Goal: Transaction & Acquisition: Purchase product/service

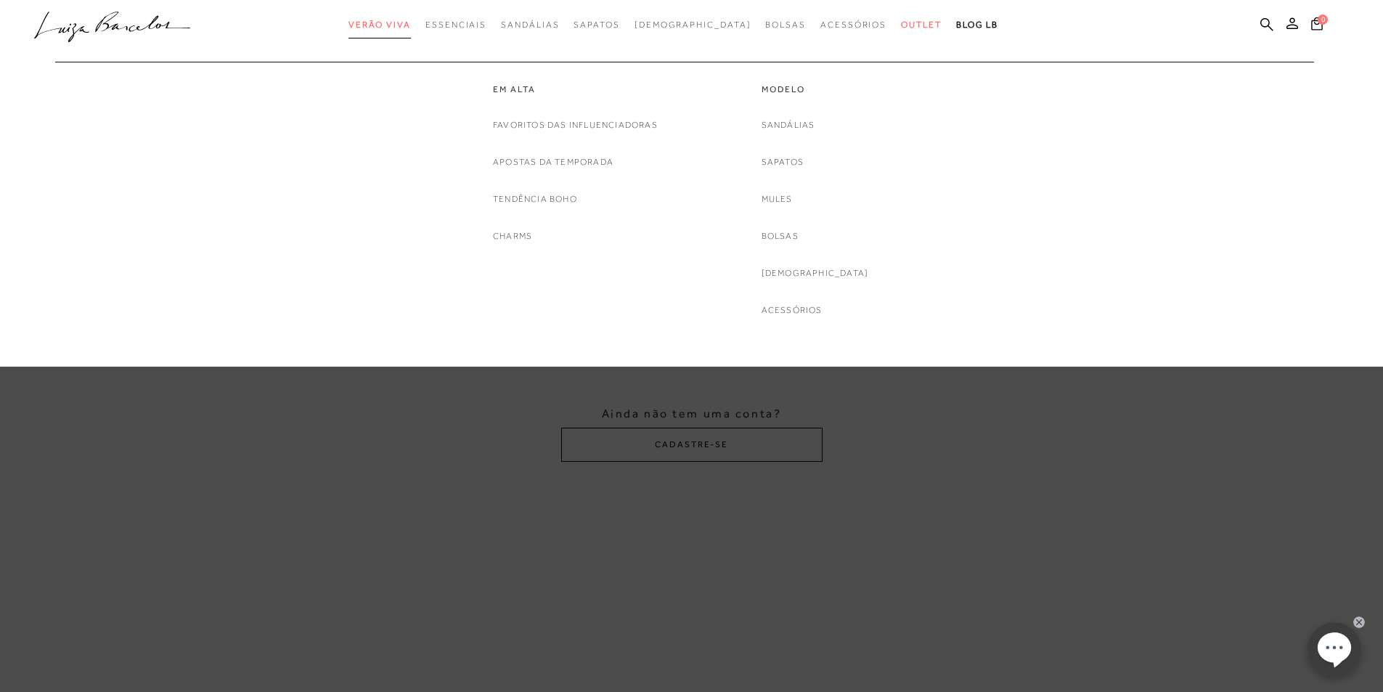
click at [410, 29] on span "Verão Viva" at bounding box center [379, 25] width 62 height 10
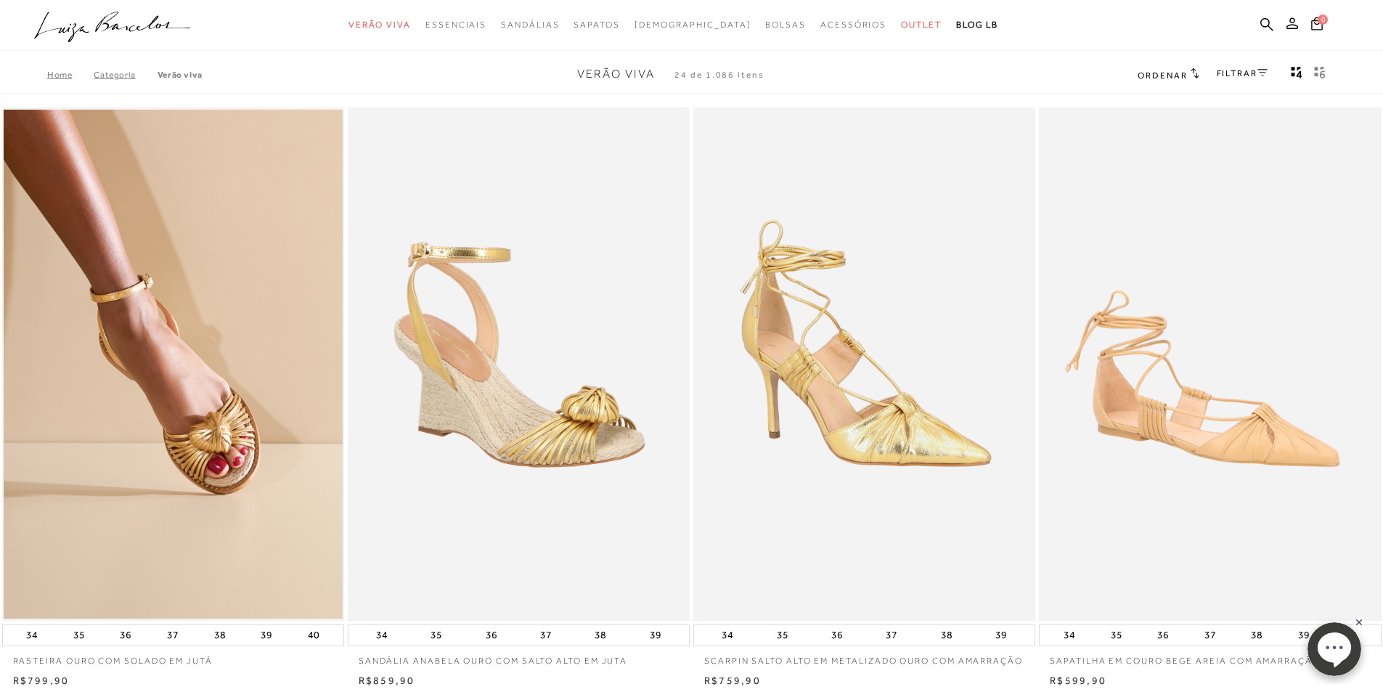
click at [518, 466] on img at bounding box center [519, 363] width 340 height 513
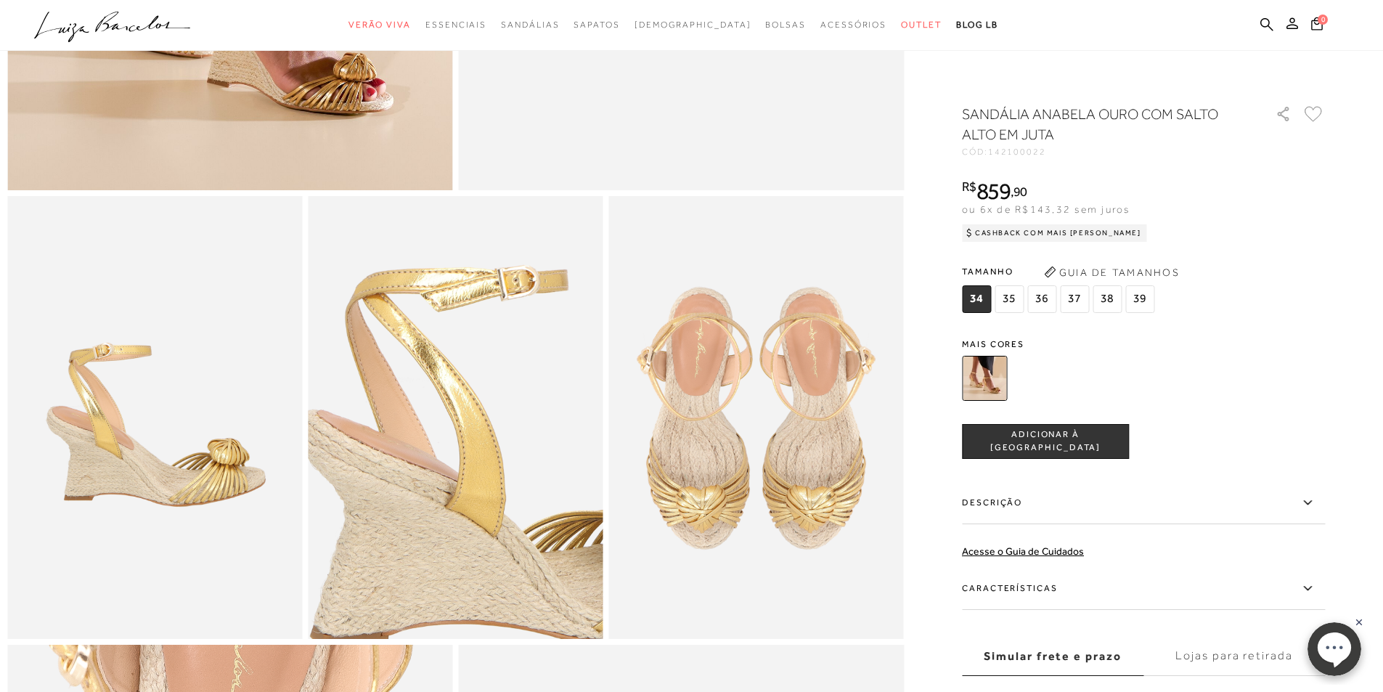
scroll to position [726, 0]
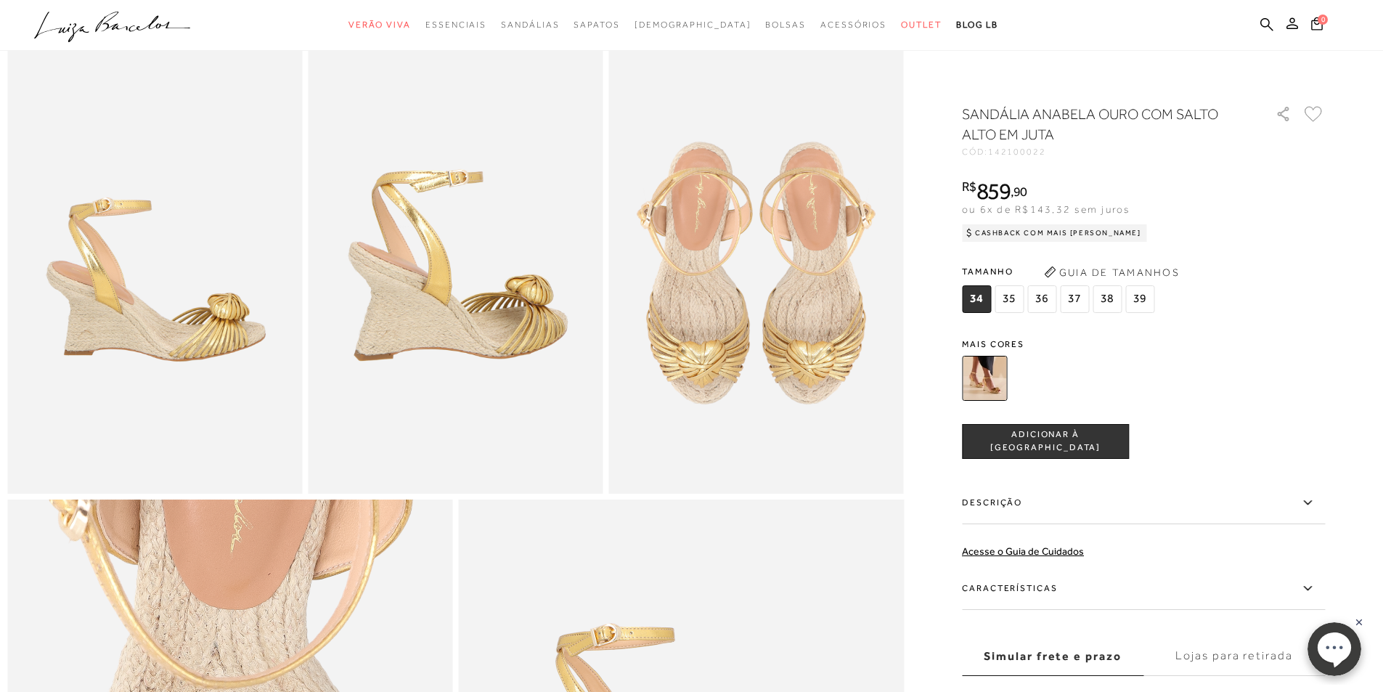
click at [1012, 298] on span "35" at bounding box center [1008, 299] width 29 height 28
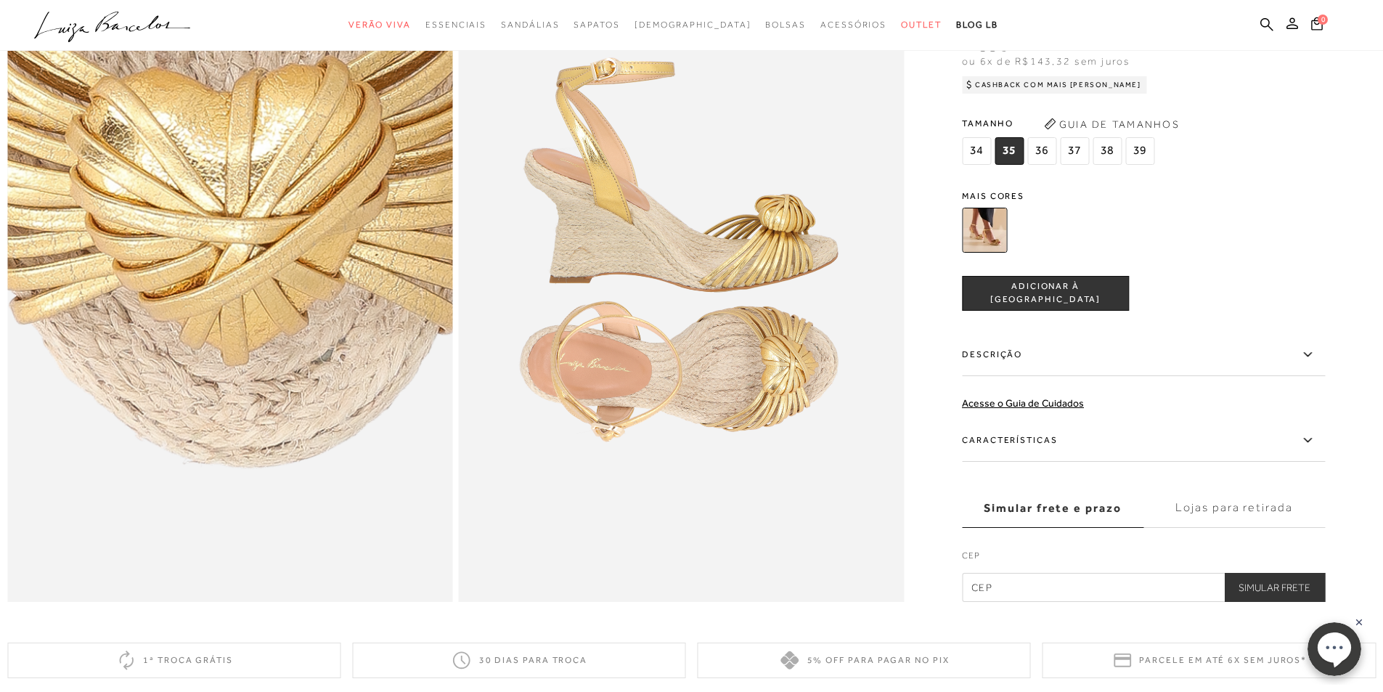
scroll to position [1024, 0]
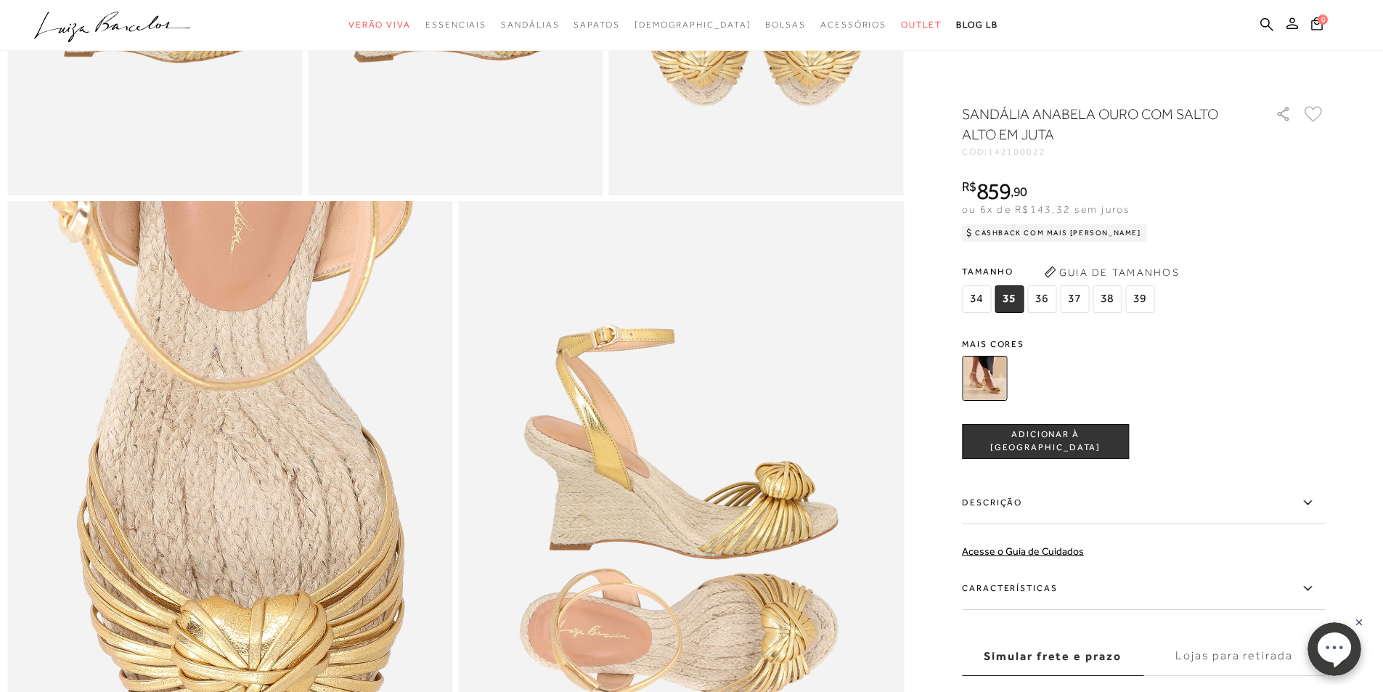
click at [1051, 451] on button "ADICIONAR À [GEOGRAPHIC_DATA]" at bounding box center [1045, 441] width 167 height 35
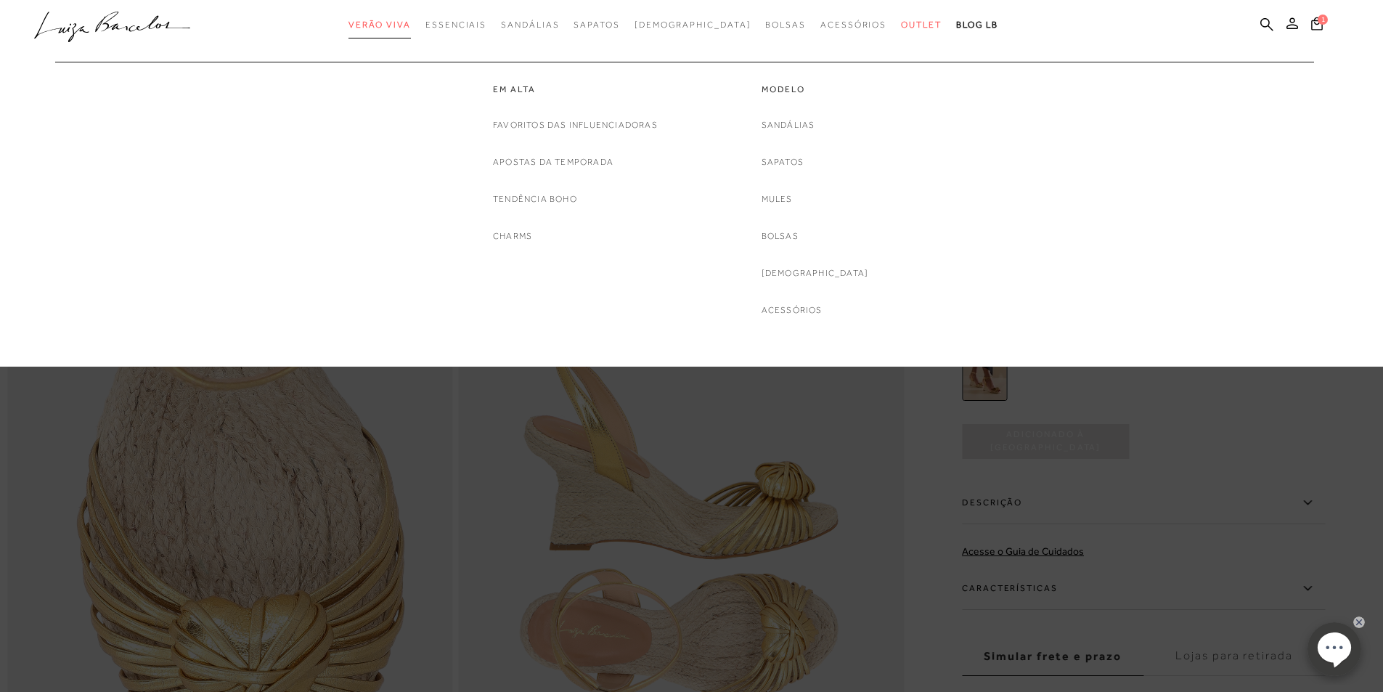
click at [411, 20] on span "Verão Viva" at bounding box center [379, 25] width 62 height 10
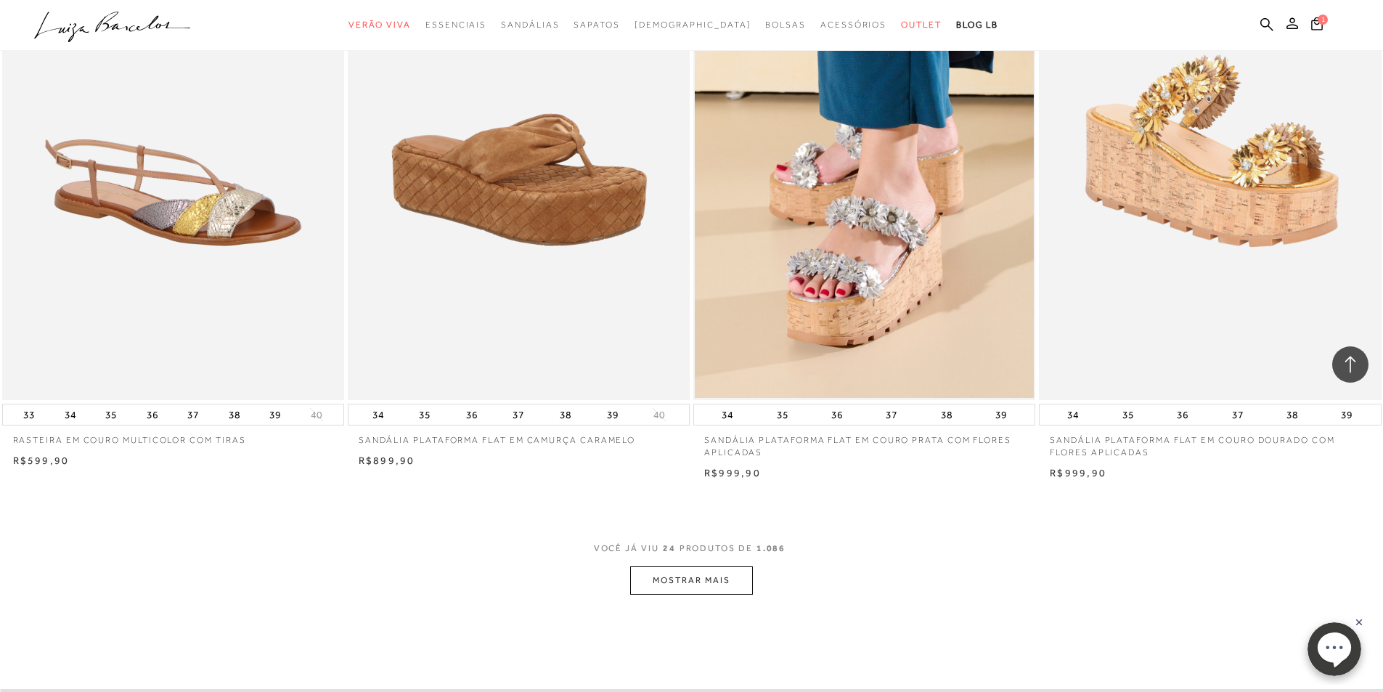
scroll to position [3339, 0]
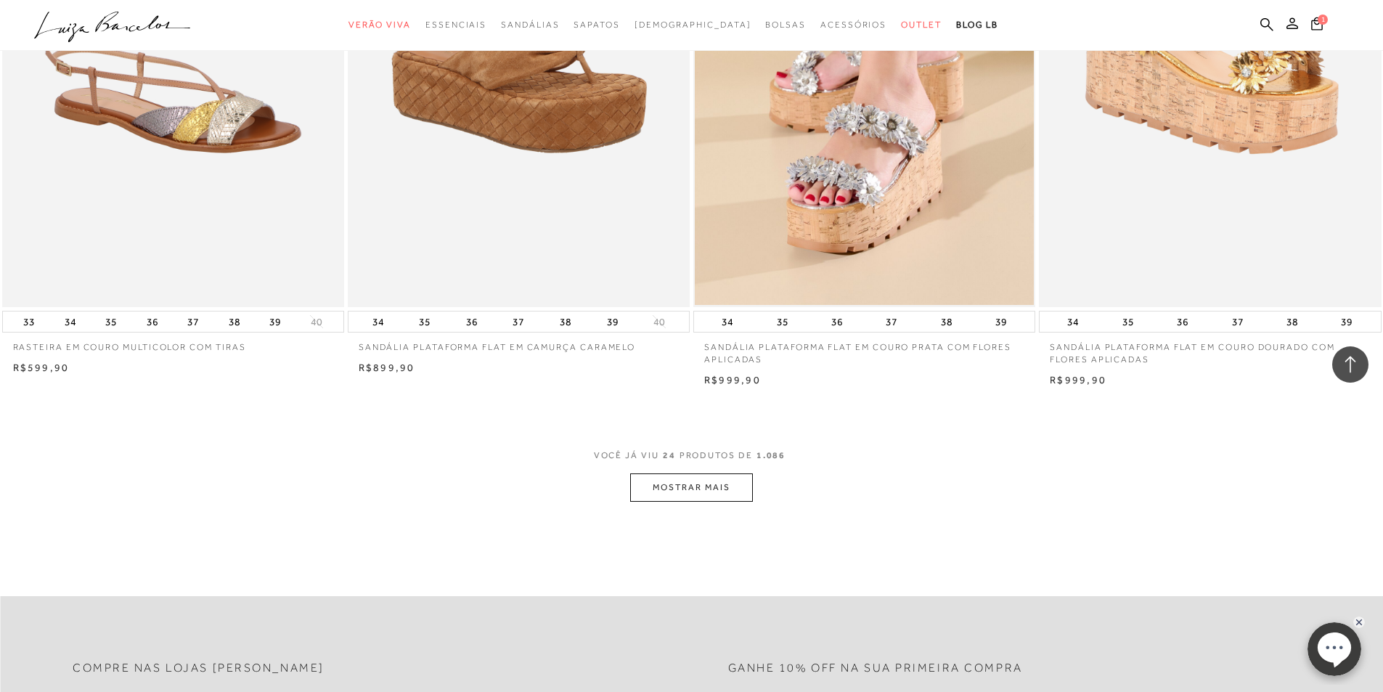
click at [685, 502] on button "MOSTRAR MAIS" at bounding box center [691, 487] width 122 height 28
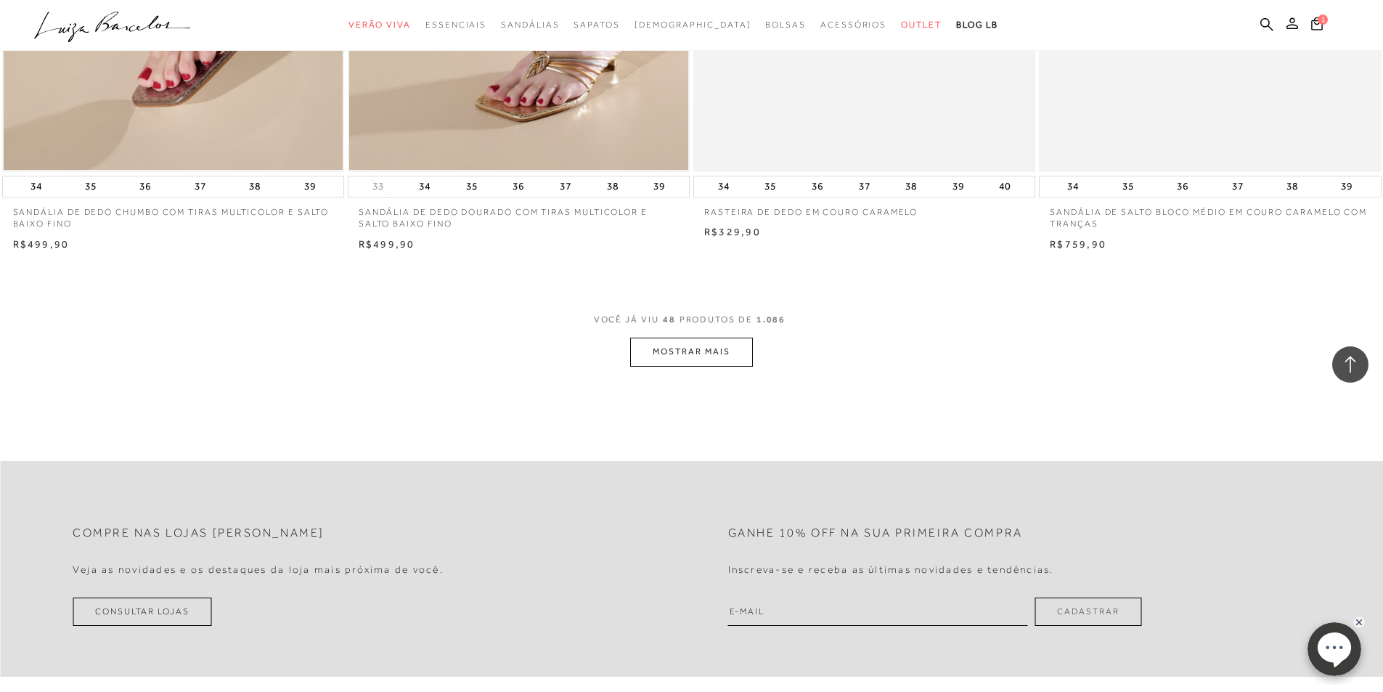
scroll to position [7114, 0]
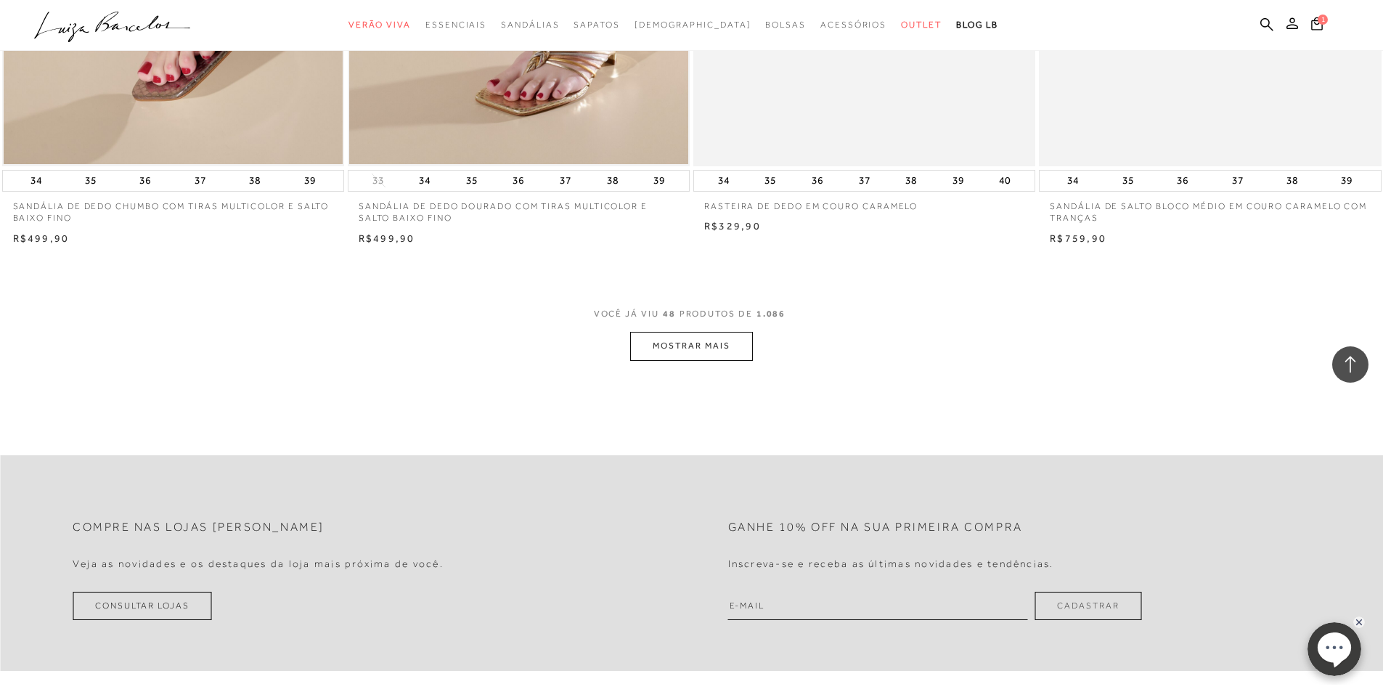
click at [686, 357] on button "MOSTRAR MAIS" at bounding box center [691, 346] width 122 height 28
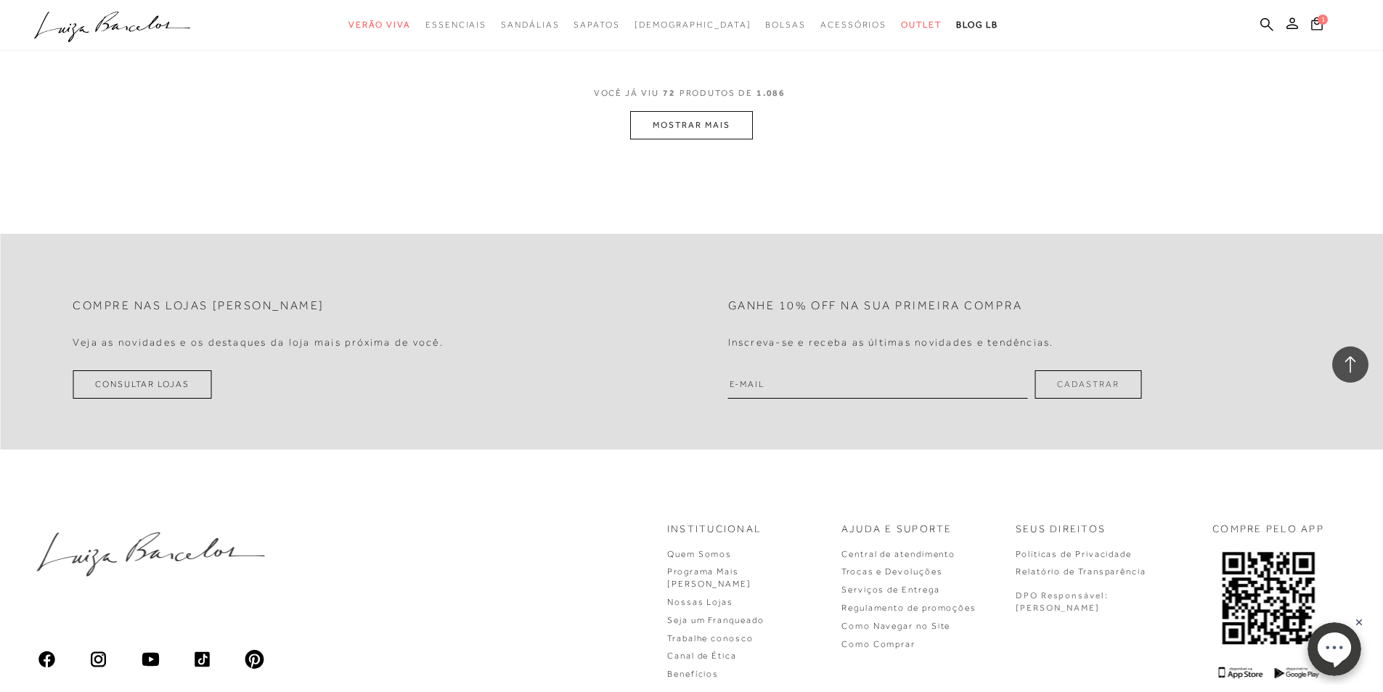
scroll to position [11034, 0]
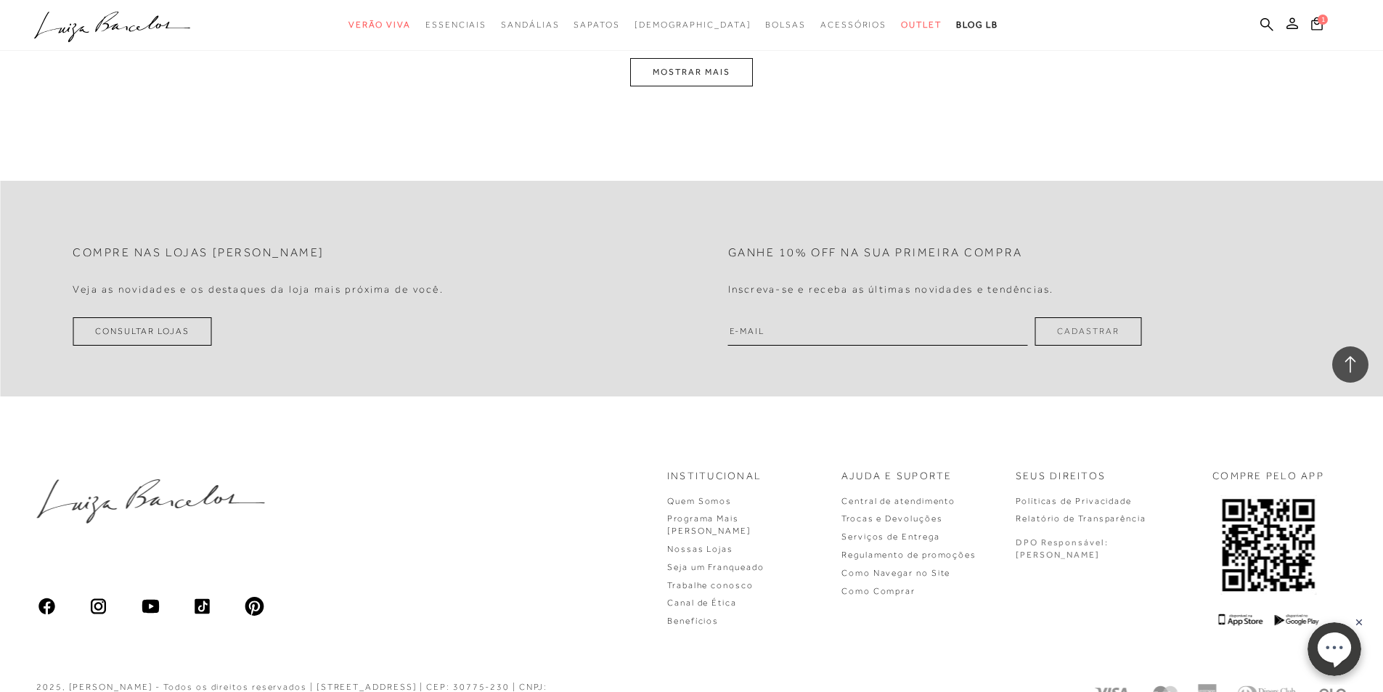
click at [740, 85] on button "MOSTRAR MAIS" at bounding box center [691, 72] width 122 height 28
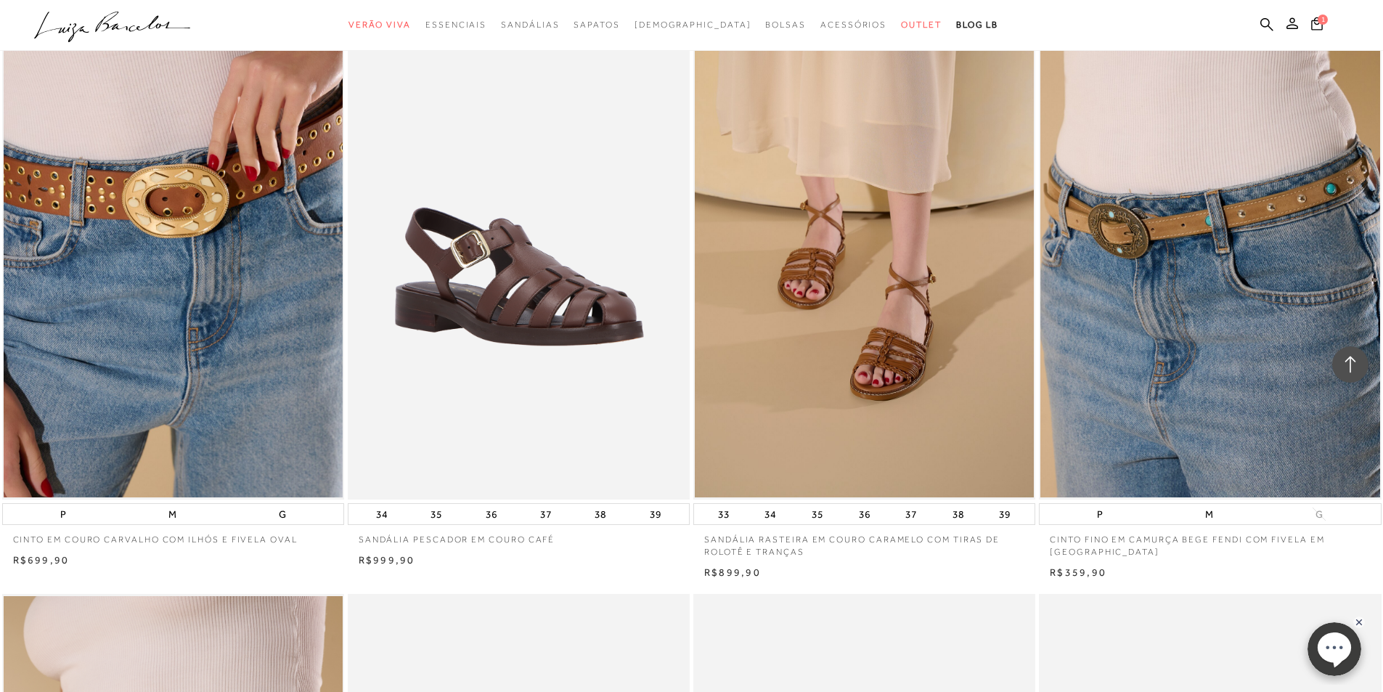
scroll to position [14679, 0]
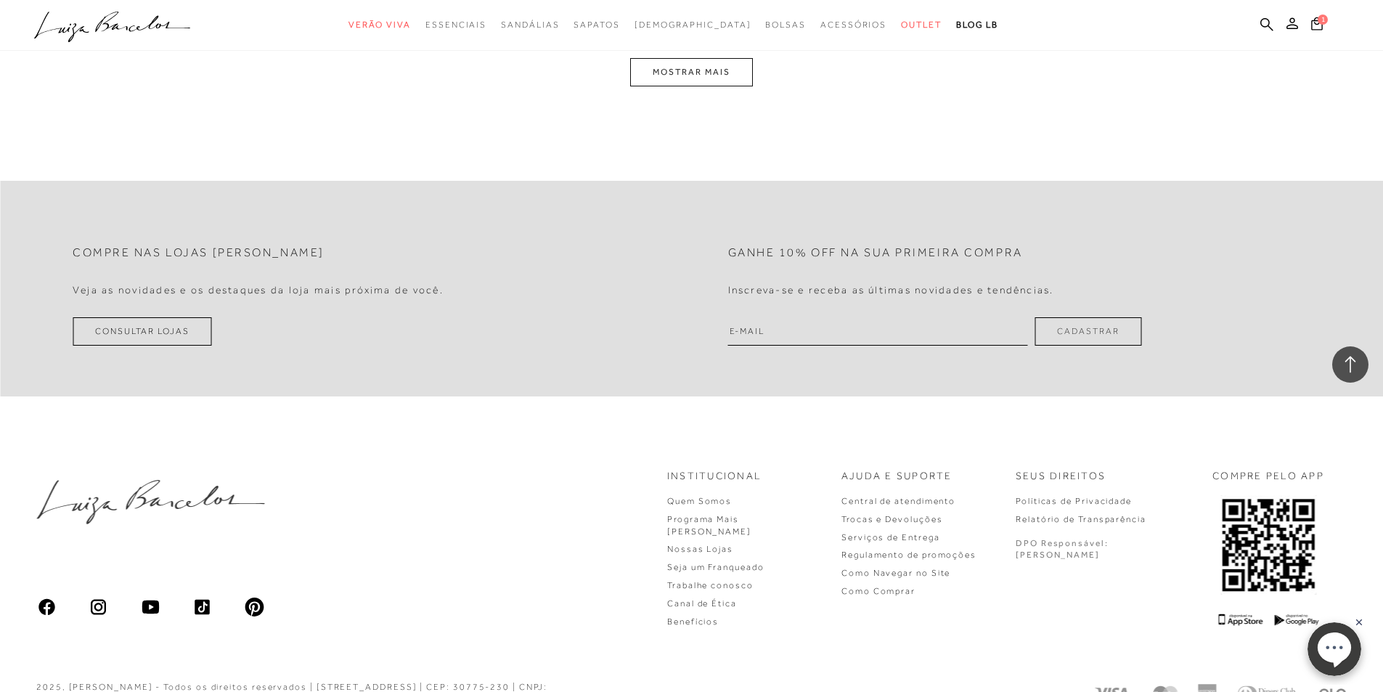
click at [701, 86] on button "MOSTRAR MAIS" at bounding box center [691, 72] width 122 height 28
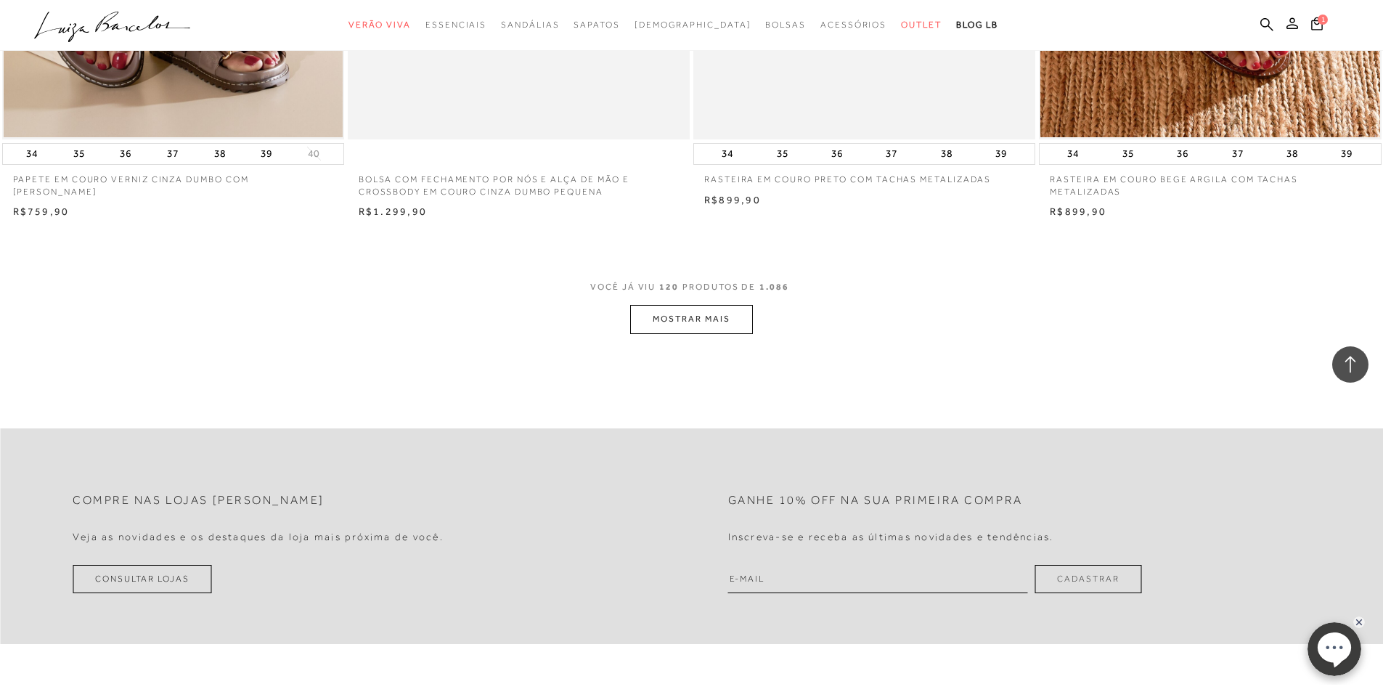
scroll to position [18034, 0]
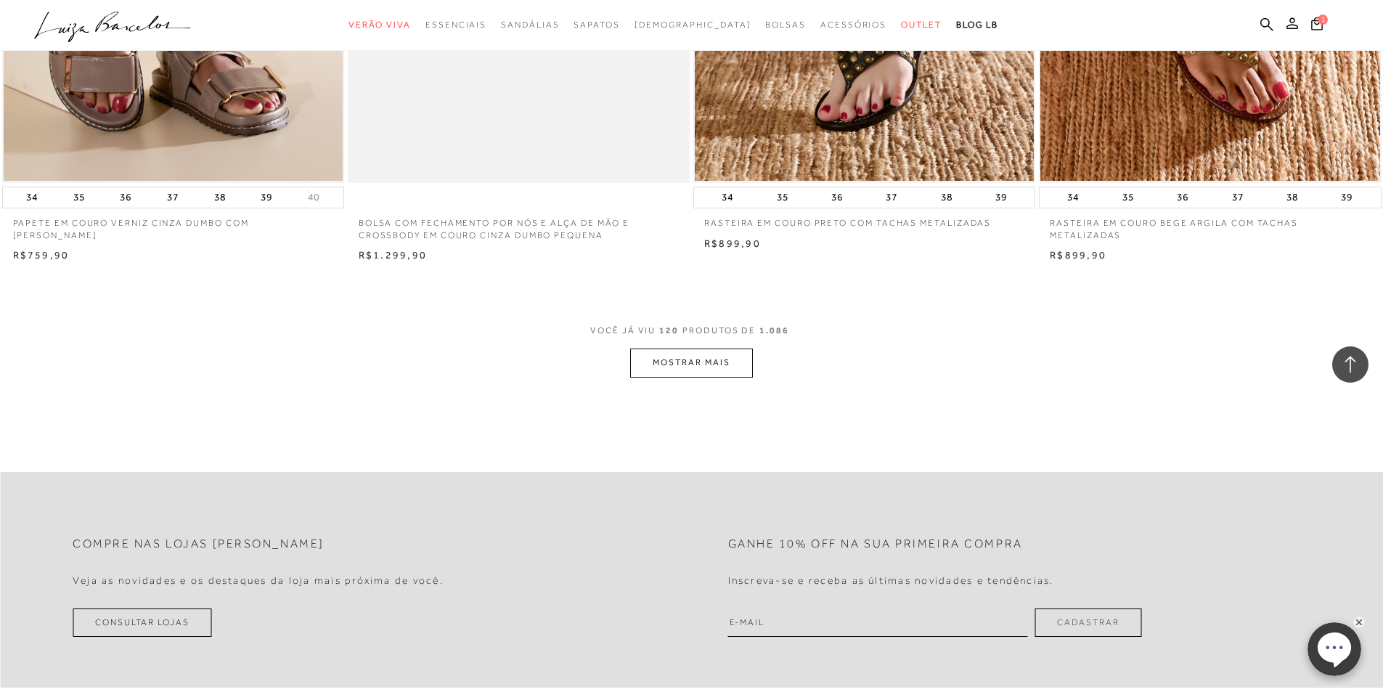
click at [703, 375] on button "MOSTRAR MAIS" at bounding box center [691, 362] width 122 height 28
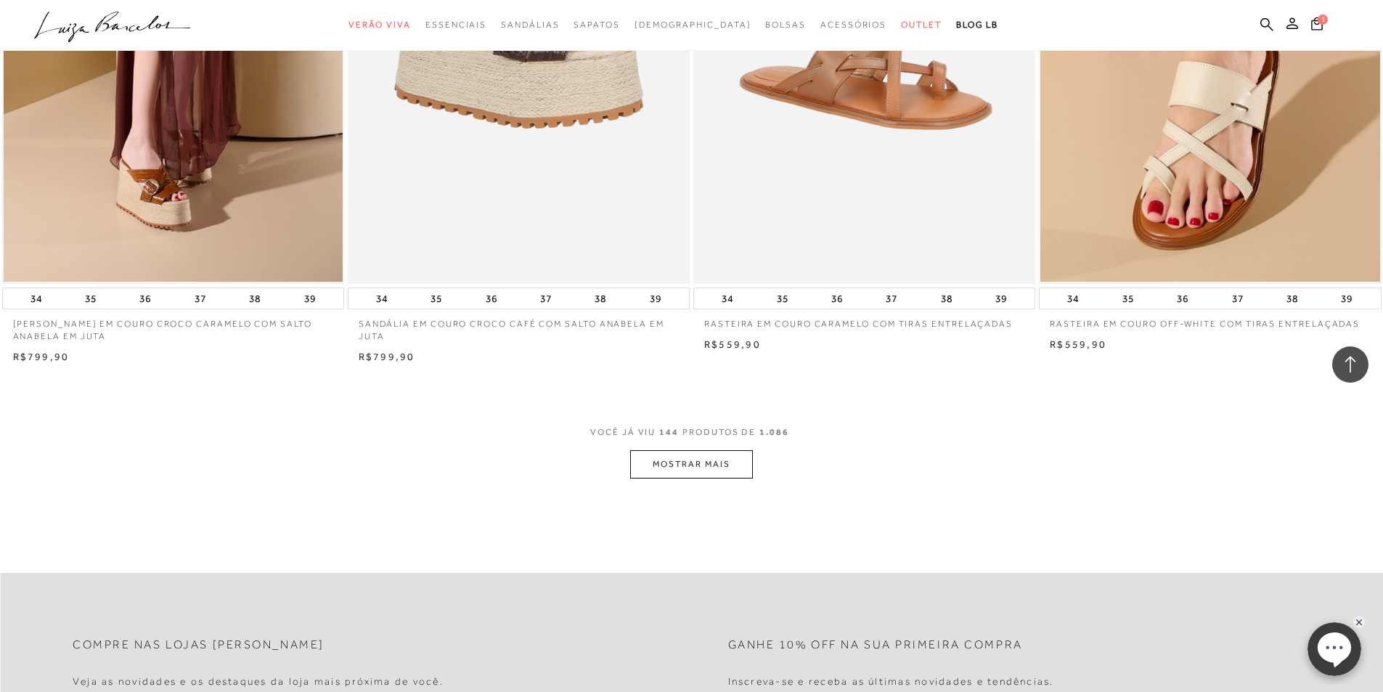
scroll to position [21809, 0]
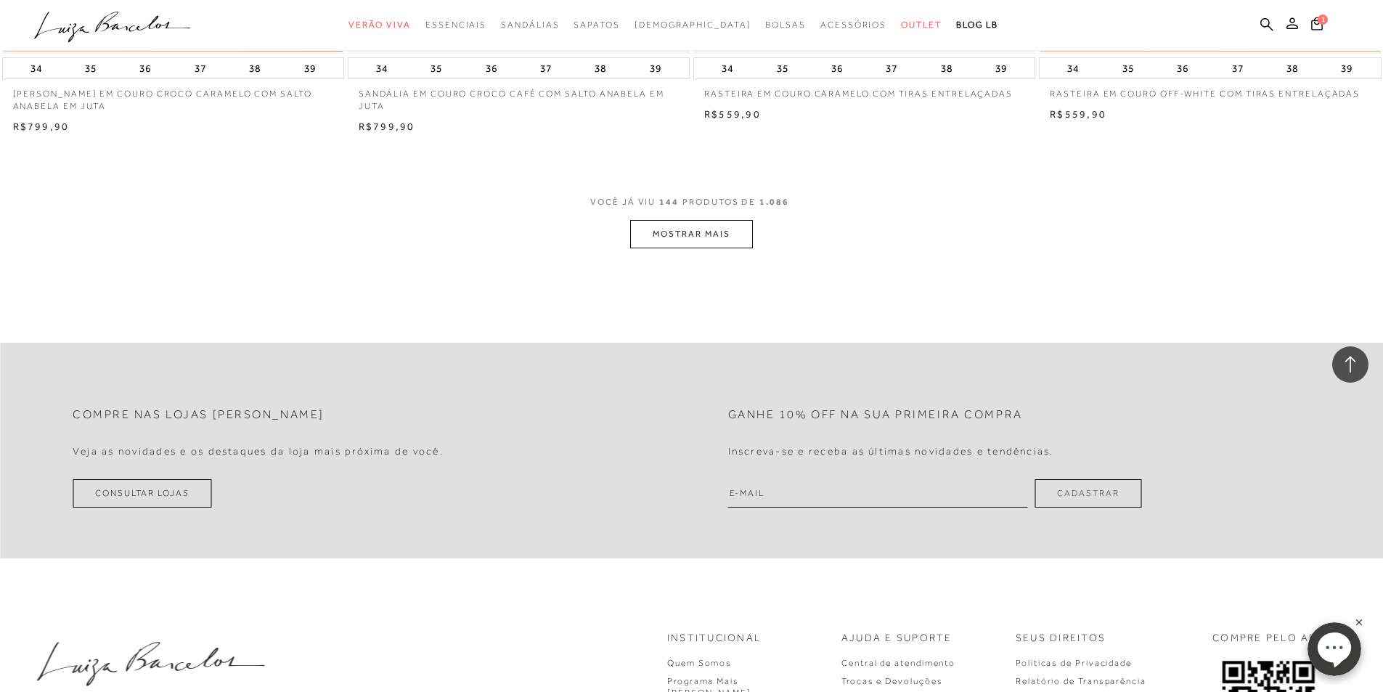
click at [687, 248] on button "MOSTRAR MAIS" at bounding box center [691, 234] width 122 height 28
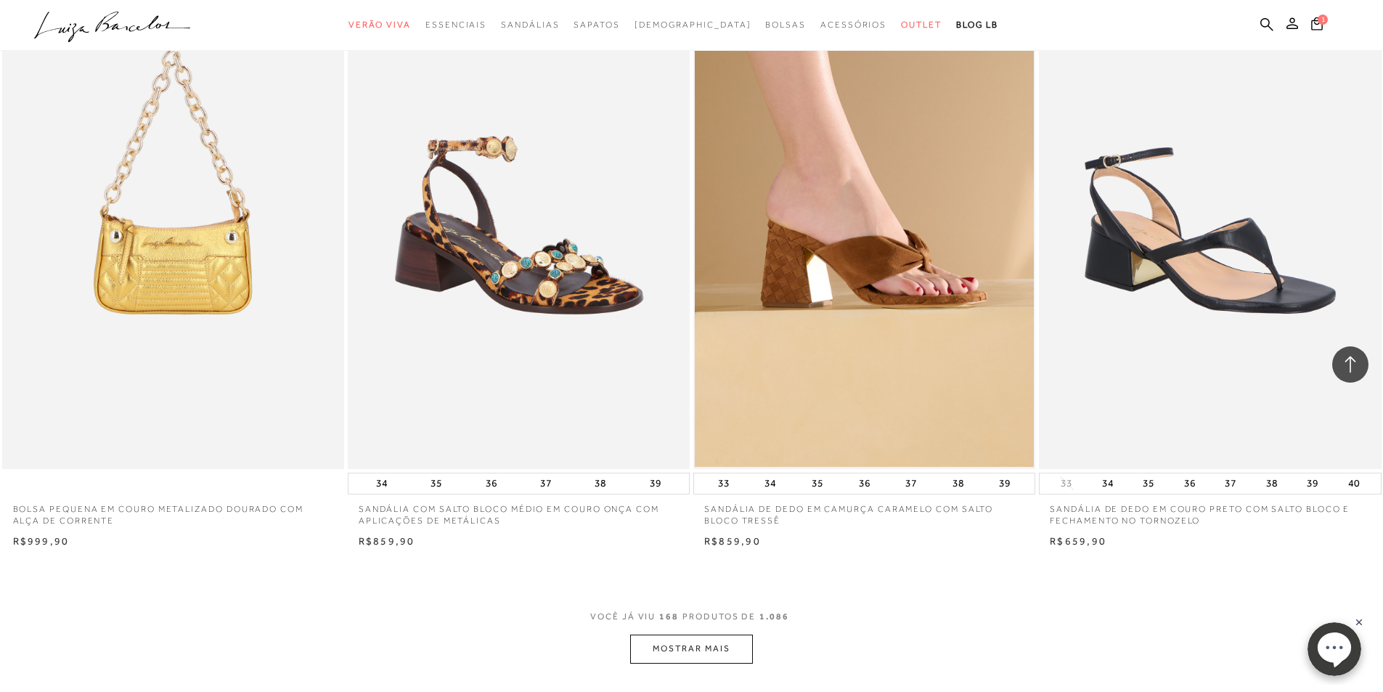
scroll to position [25148, 0]
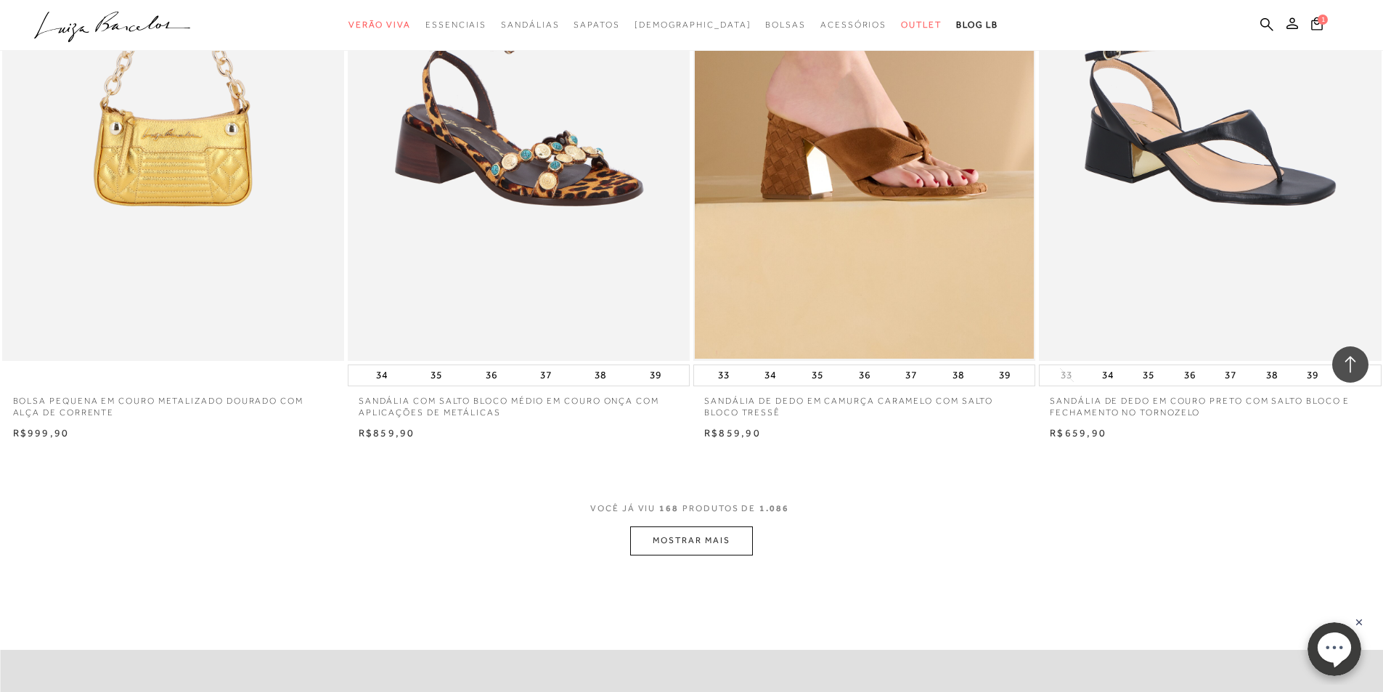
click at [675, 555] on button "MOSTRAR MAIS" at bounding box center [691, 540] width 122 height 28
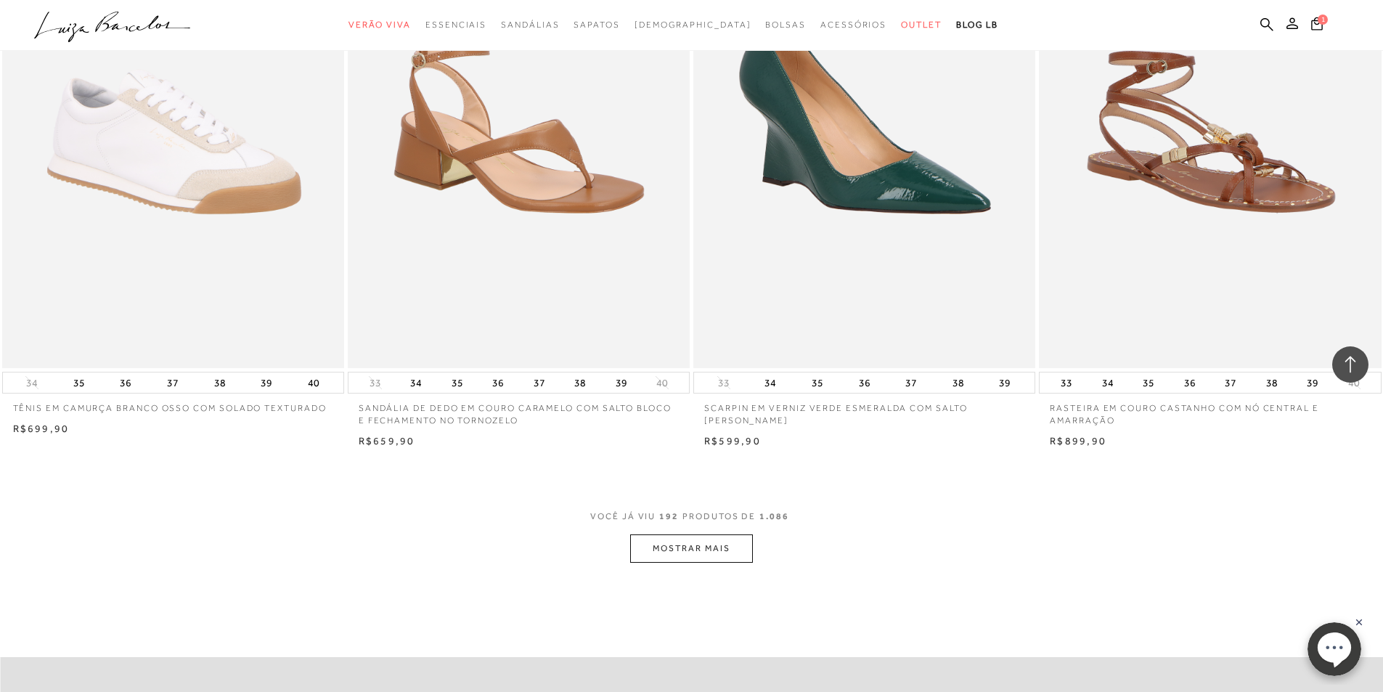
scroll to position [28778, 0]
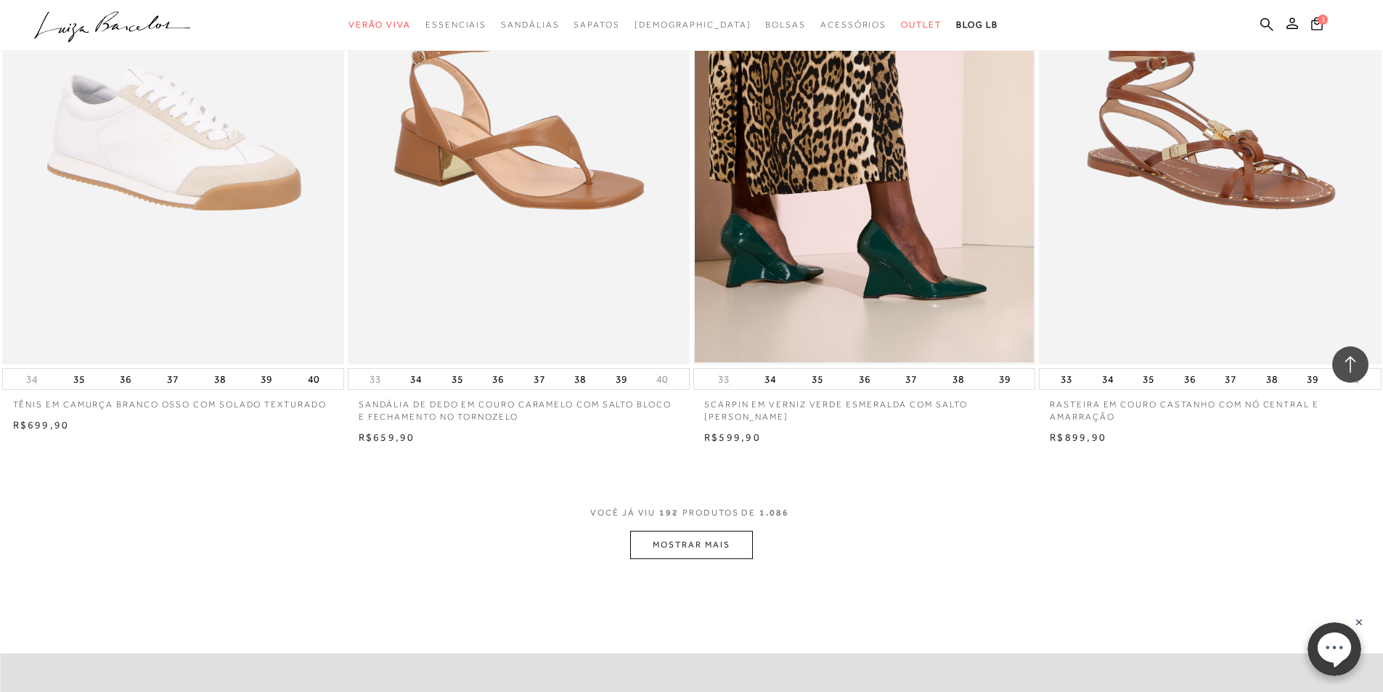
click at [700, 559] on button "MOSTRAR MAIS" at bounding box center [691, 545] width 122 height 28
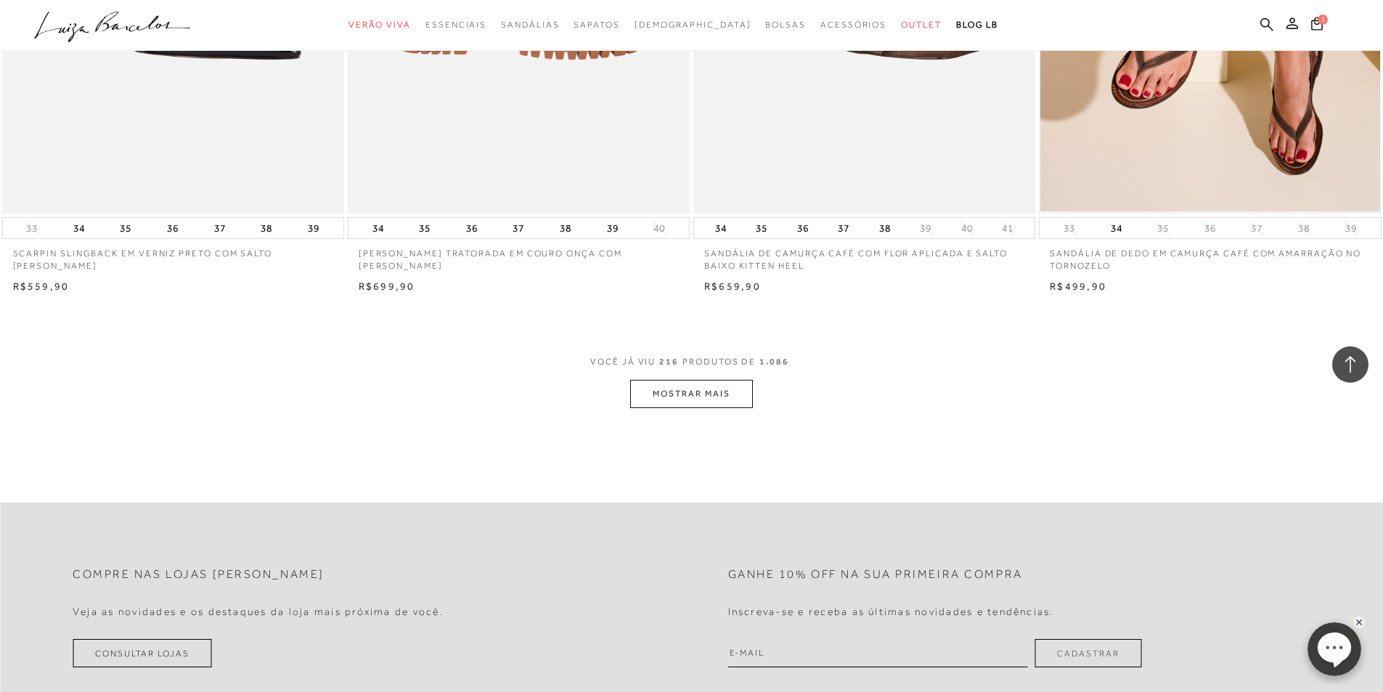
scroll to position [32698, 0]
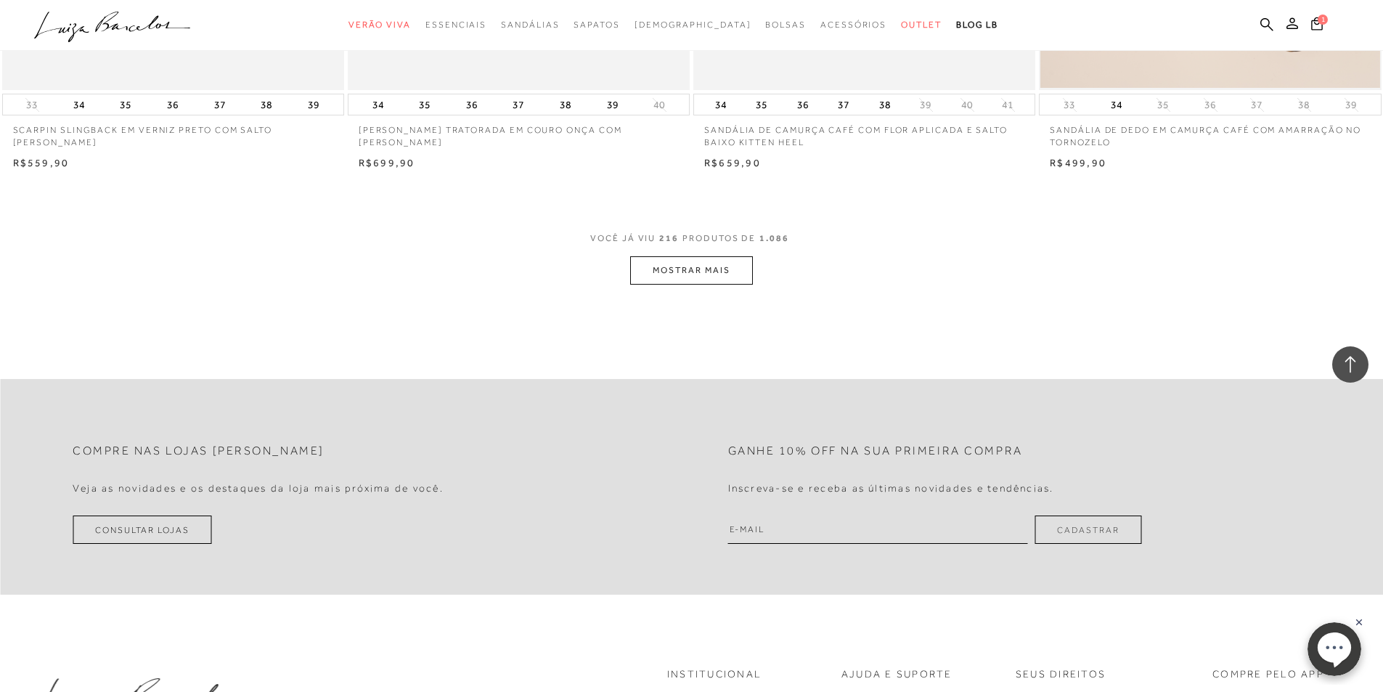
click at [701, 285] on button "MOSTRAR MAIS" at bounding box center [691, 270] width 122 height 28
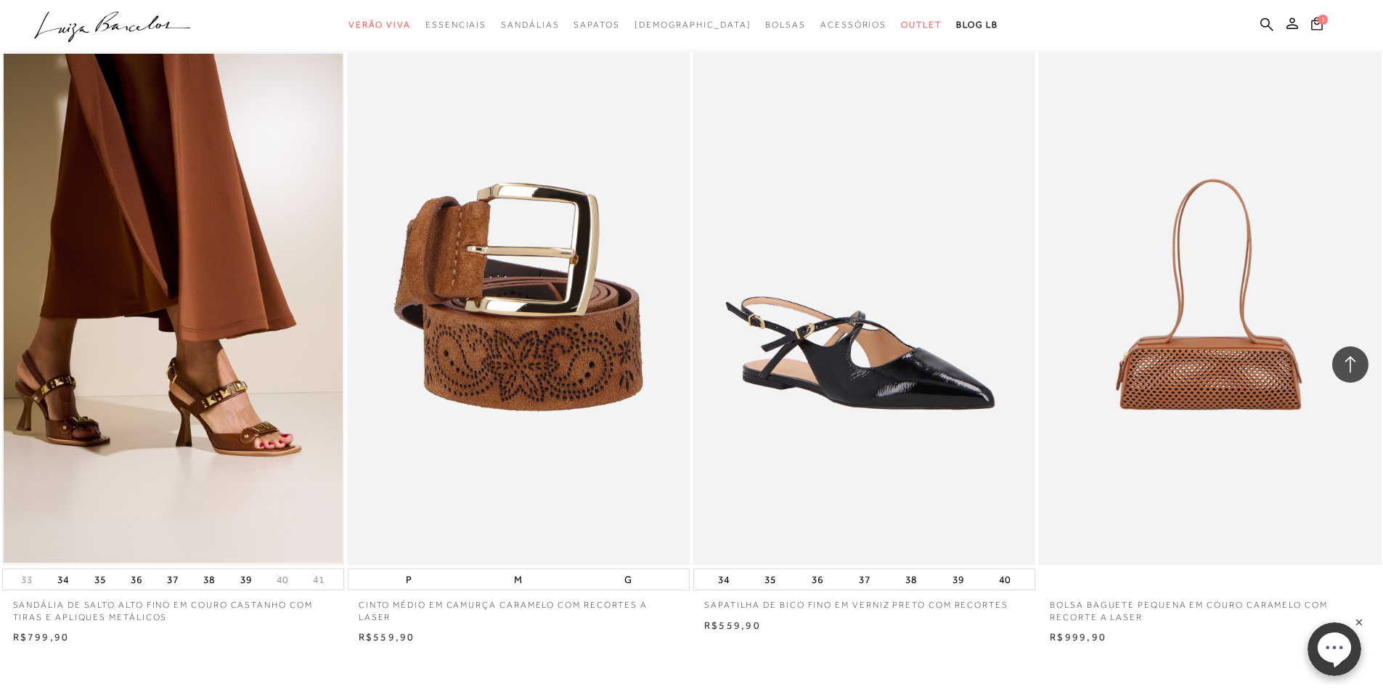
scroll to position [36327, 0]
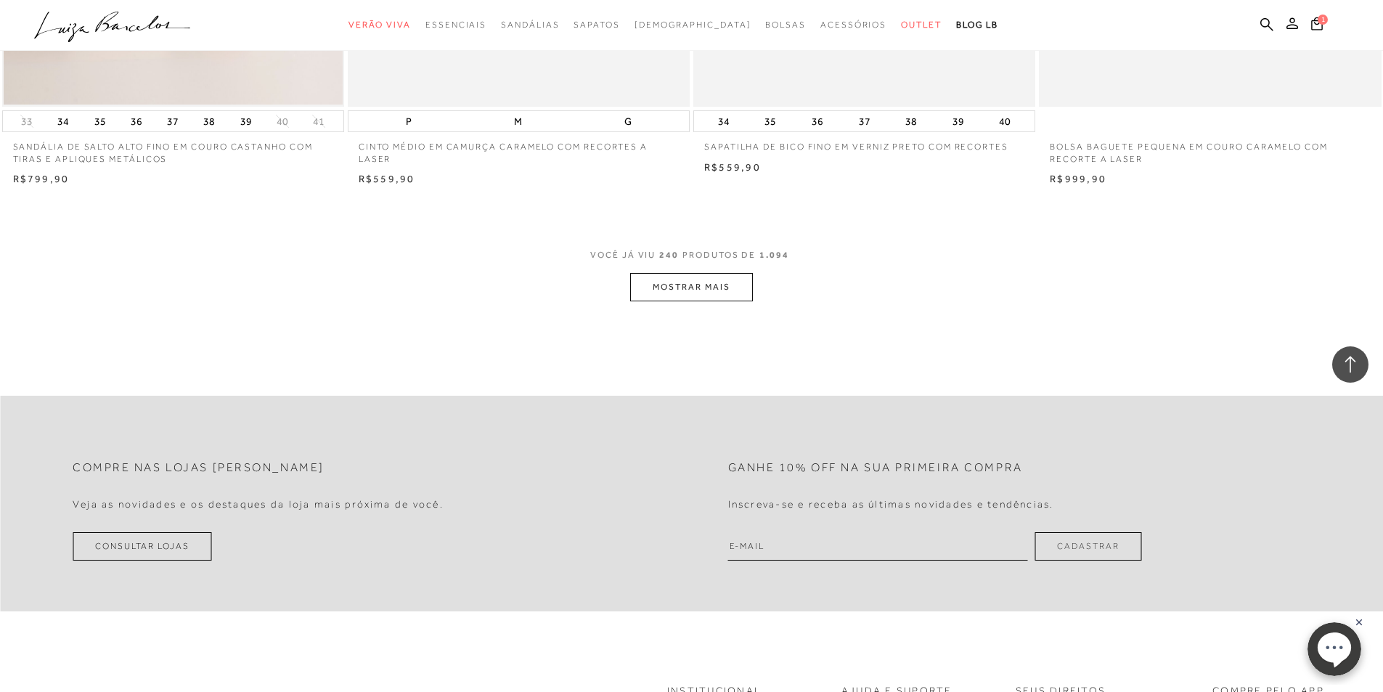
click at [708, 293] on button "MOSTRAR MAIS" at bounding box center [691, 287] width 122 height 28
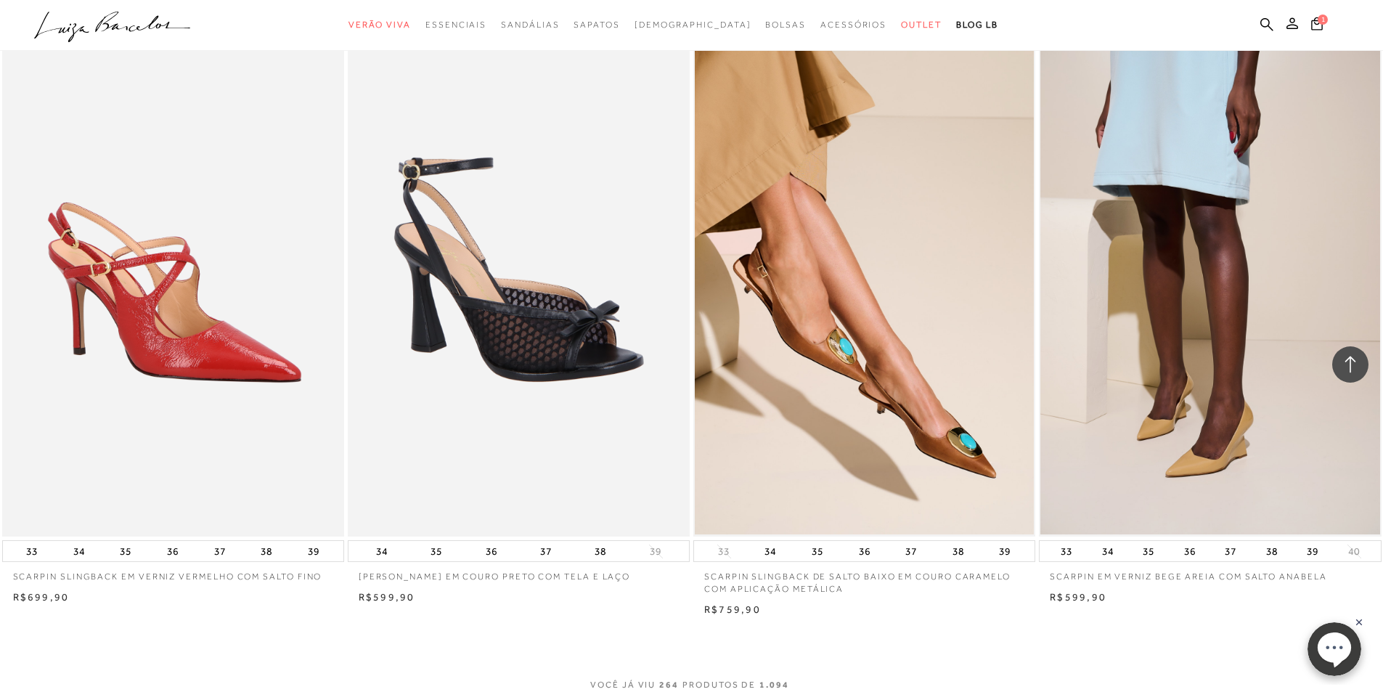
scroll to position [39811, 0]
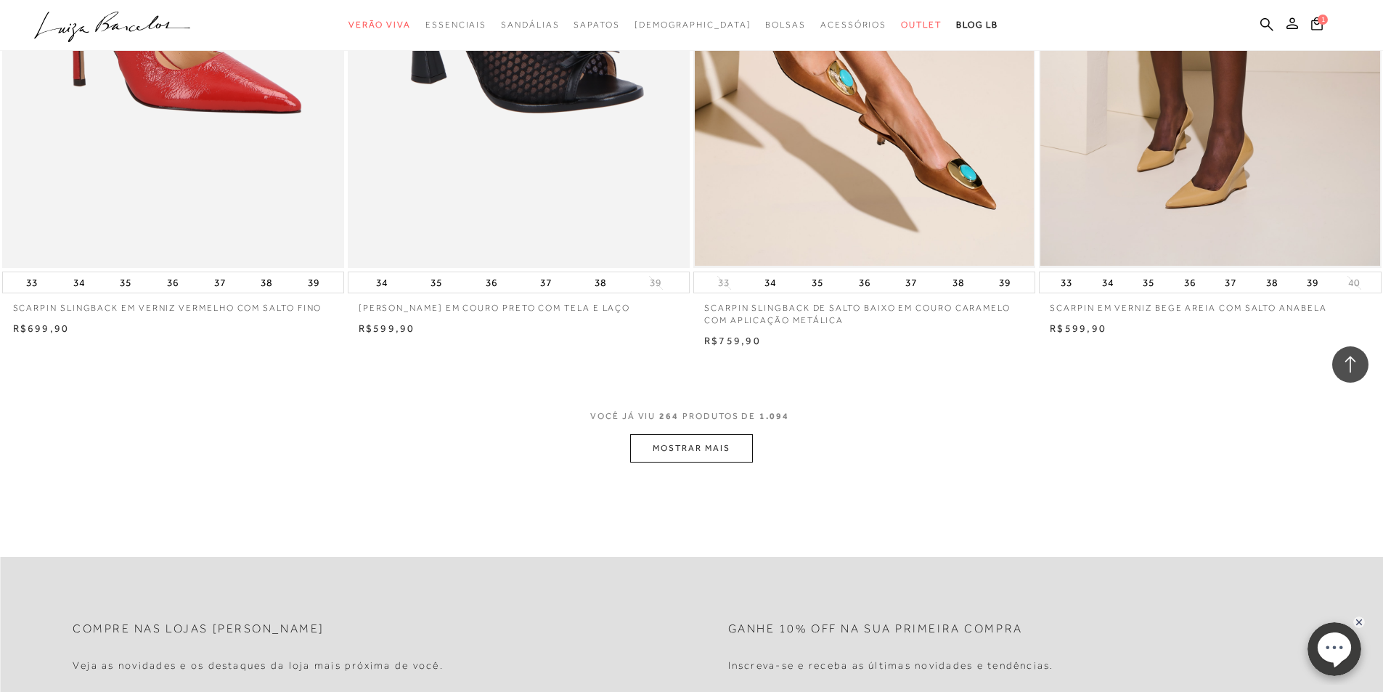
click at [705, 462] on button "MOSTRAR MAIS" at bounding box center [691, 448] width 122 height 28
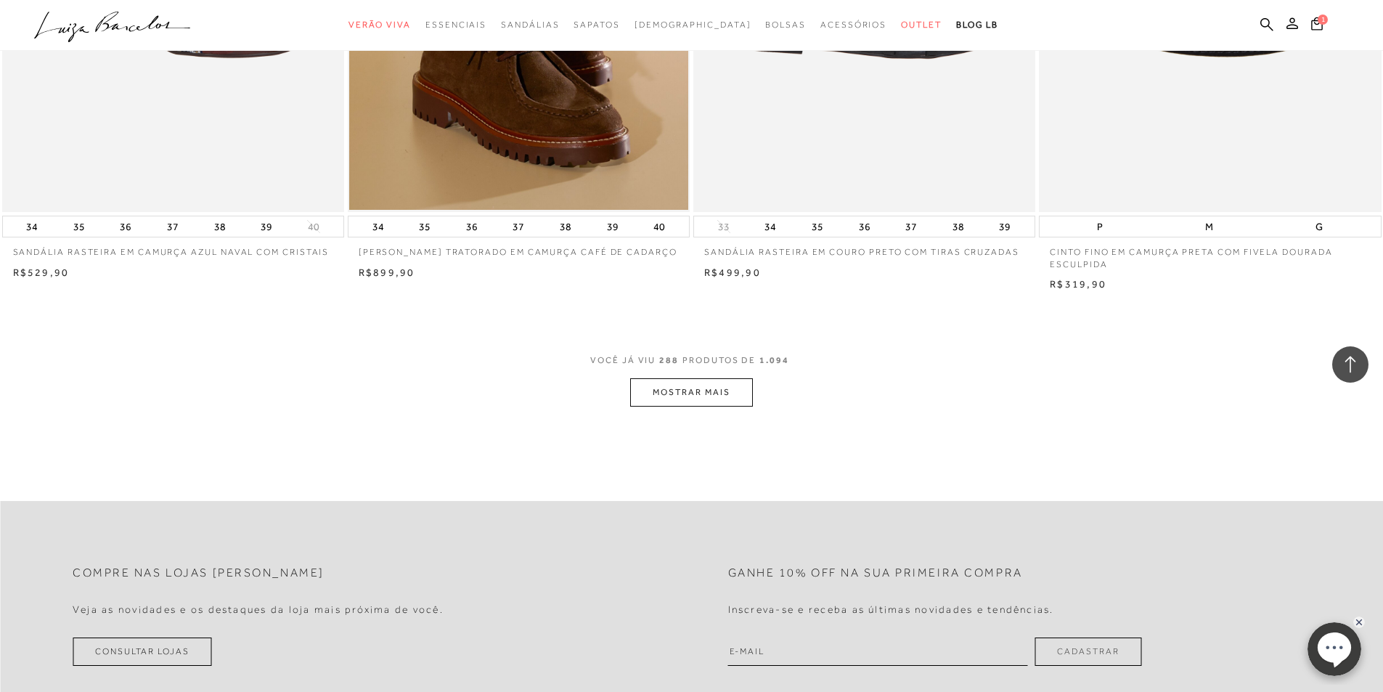
scroll to position [43586, 0]
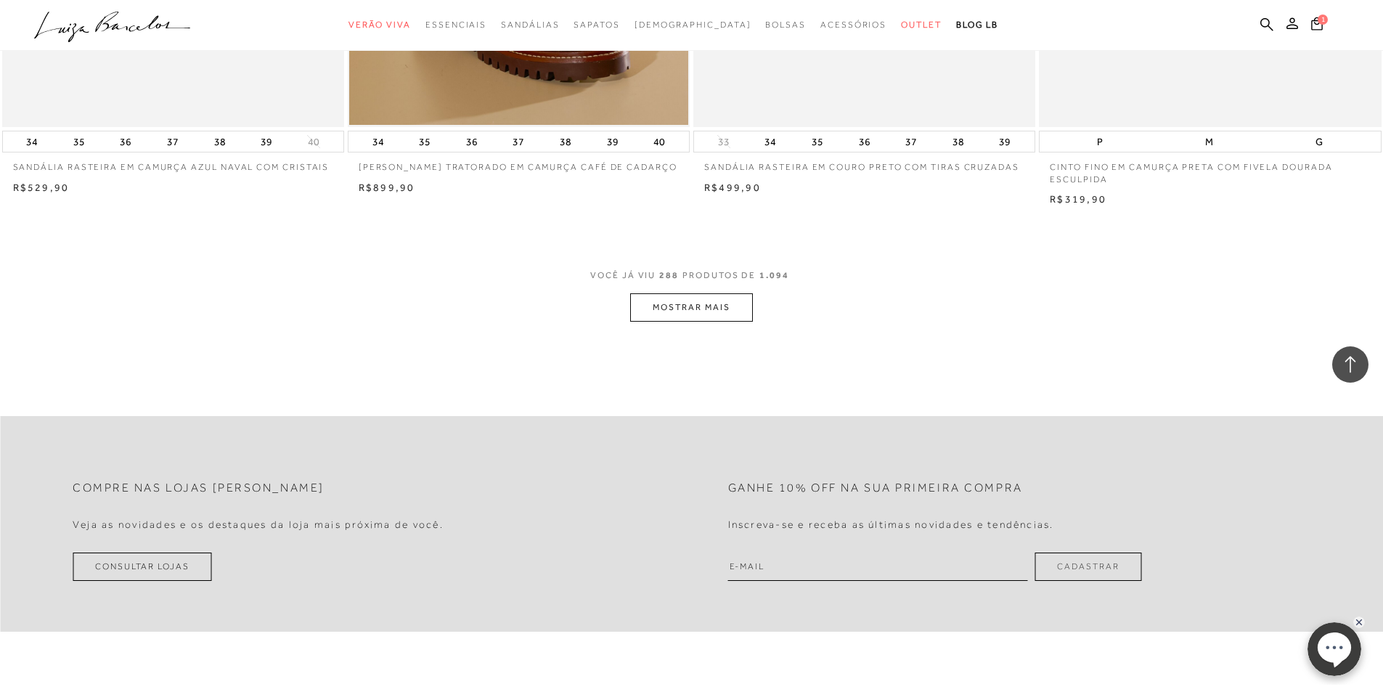
click at [687, 322] on button "MOSTRAR MAIS" at bounding box center [691, 307] width 122 height 28
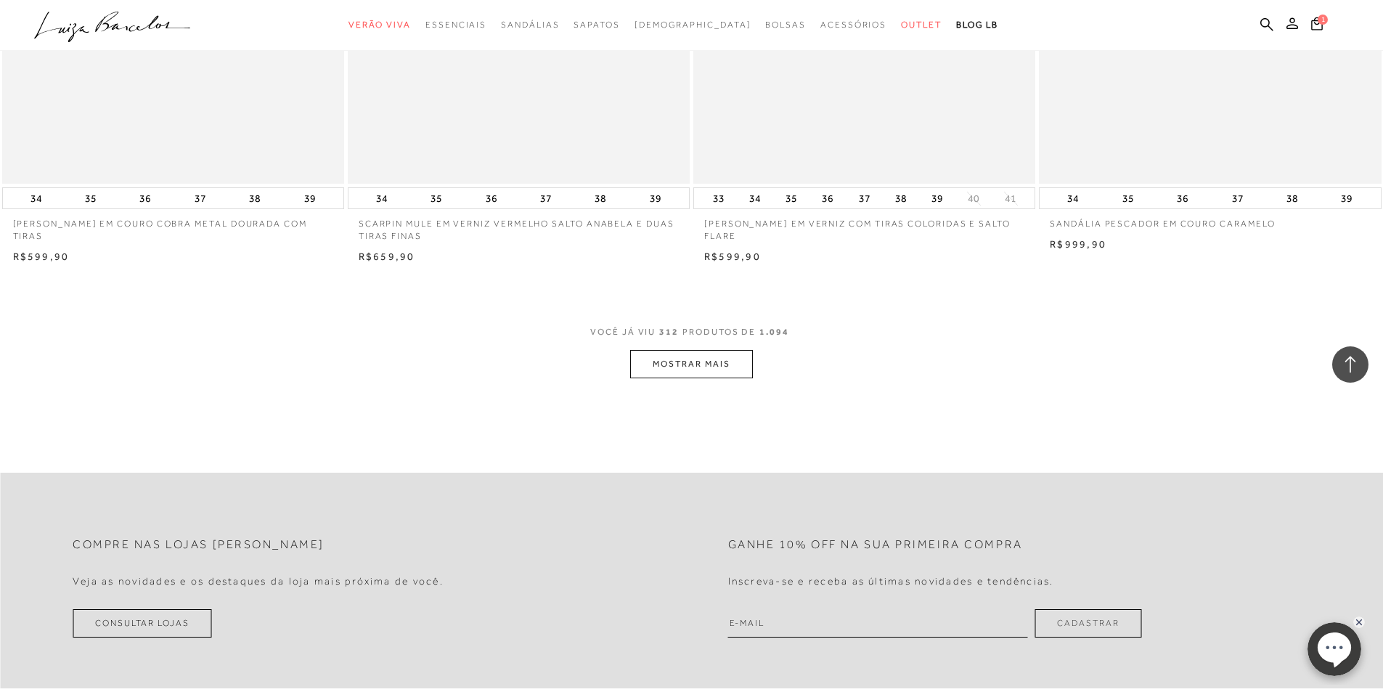
scroll to position [47361, 0]
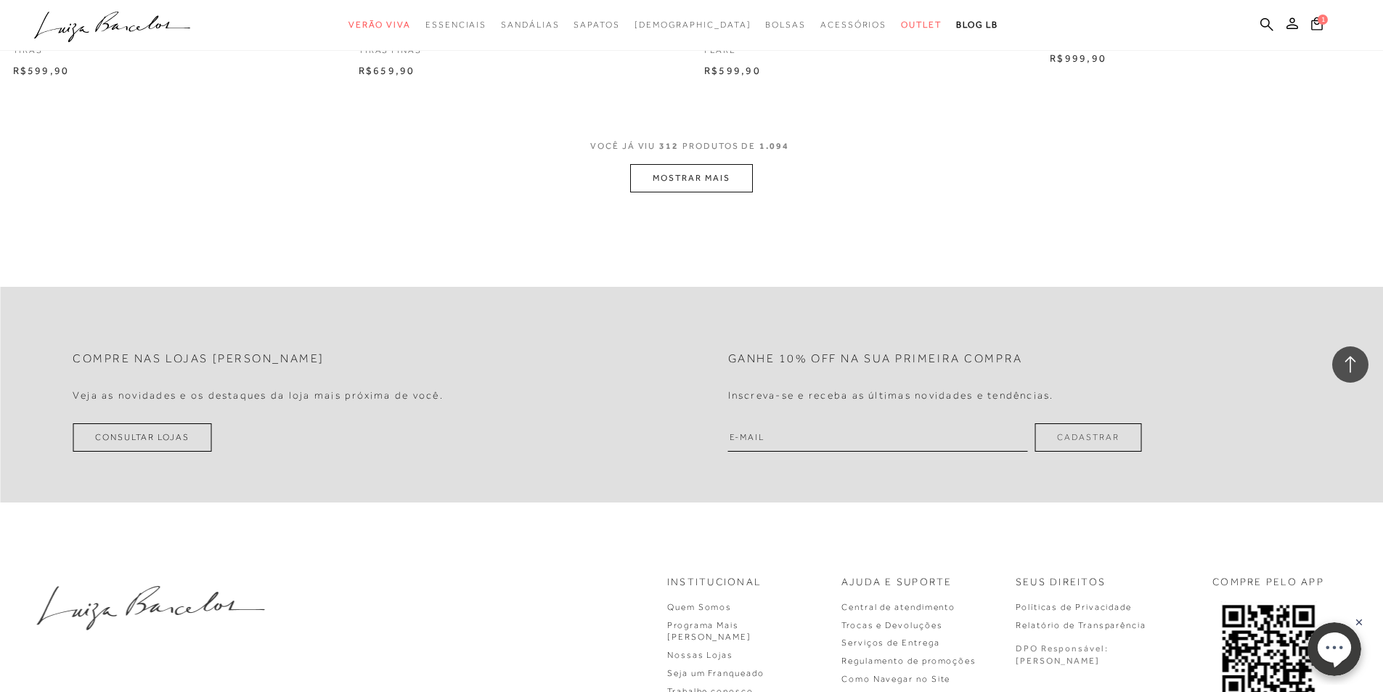
click at [711, 187] on button "MOSTRAR MAIS" at bounding box center [691, 178] width 122 height 28
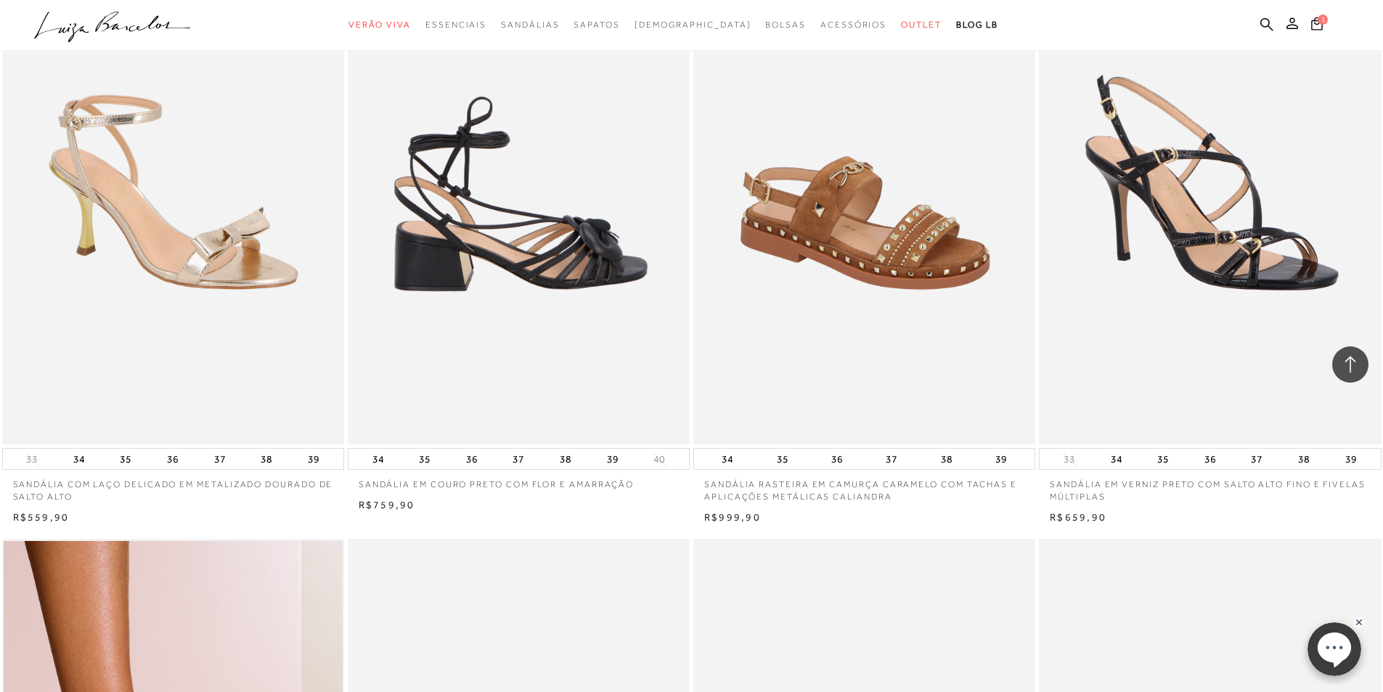
scroll to position [47506, 0]
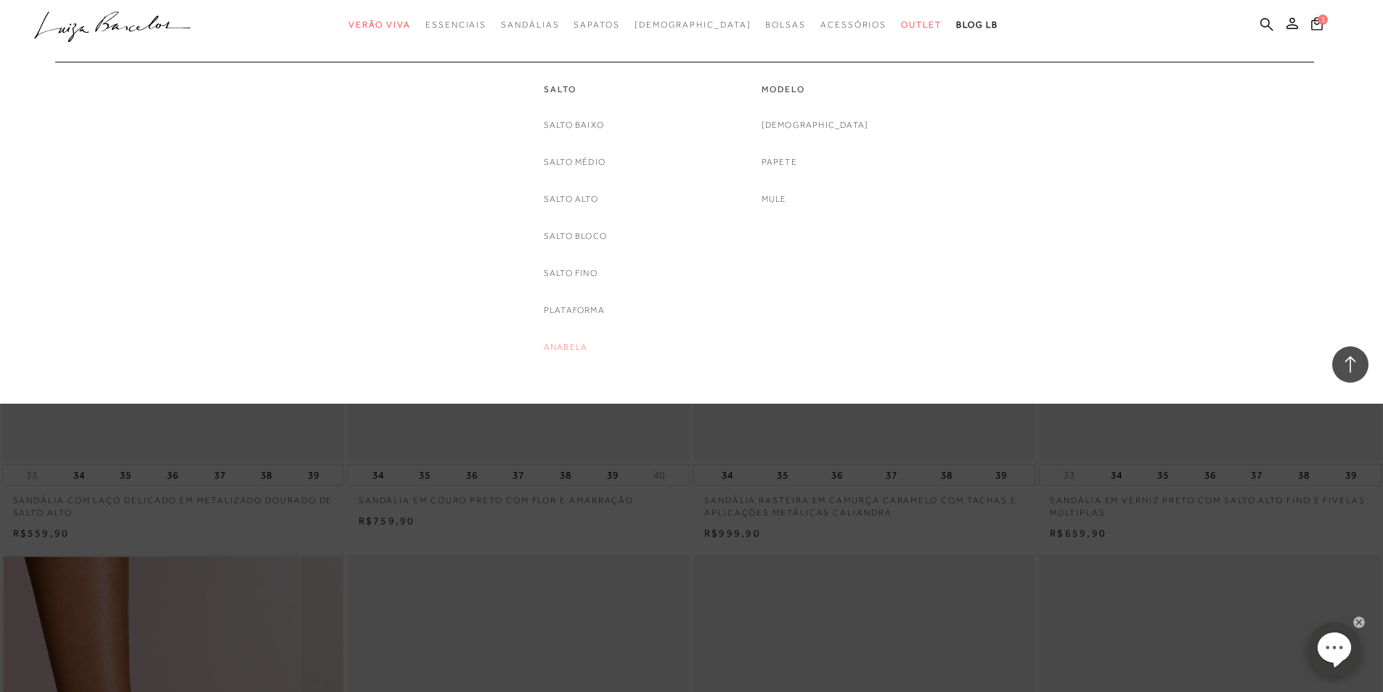
click at [567, 347] on link "Anabela" at bounding box center [566, 347] width 44 height 15
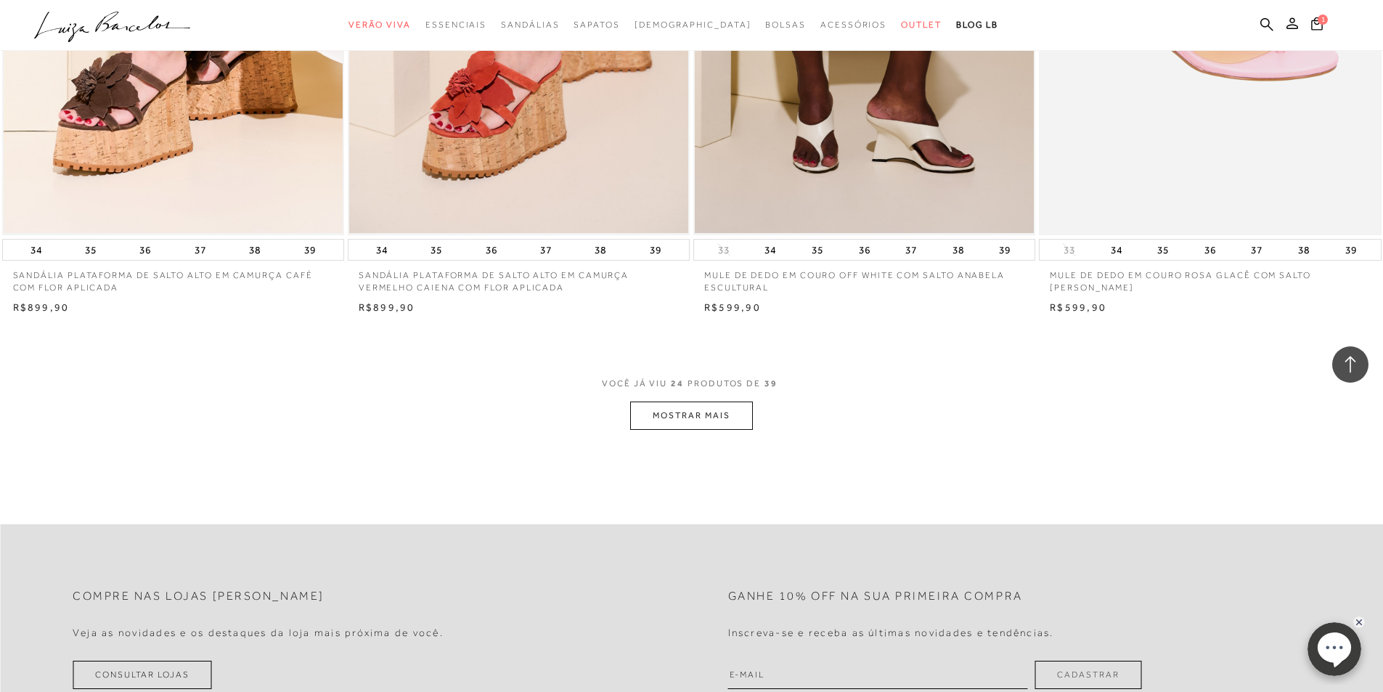
scroll to position [3484, 0]
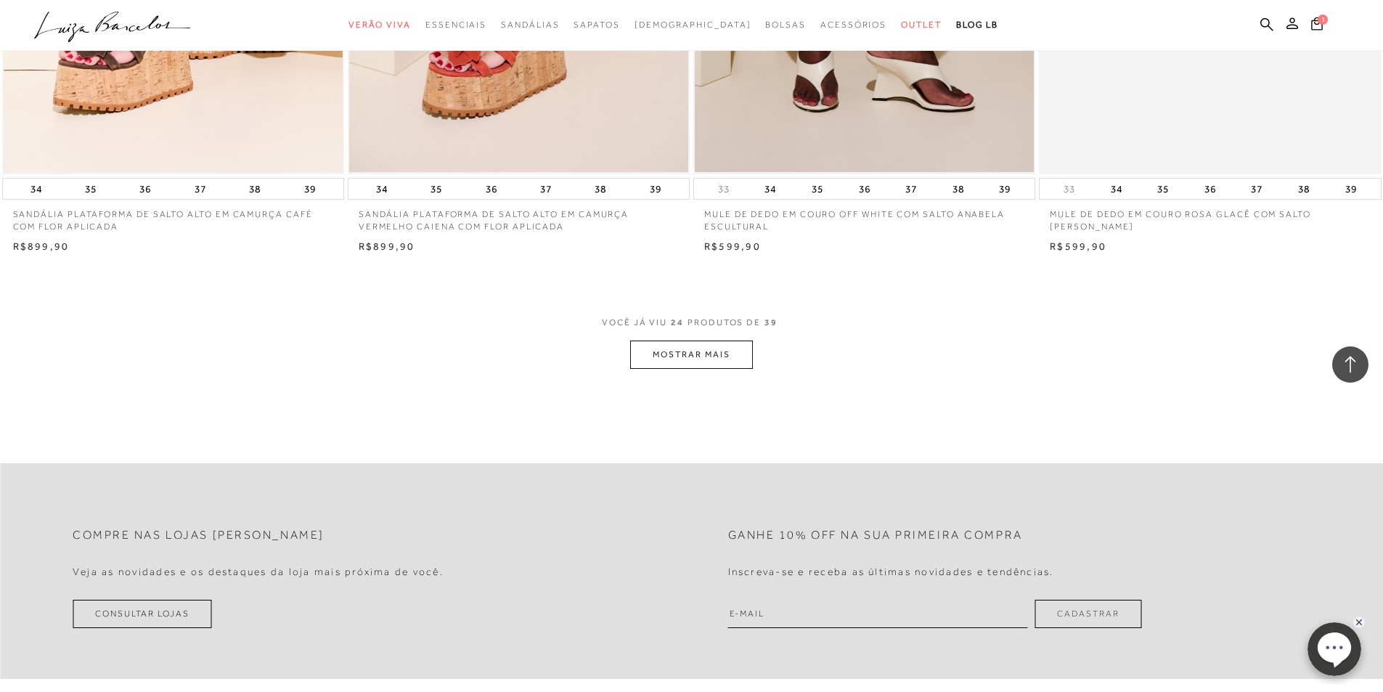
click at [677, 357] on button "MOSTRAR MAIS" at bounding box center [691, 354] width 122 height 28
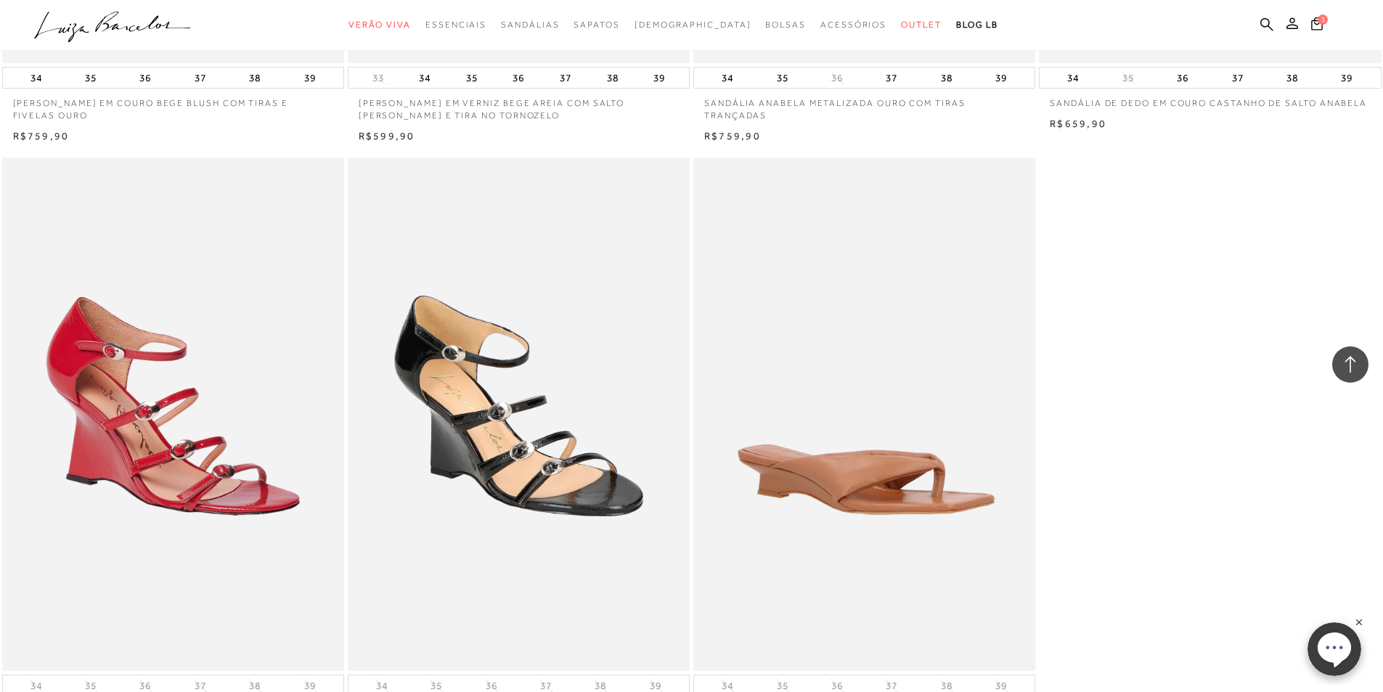
scroll to position [5081, 0]
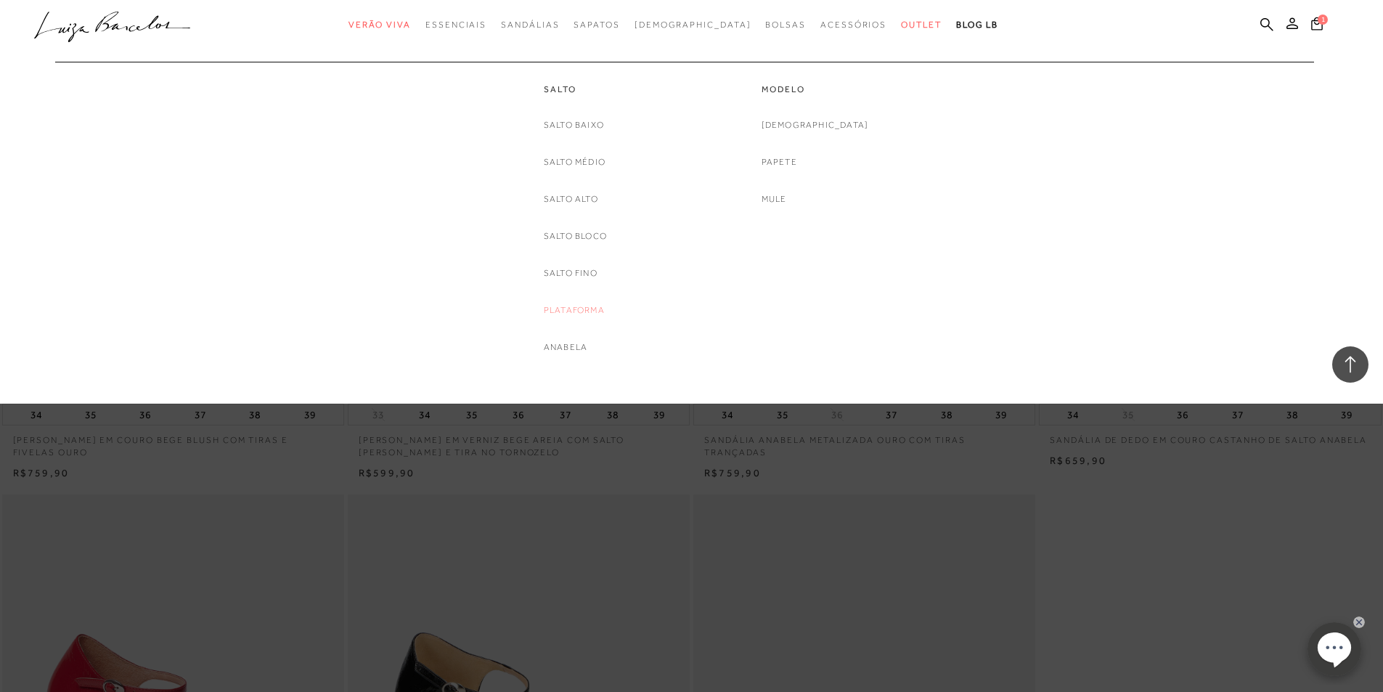
click at [557, 314] on link "Plataforma" at bounding box center [574, 310] width 61 height 15
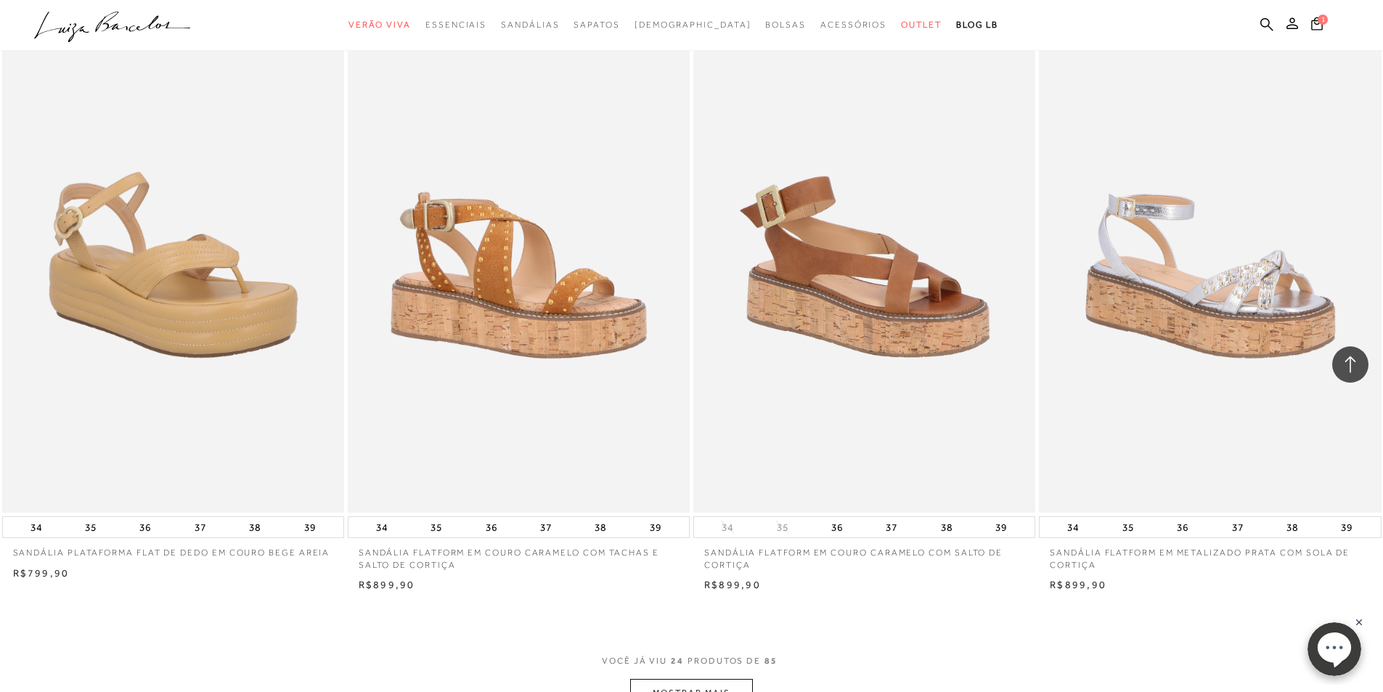
scroll to position [3484, 0]
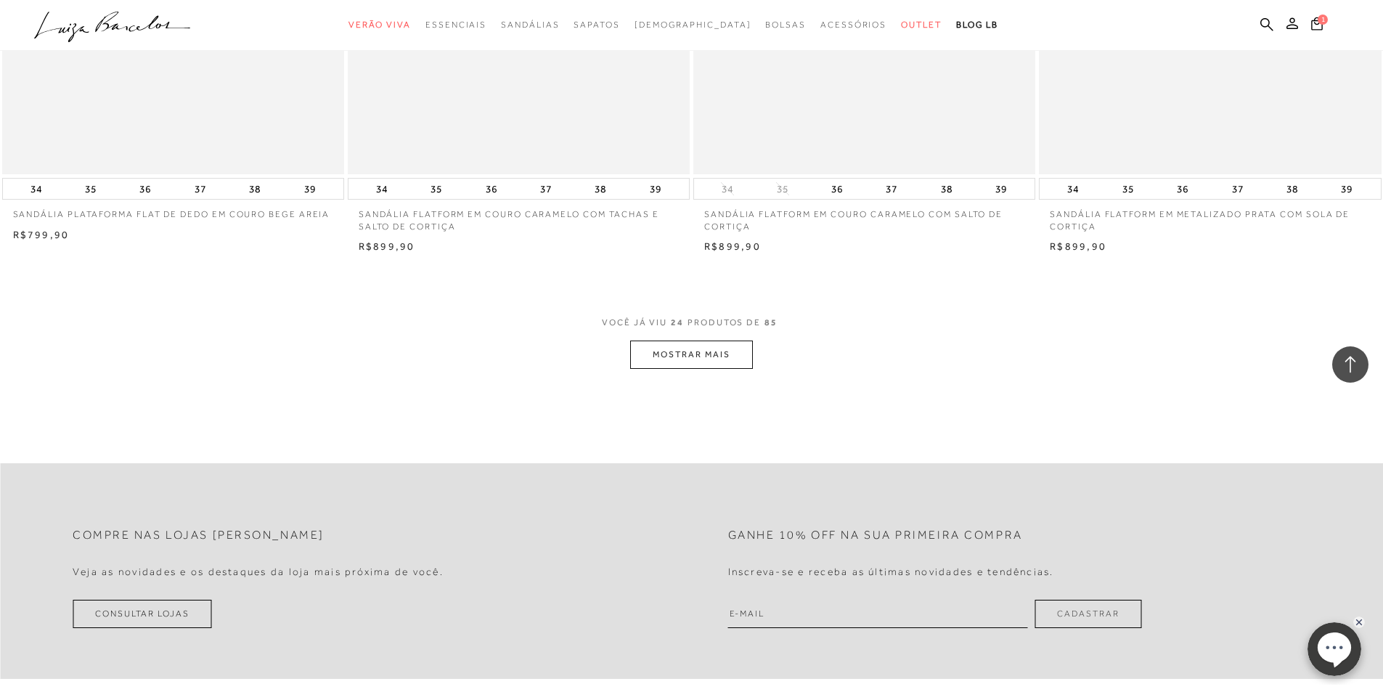
click at [703, 360] on button "MOSTRAR MAIS" at bounding box center [691, 354] width 122 height 28
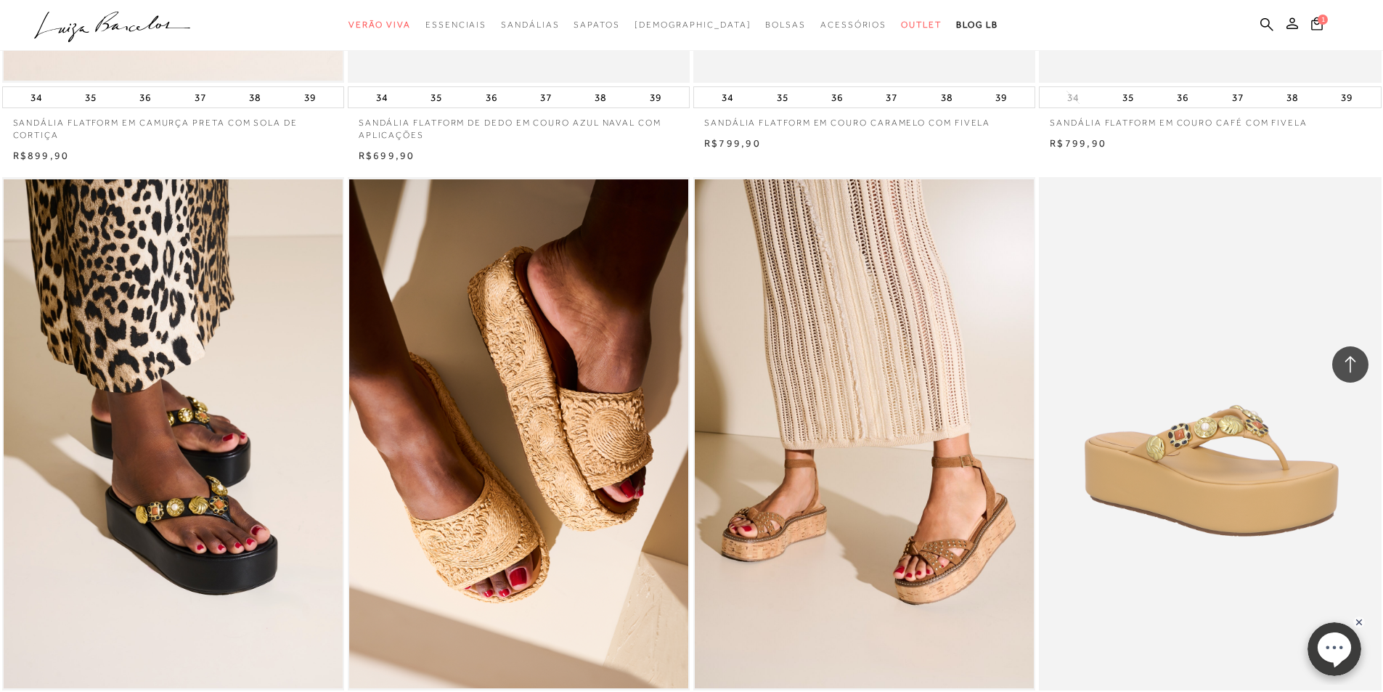
scroll to position [4065, 0]
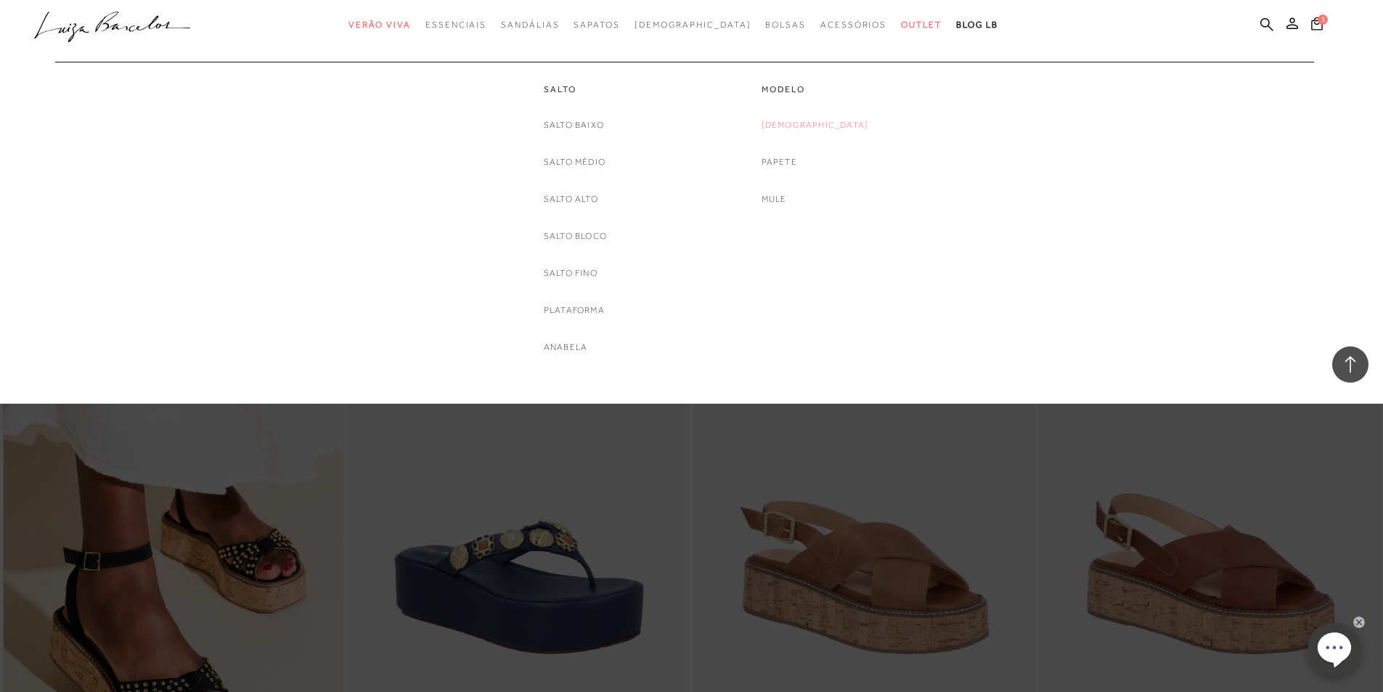
click at [804, 123] on link "[DEMOGRAPHIC_DATA]" at bounding box center [814, 125] width 107 height 15
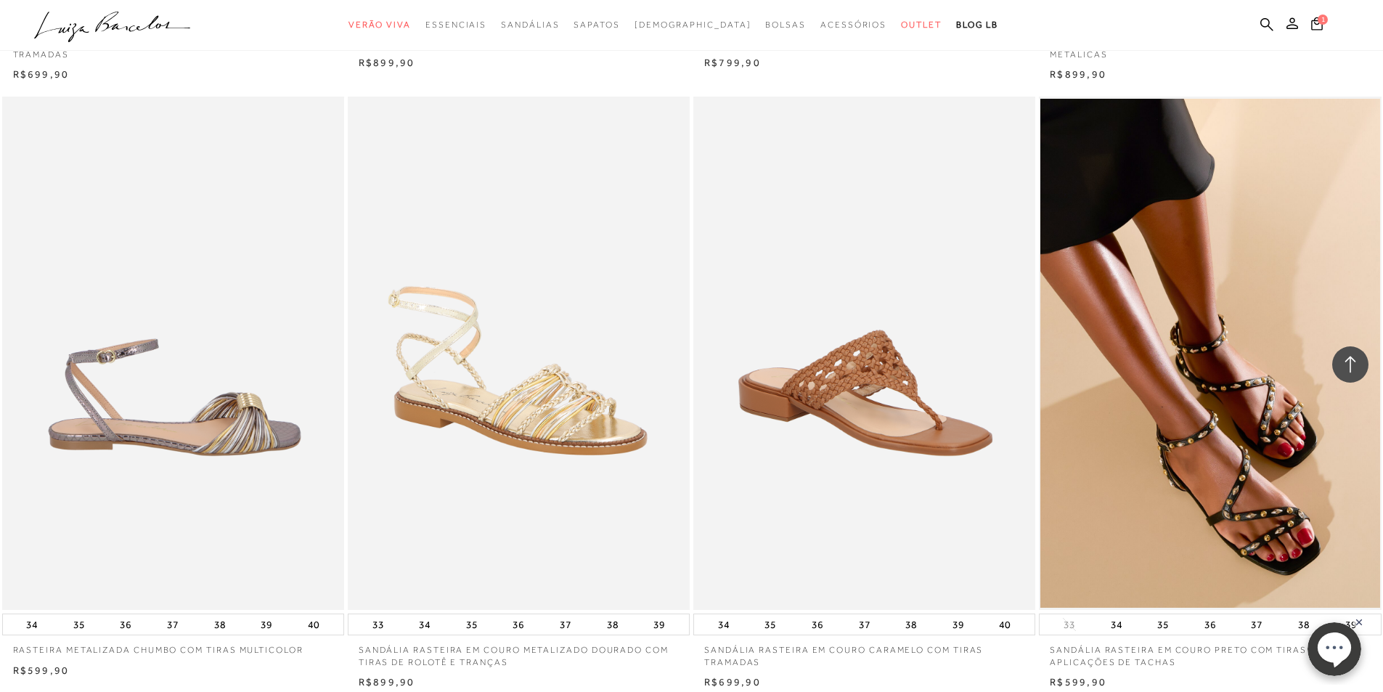
scroll to position [3630, 0]
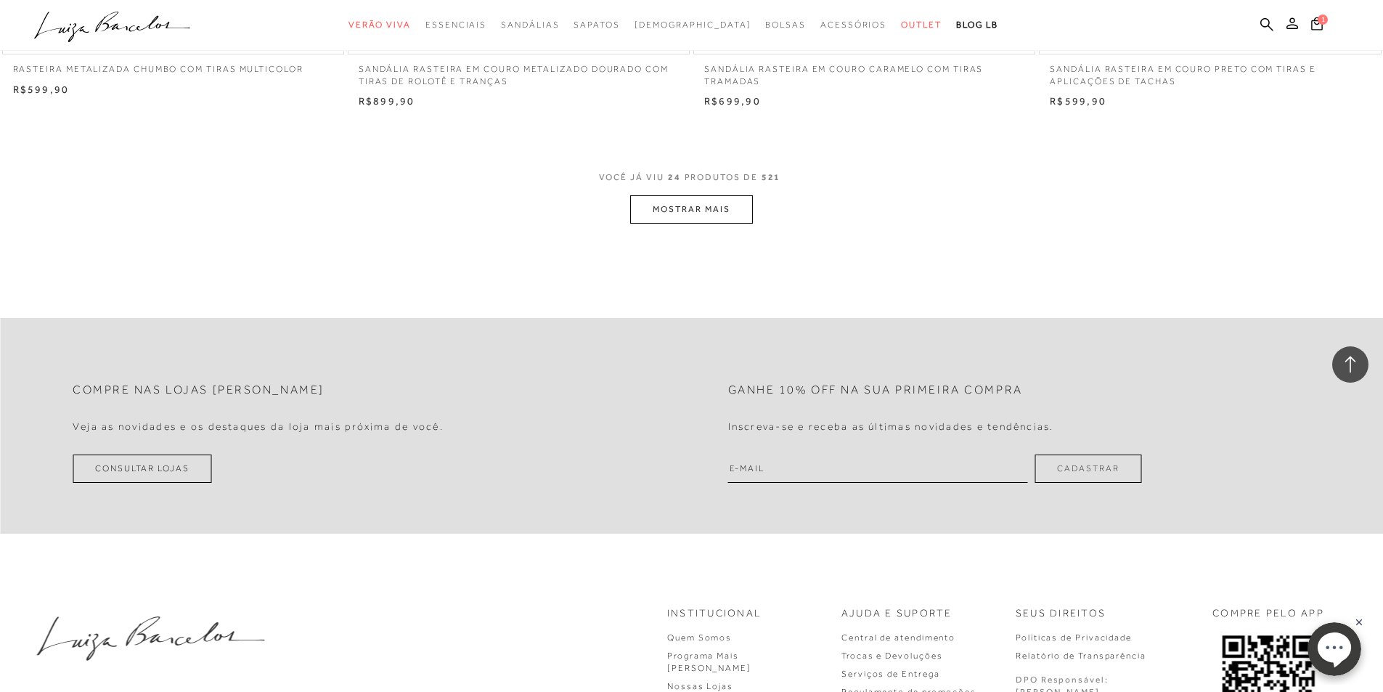
click at [670, 211] on button "MOSTRAR MAIS" at bounding box center [691, 209] width 122 height 28
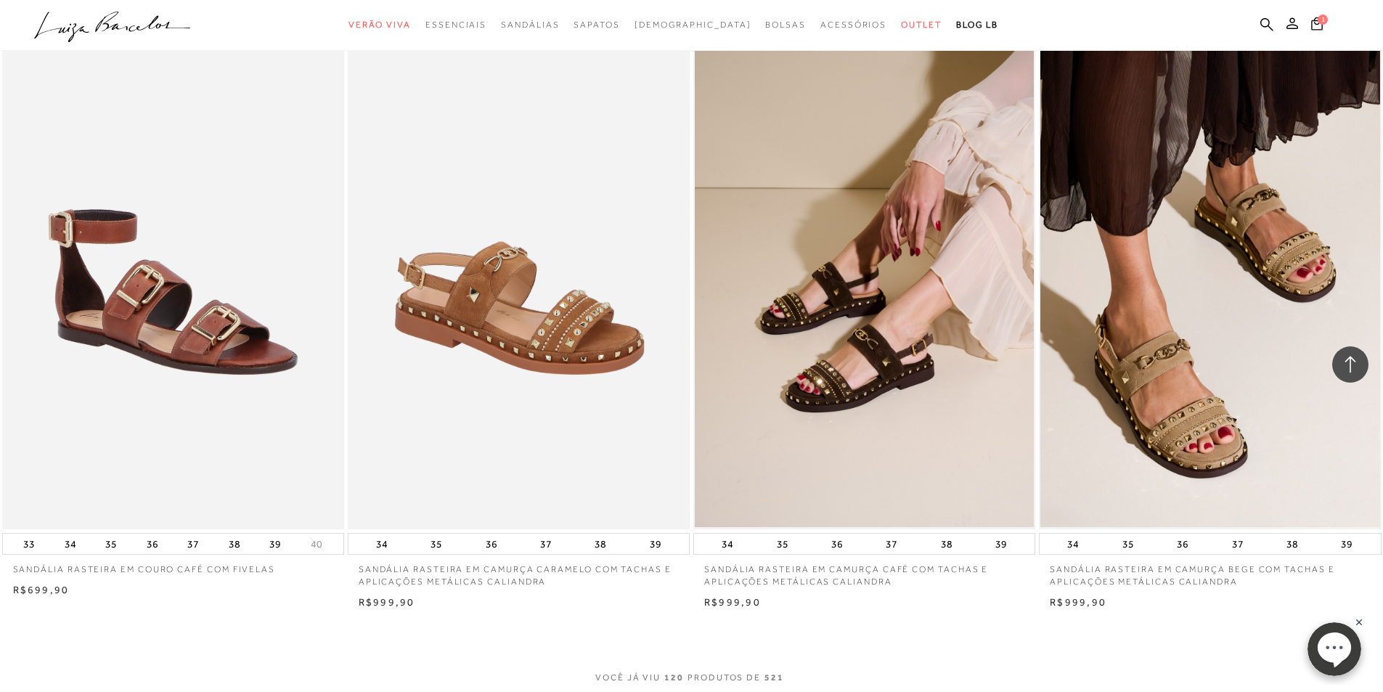
scroll to position [18148, 0]
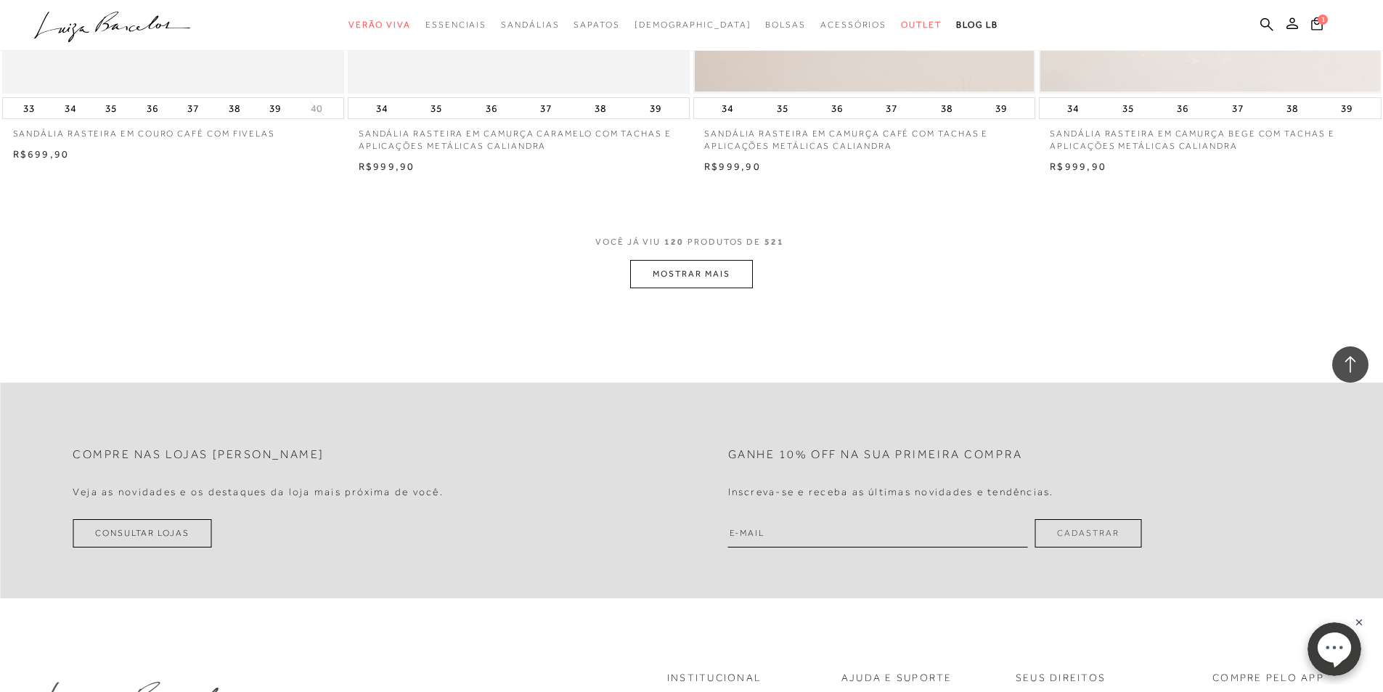
click at [674, 278] on button "MOSTRAR MAIS" at bounding box center [691, 274] width 122 height 28
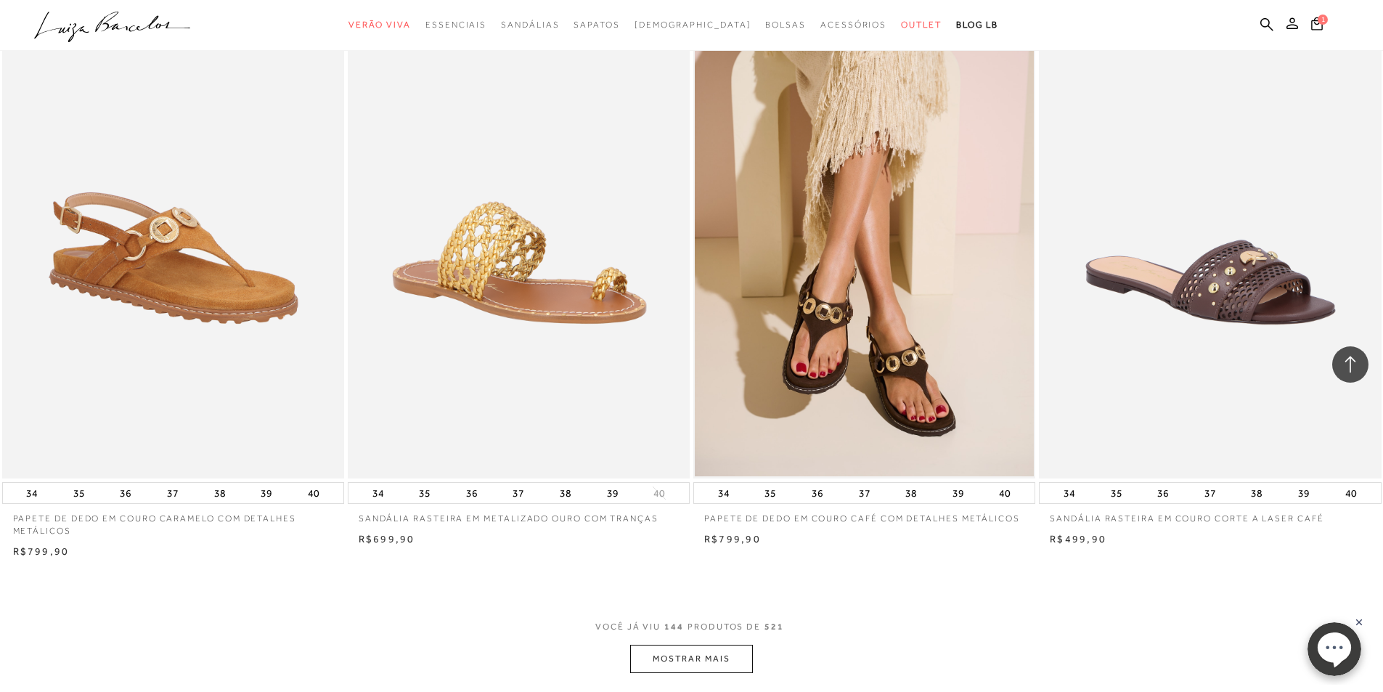
scroll to position [21487, 0]
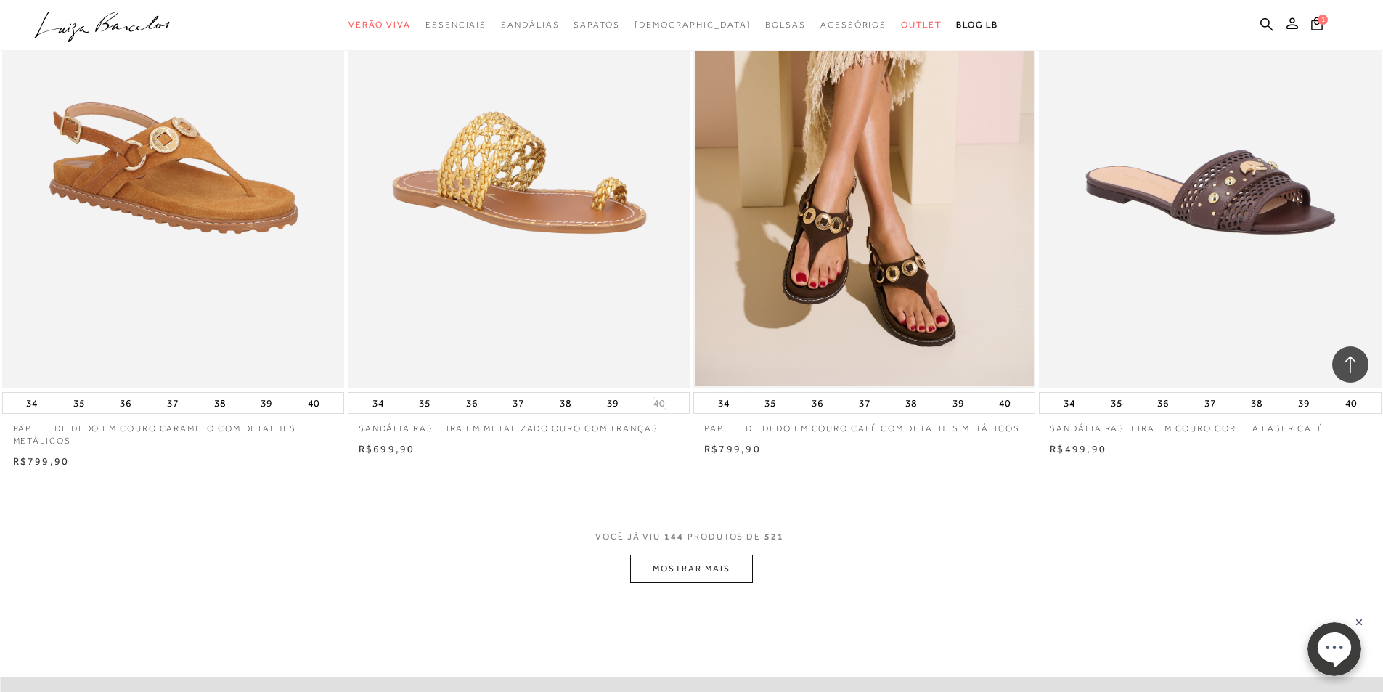
click at [695, 577] on button "MOSTRAR MAIS" at bounding box center [691, 569] width 122 height 28
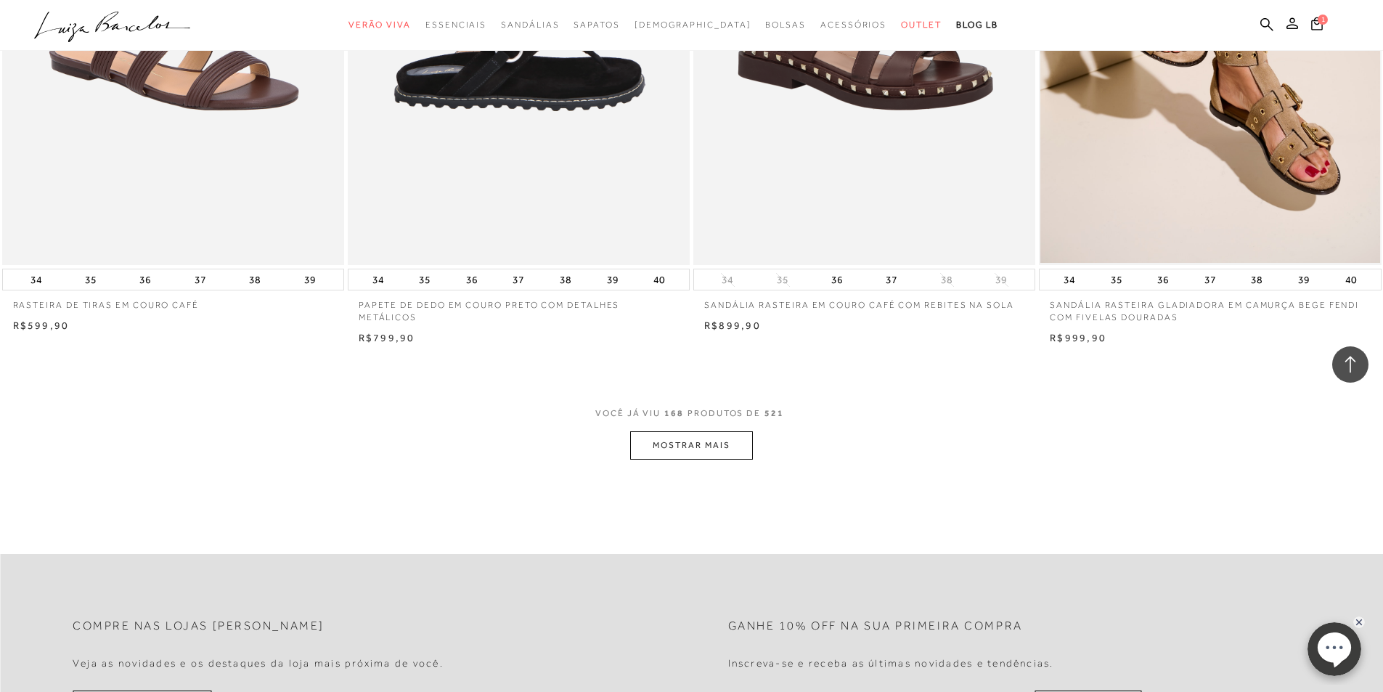
scroll to position [25261, 0]
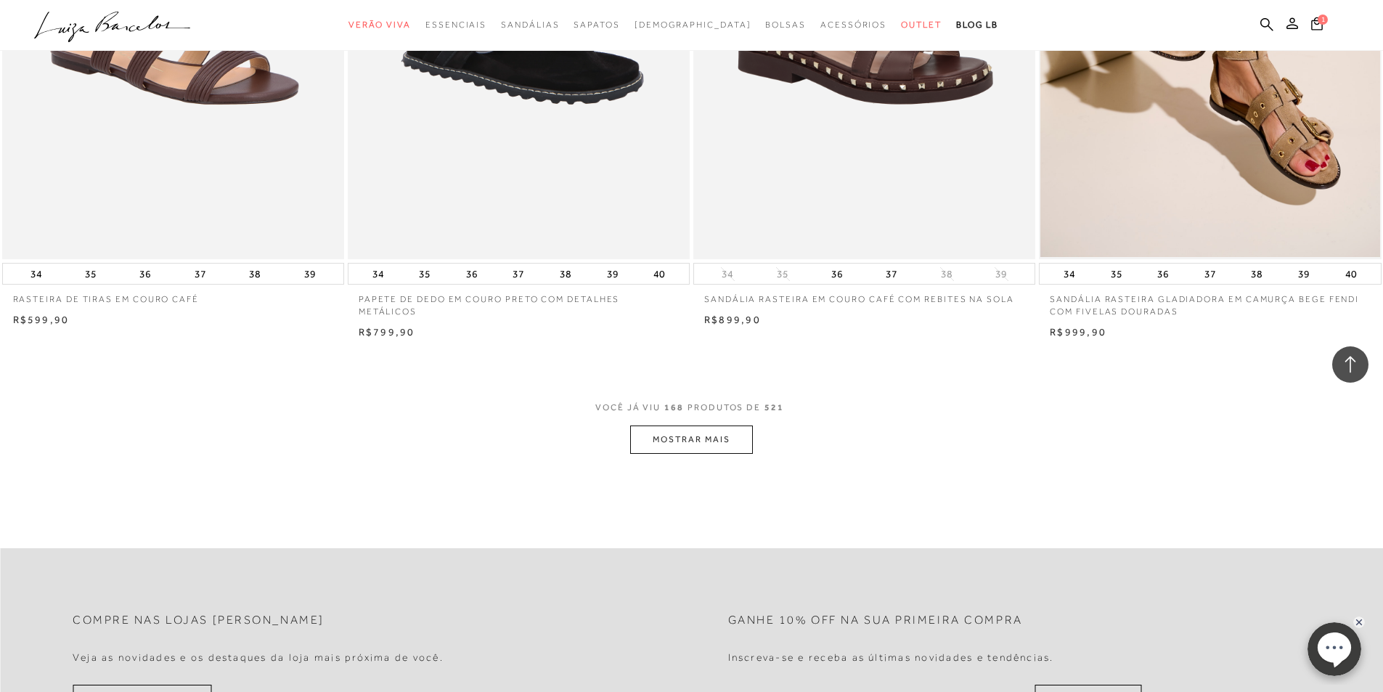
click at [674, 435] on button "MOSTRAR MAIS" at bounding box center [691, 439] width 122 height 28
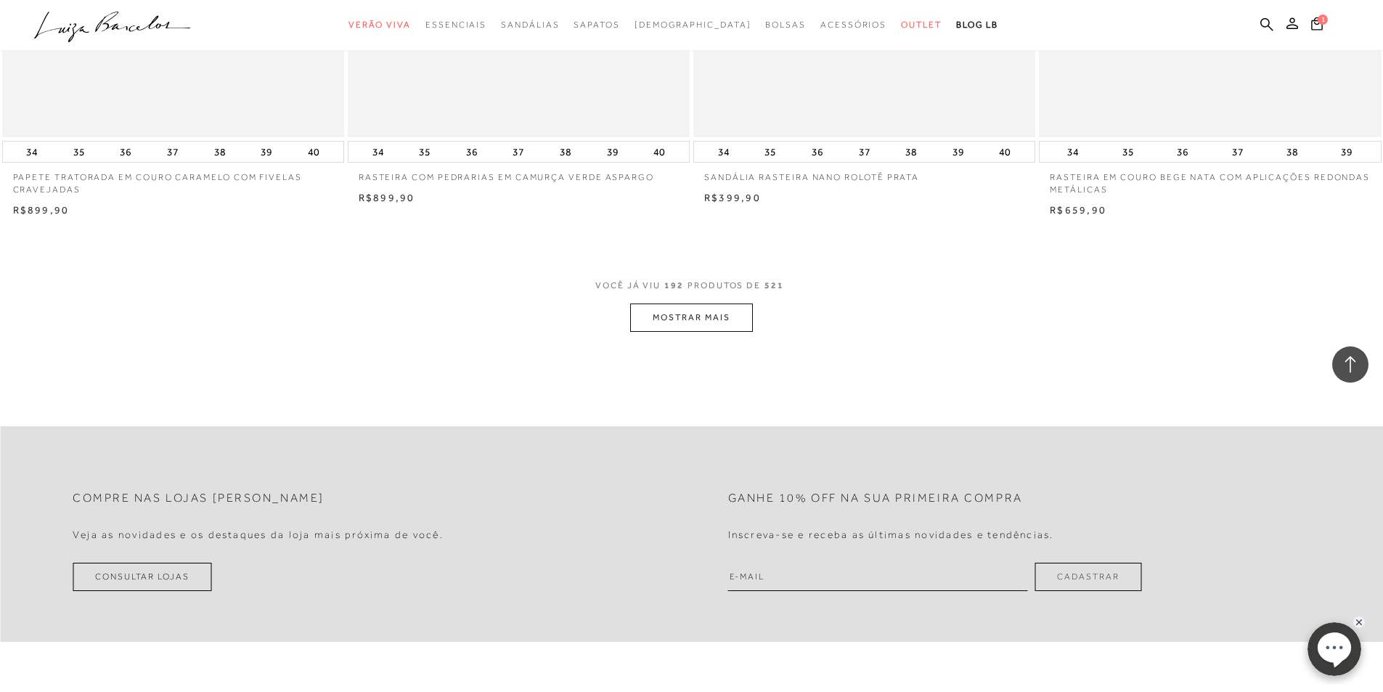
scroll to position [29036, 0]
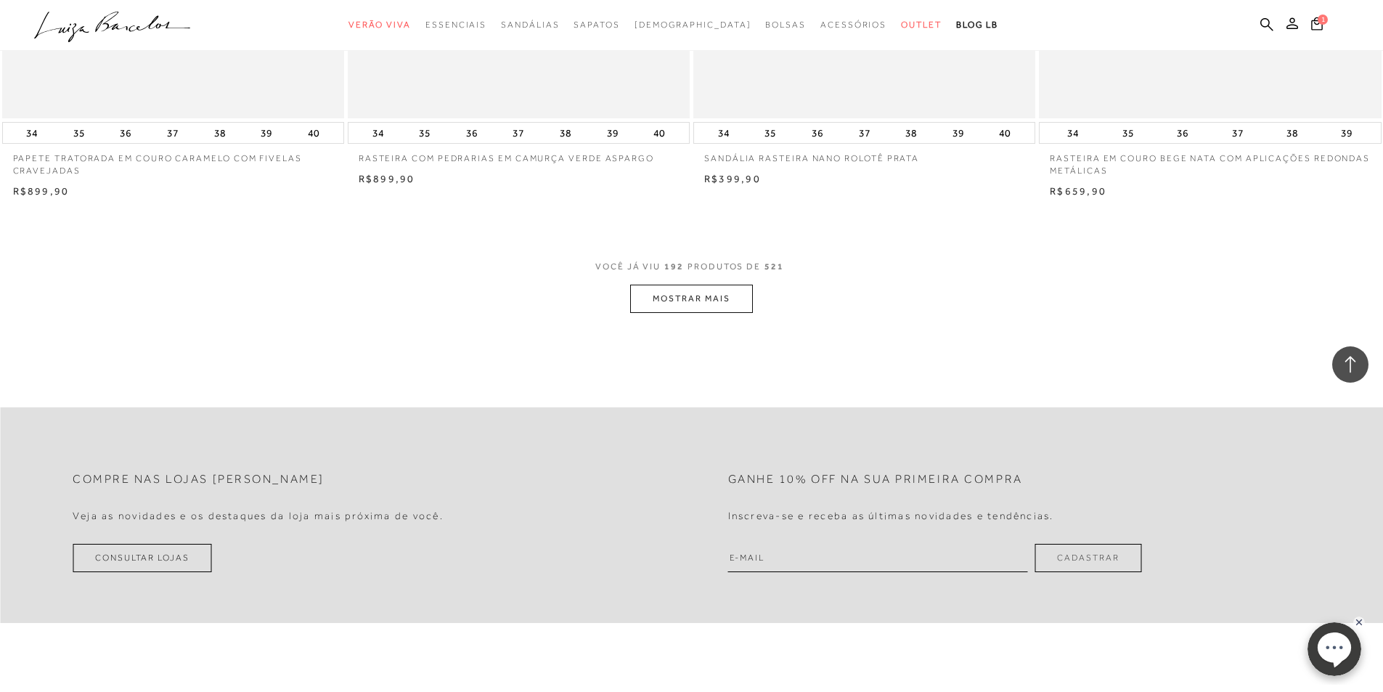
click at [683, 297] on button "MOSTRAR MAIS" at bounding box center [691, 299] width 122 height 28
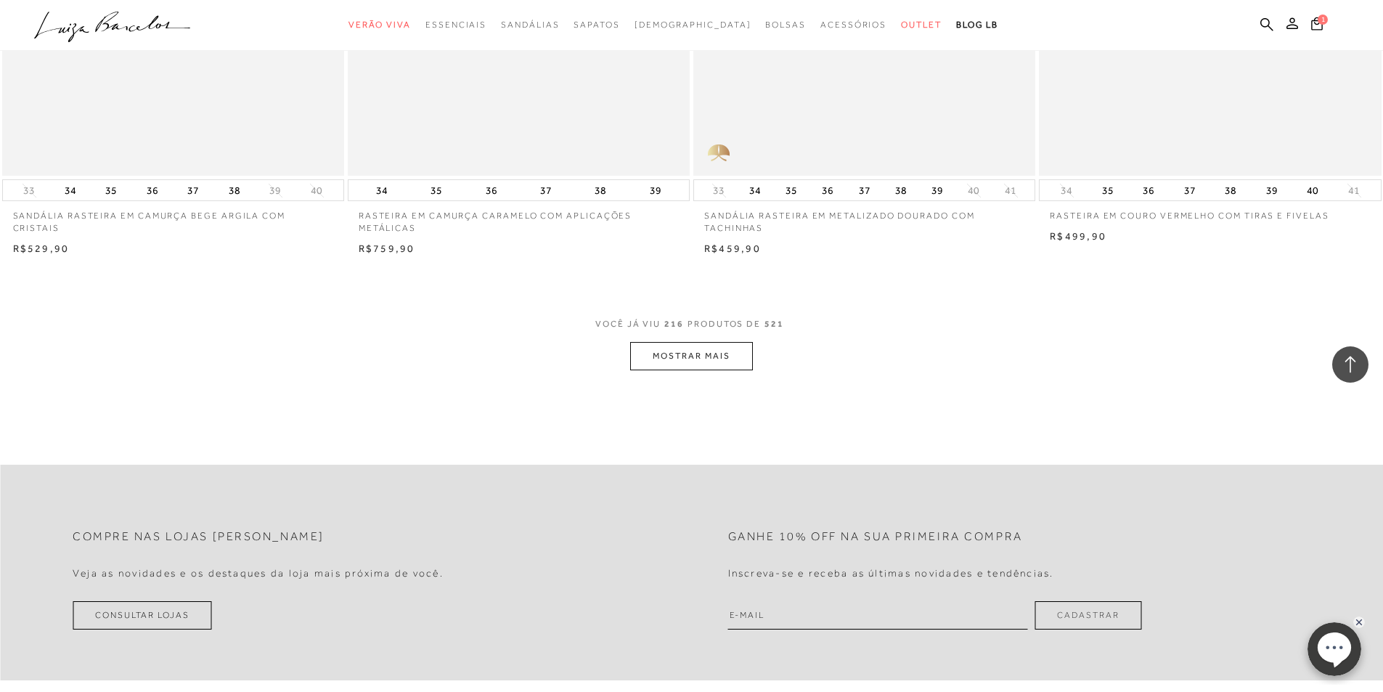
scroll to position [32666, 0]
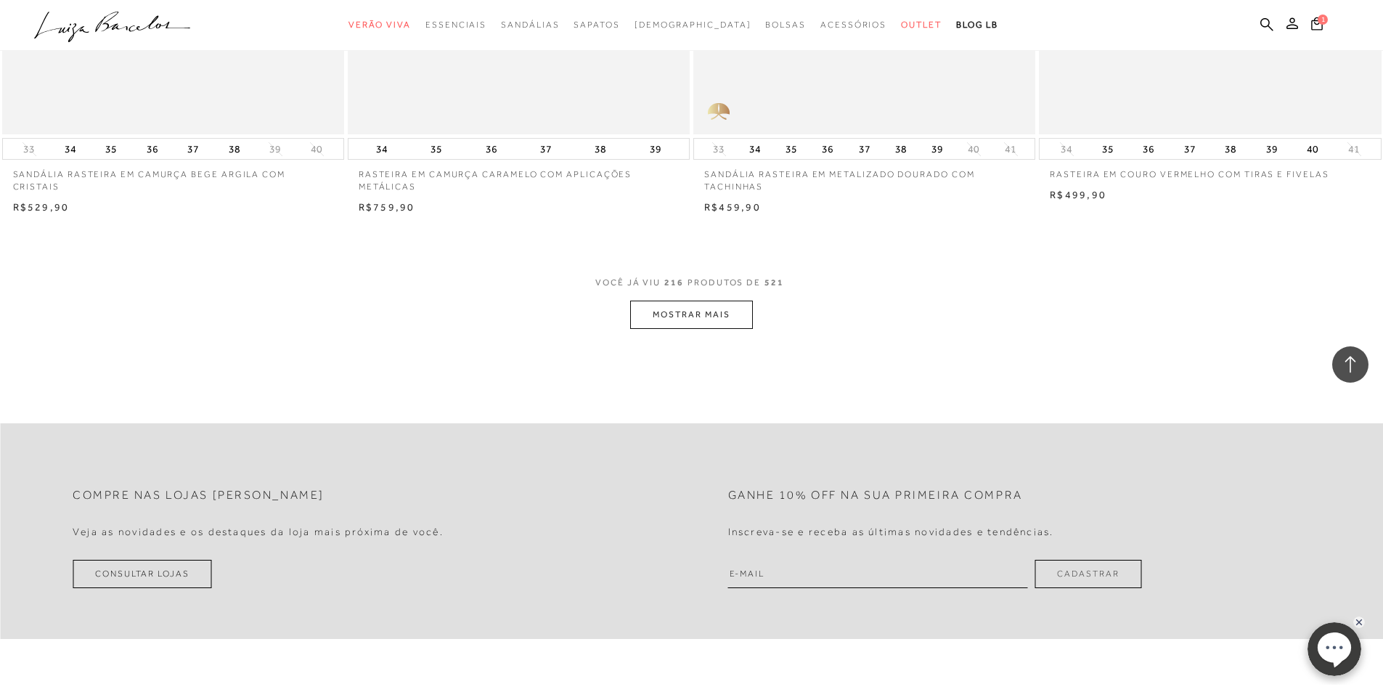
click at [703, 306] on button "MOSTRAR MAIS" at bounding box center [691, 315] width 122 height 28
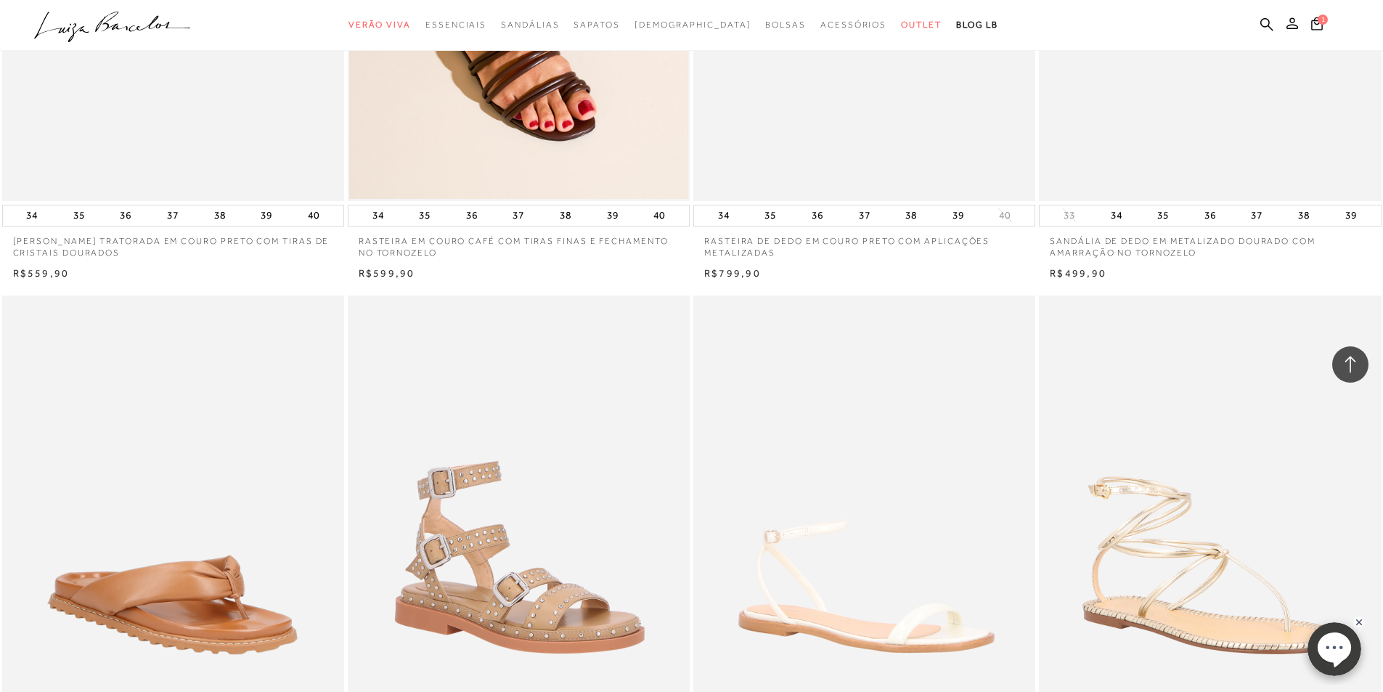
scroll to position [35279, 0]
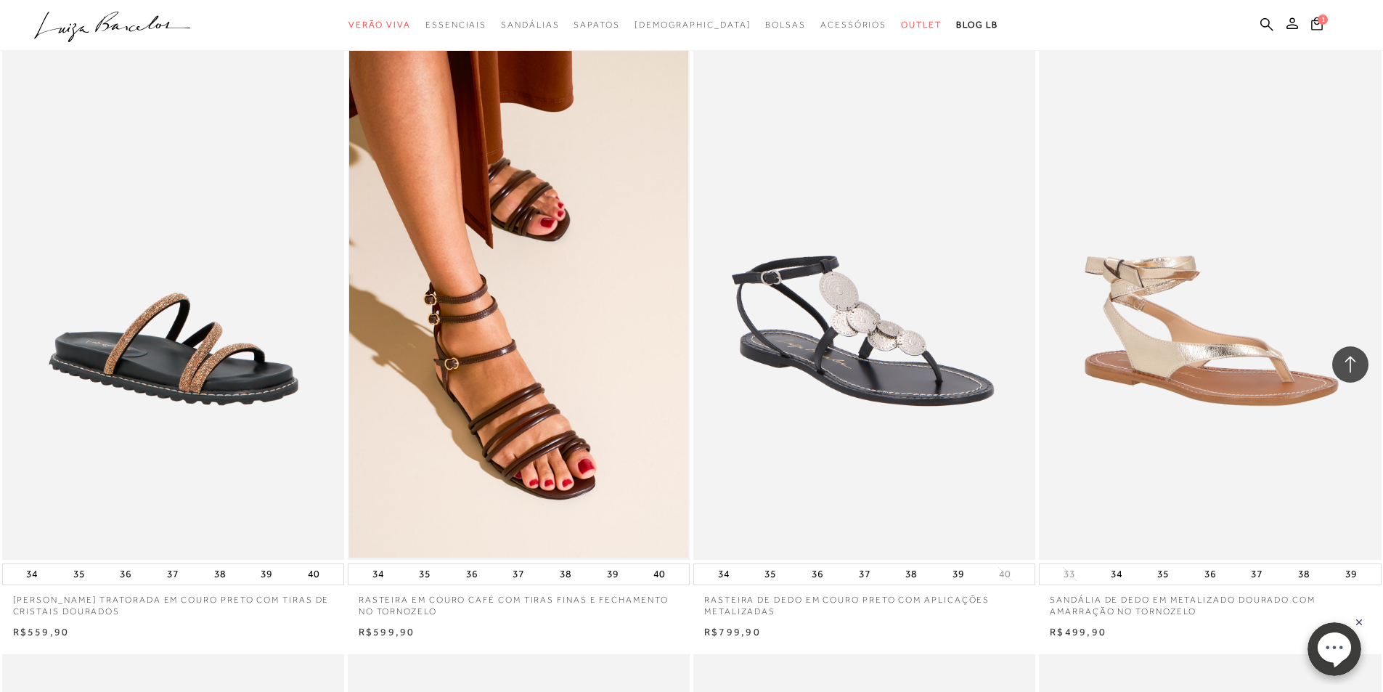
click at [891, 298] on img at bounding box center [865, 302] width 340 height 513
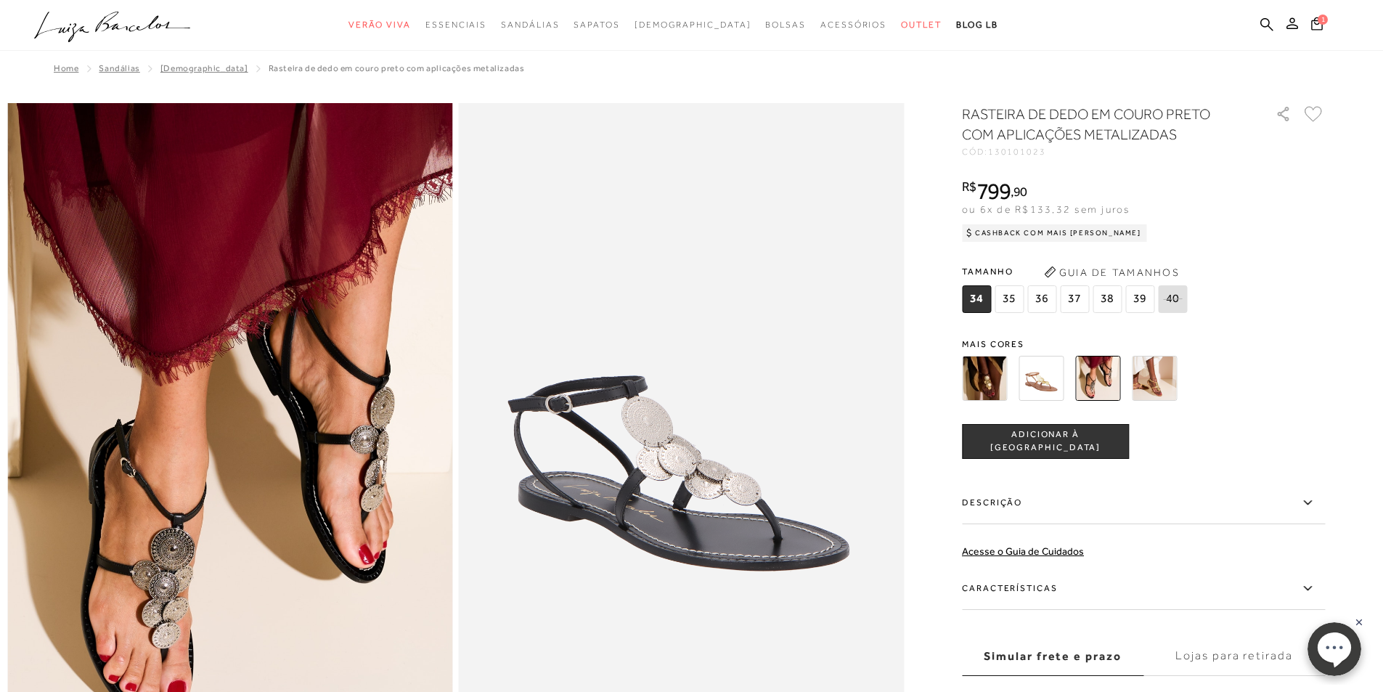
click at [1159, 378] on img at bounding box center [1154, 378] width 45 height 45
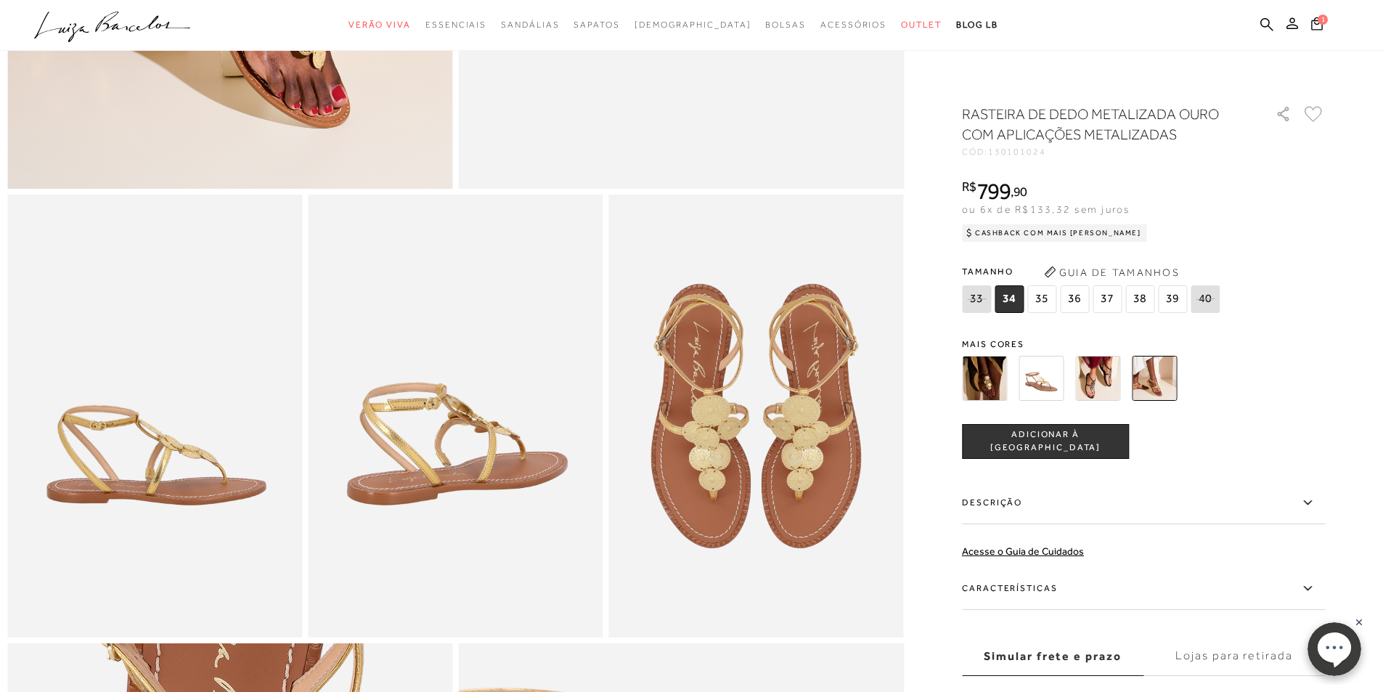
scroll to position [581, 0]
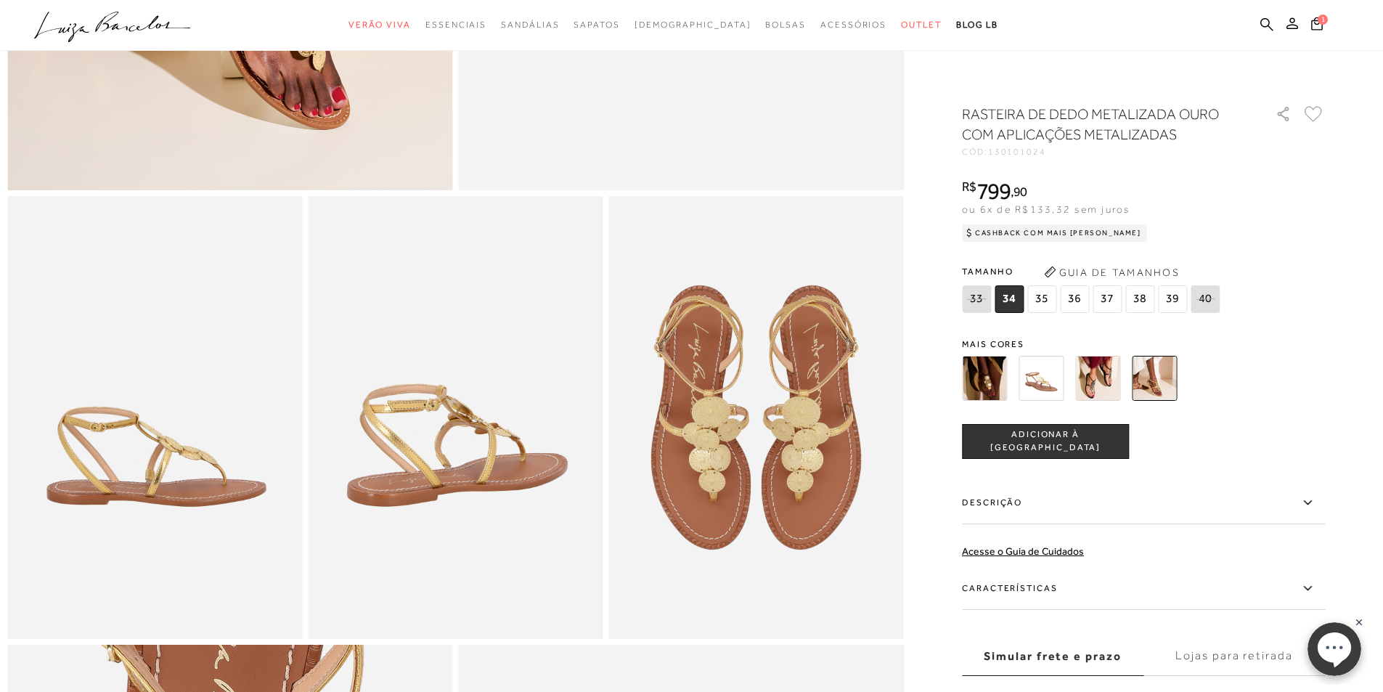
click at [1045, 302] on span "35" at bounding box center [1041, 299] width 29 height 28
click at [1039, 438] on span "ADICIONAR À [GEOGRAPHIC_DATA]" at bounding box center [1046, 440] width 166 height 25
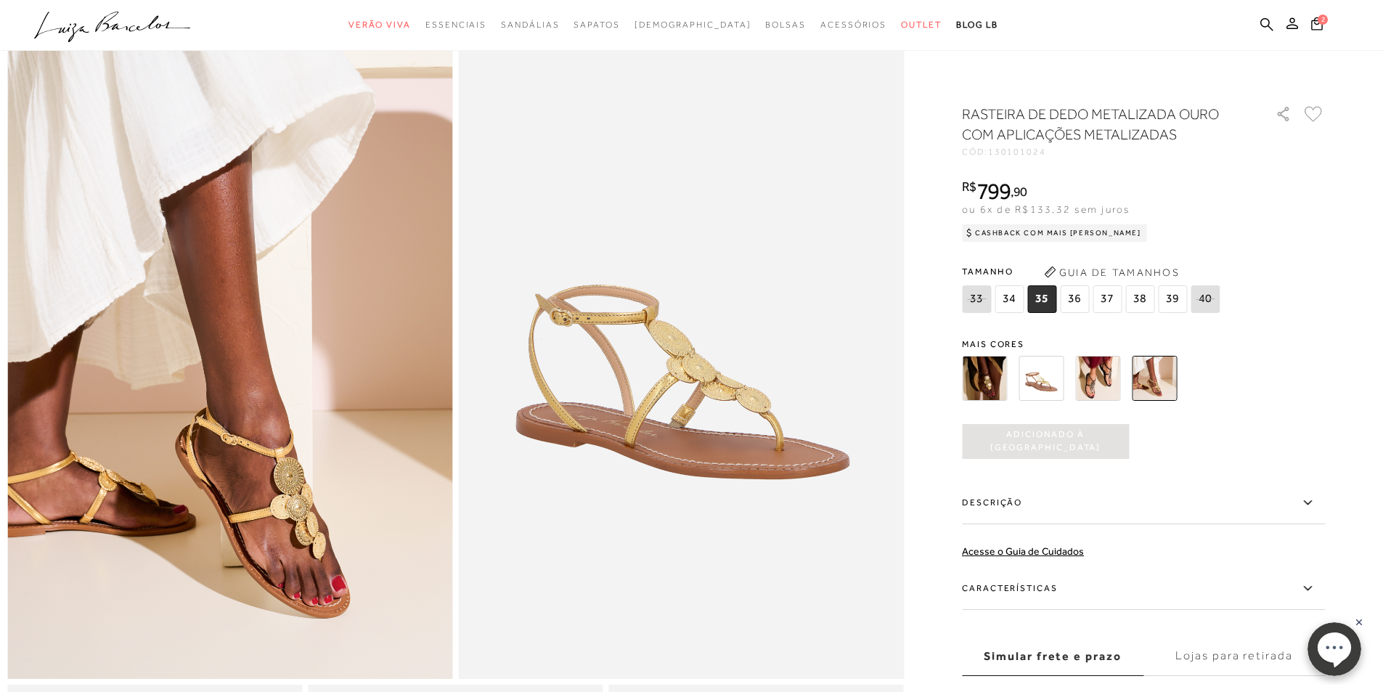
scroll to position [0, 0]
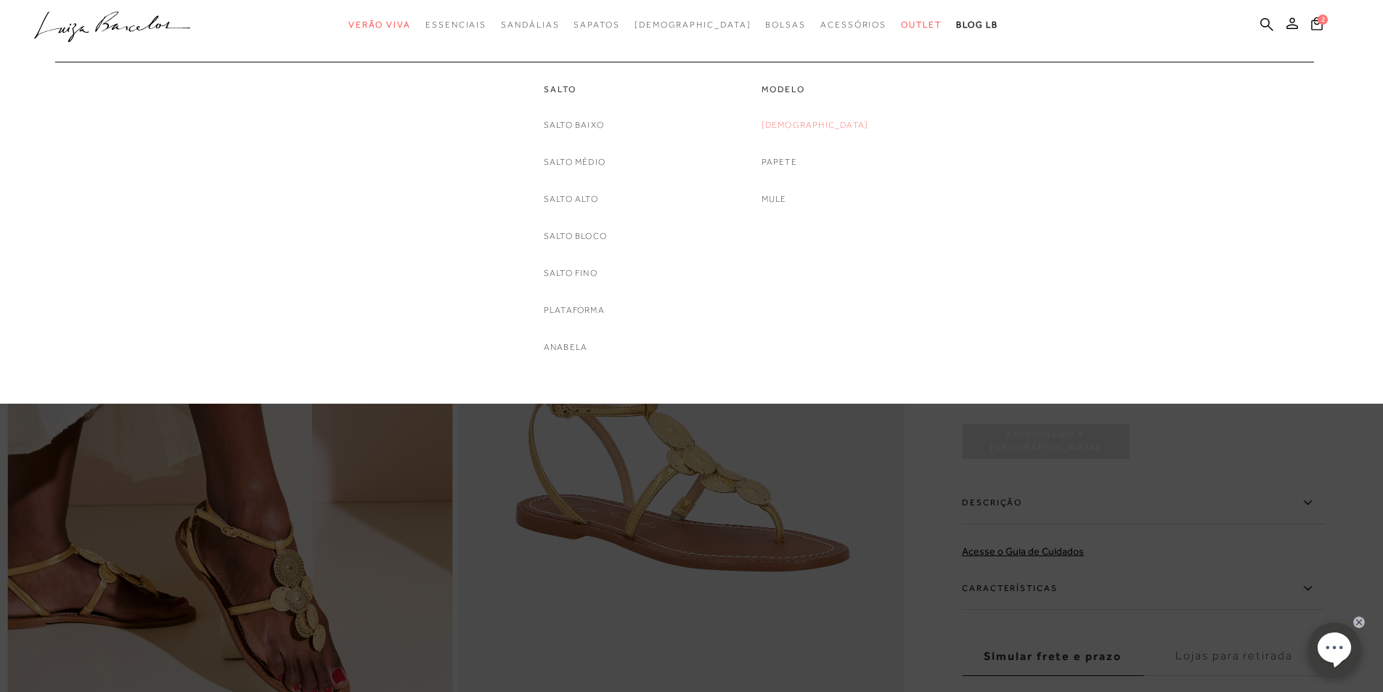
click at [812, 127] on link "[DEMOGRAPHIC_DATA]" at bounding box center [814, 125] width 107 height 15
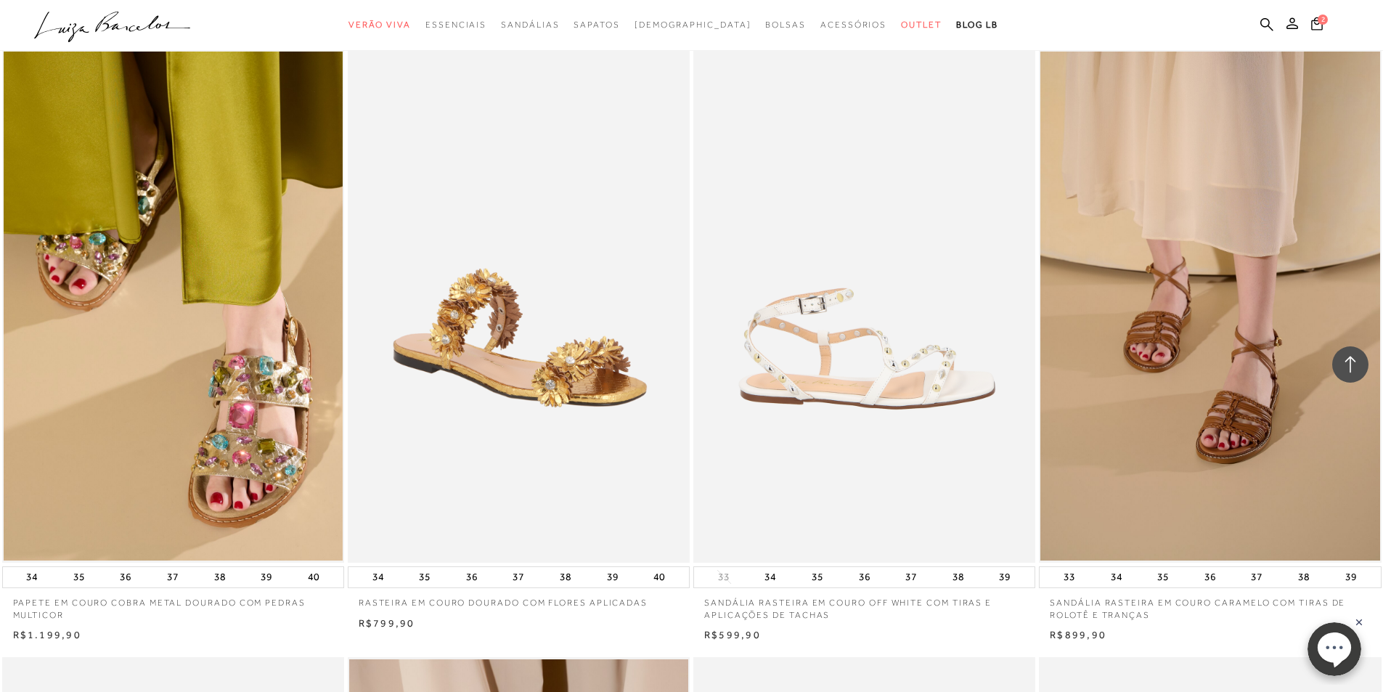
scroll to position [1887, 0]
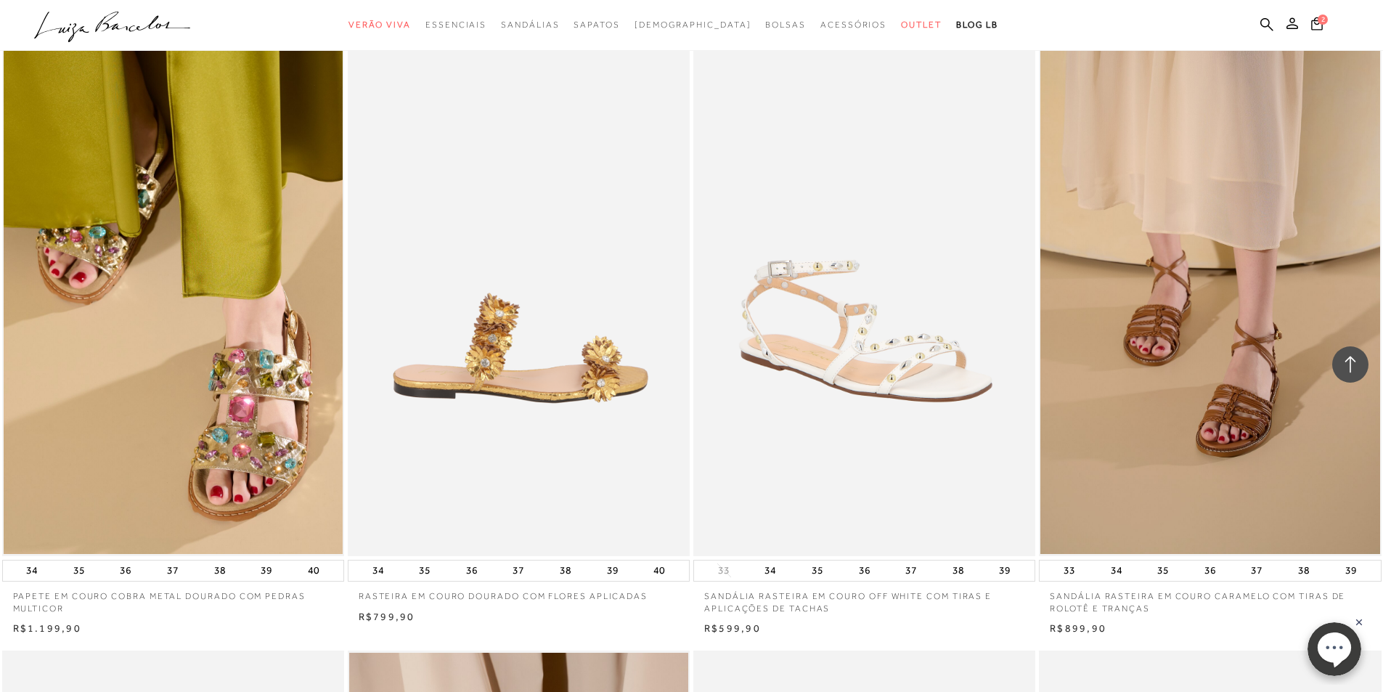
click at [536, 298] on img at bounding box center [519, 299] width 340 height 513
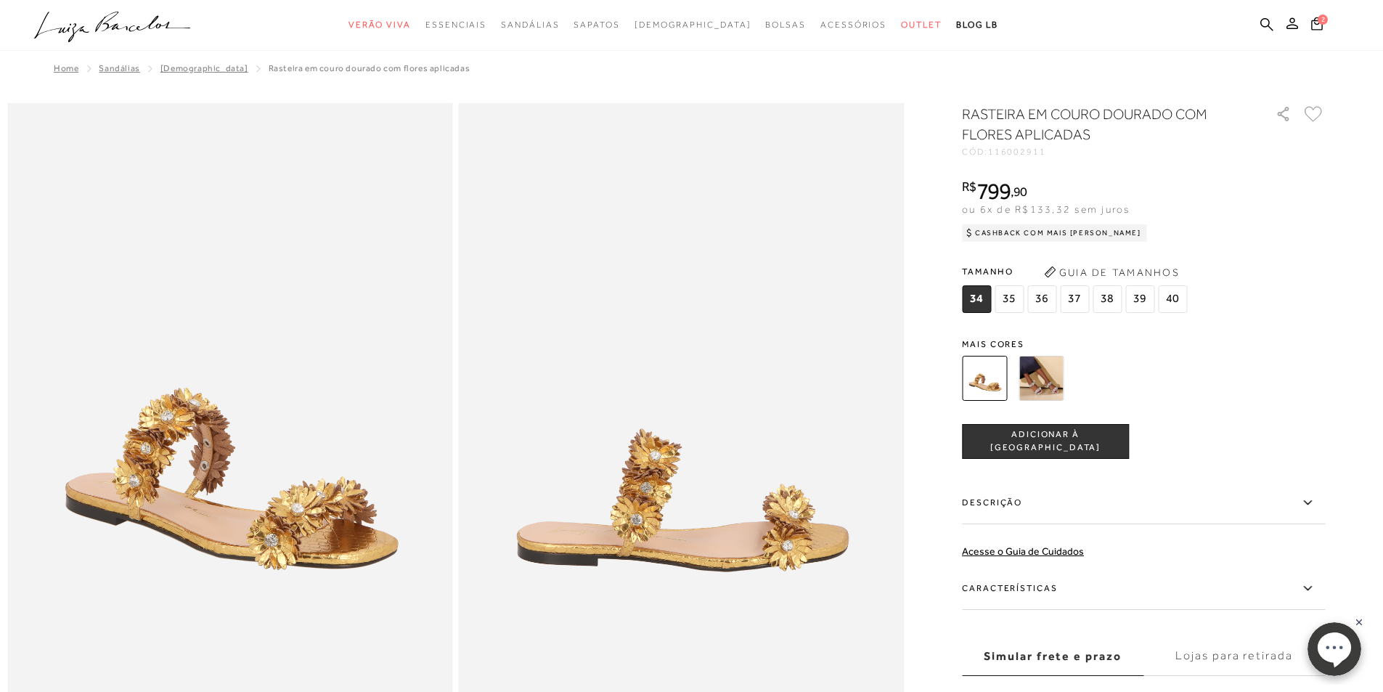
click at [1054, 373] on img at bounding box center [1040, 378] width 45 height 45
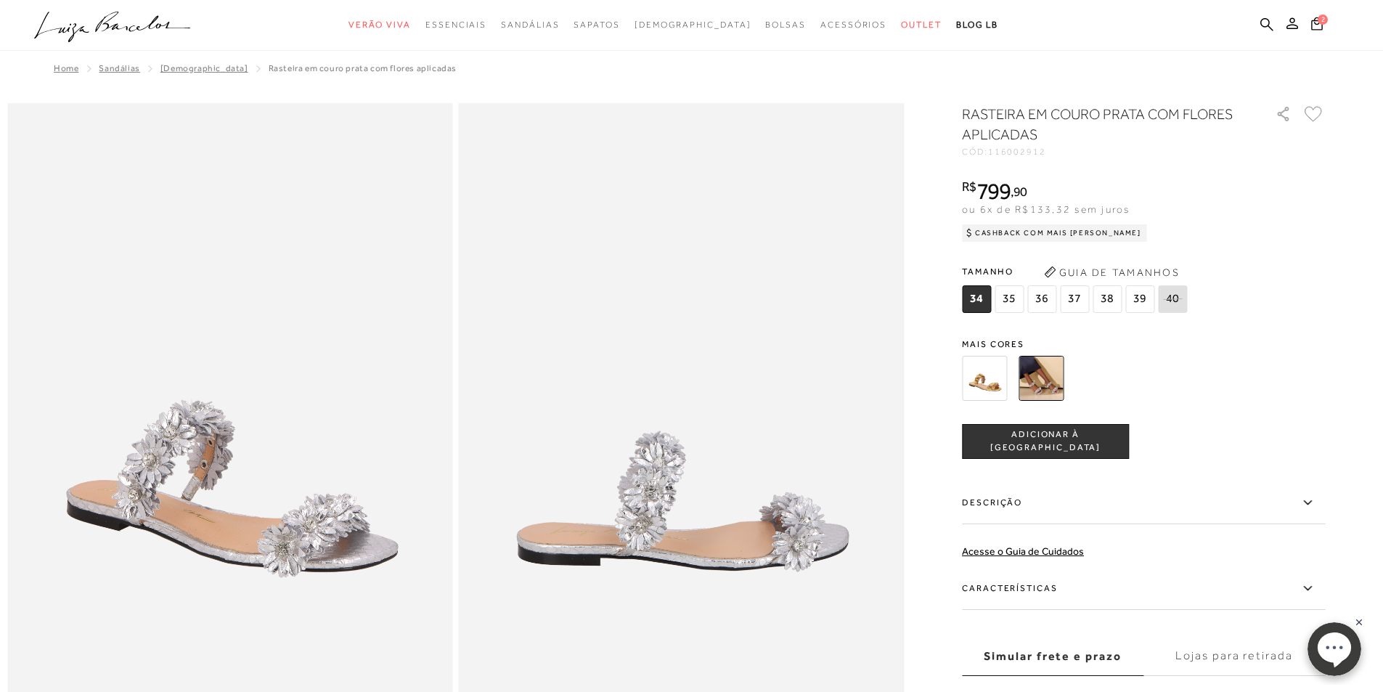
click at [1019, 295] on span "35" at bounding box center [1008, 299] width 29 height 28
click at [1071, 445] on span "ADICIONAR À [GEOGRAPHIC_DATA]" at bounding box center [1046, 440] width 166 height 25
click at [1317, 23] on icon at bounding box center [1317, 23] width 12 height 14
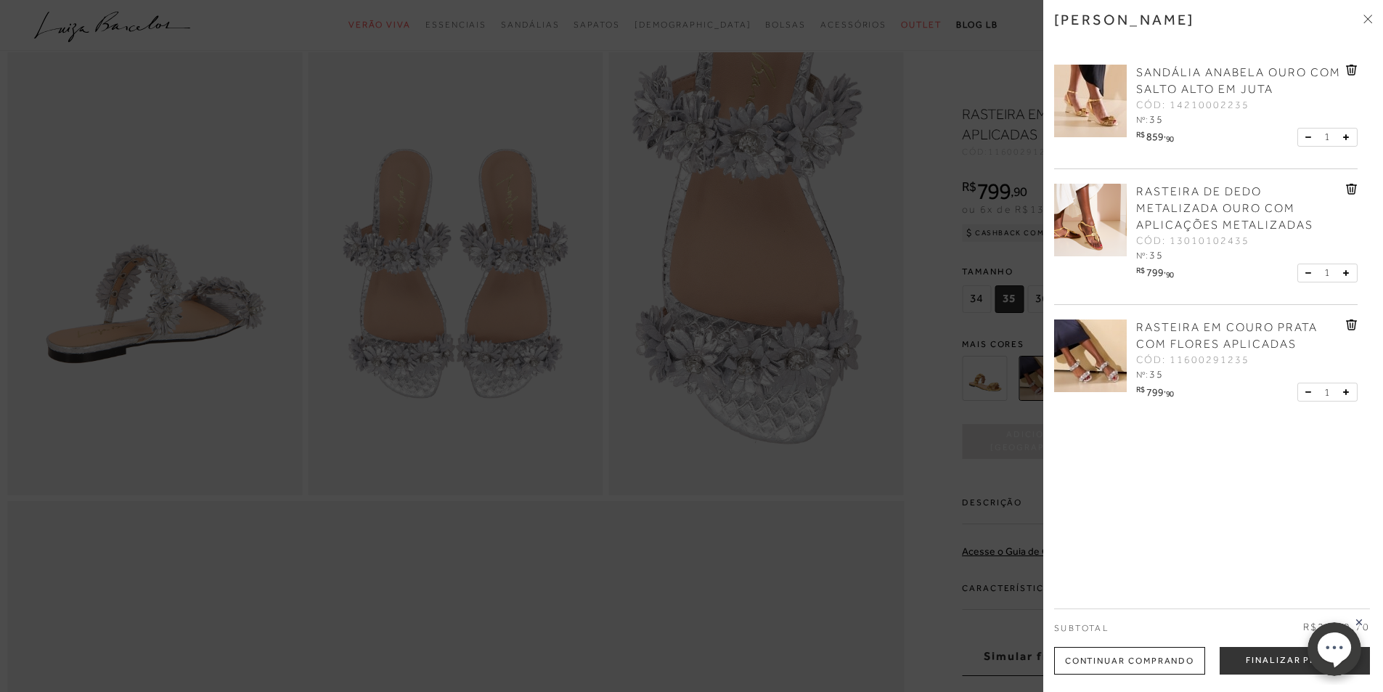
scroll to position [726, 0]
drag, startPoint x: 1363, startPoint y: 621, endPoint x: 2653, endPoint y: 1234, distance: 1428.7
click at [1362, 621] on rect at bounding box center [1359, 622] width 12 height 12
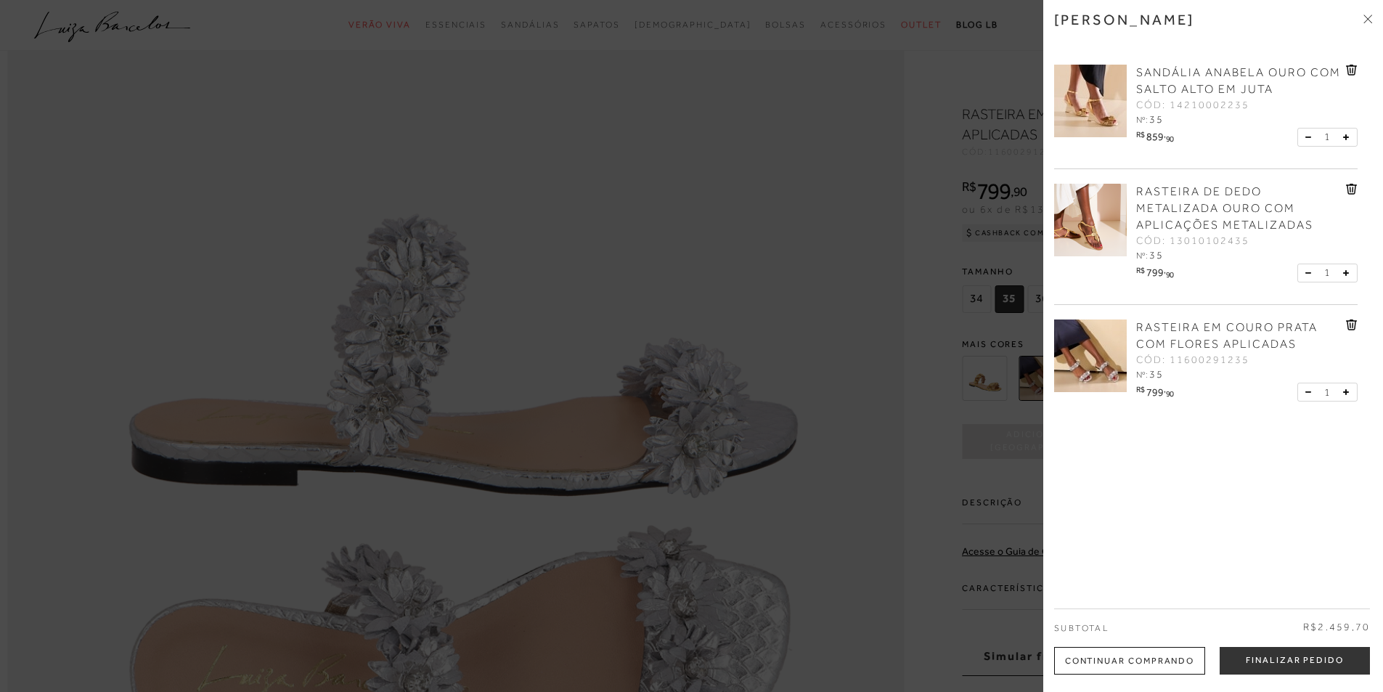
scroll to position [1597, 0]
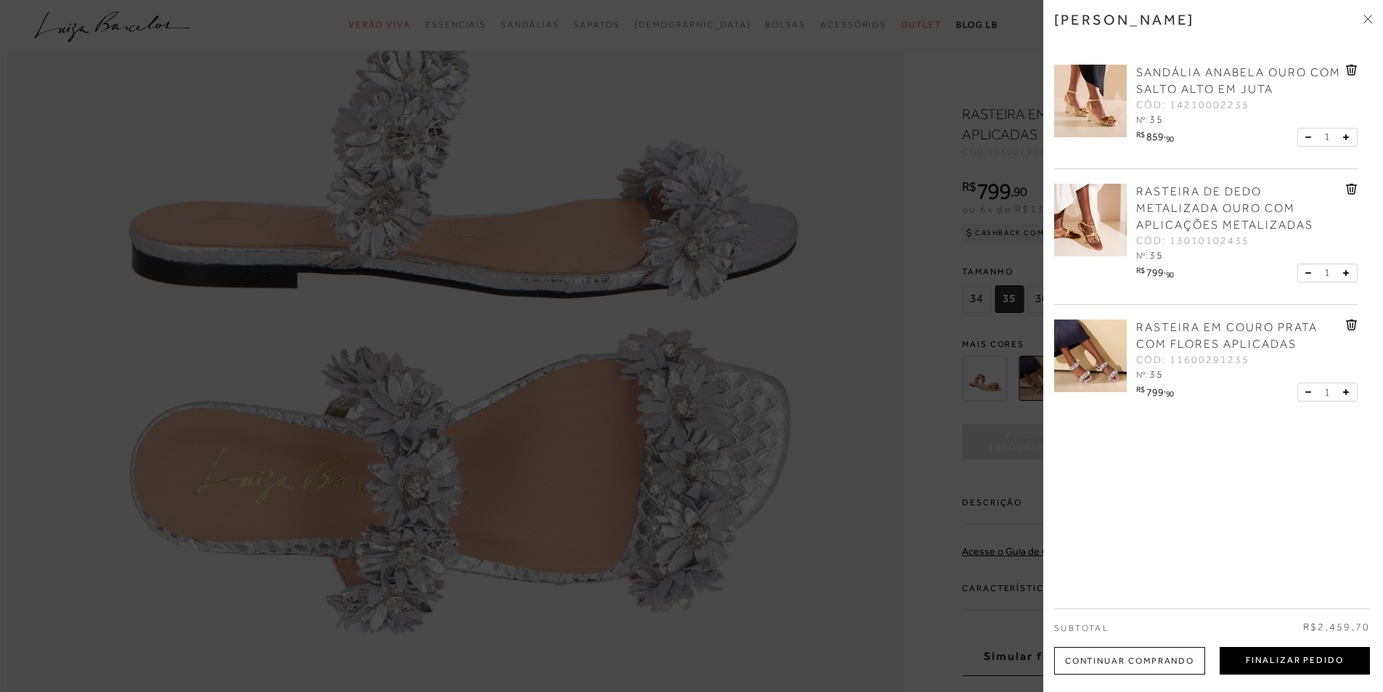
click at [1246, 660] on button "Finalizar Pedido" at bounding box center [1295, 661] width 150 height 28
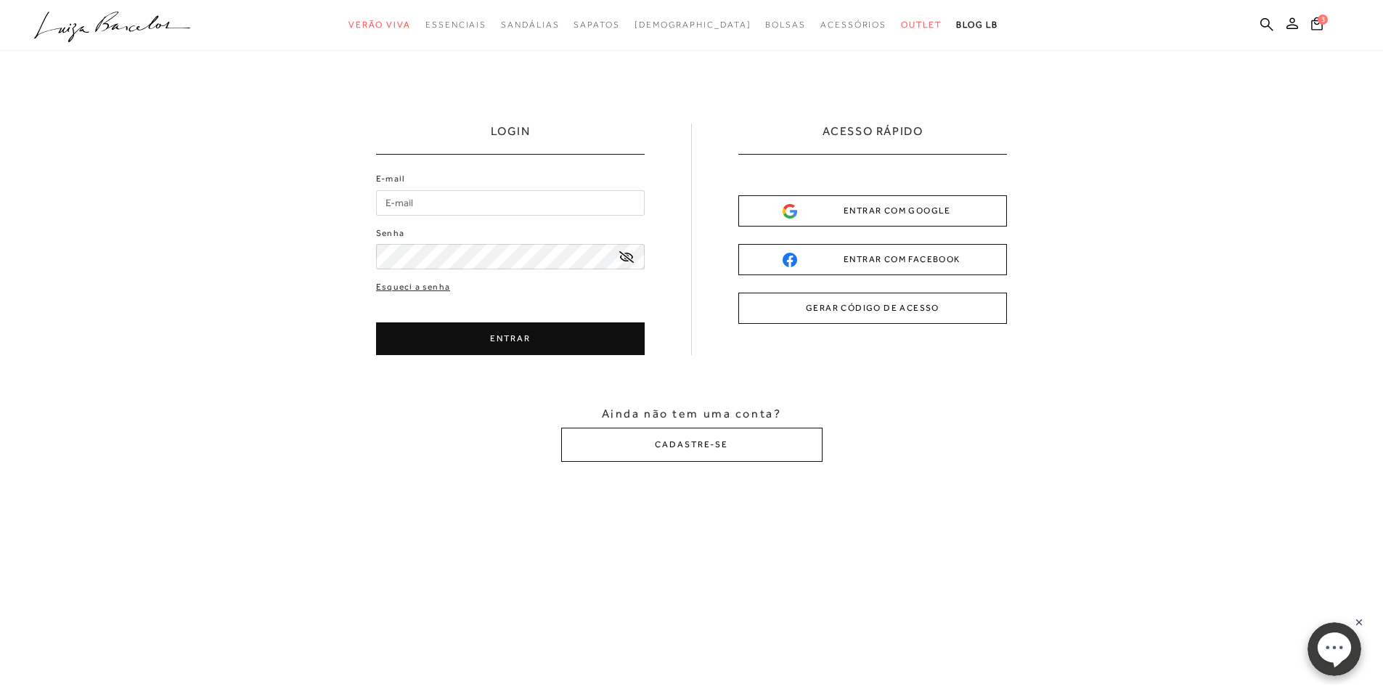
click at [441, 199] on input "E-mail" at bounding box center [510, 202] width 269 height 25
type input "[EMAIL_ADDRESS][DOMAIN_NAME]"
click at [480, 342] on button "ENTRAR" at bounding box center [510, 338] width 269 height 33
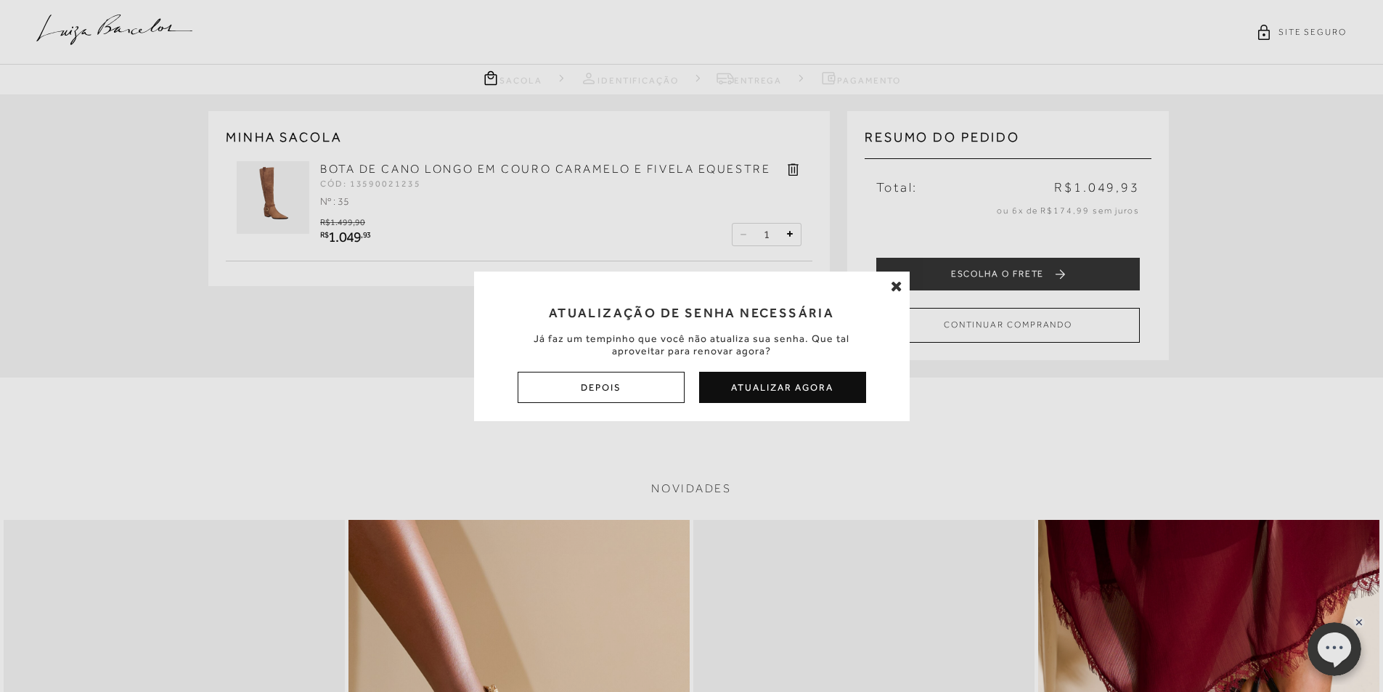
click at [894, 290] on icon at bounding box center [897, 286] width 12 height 15
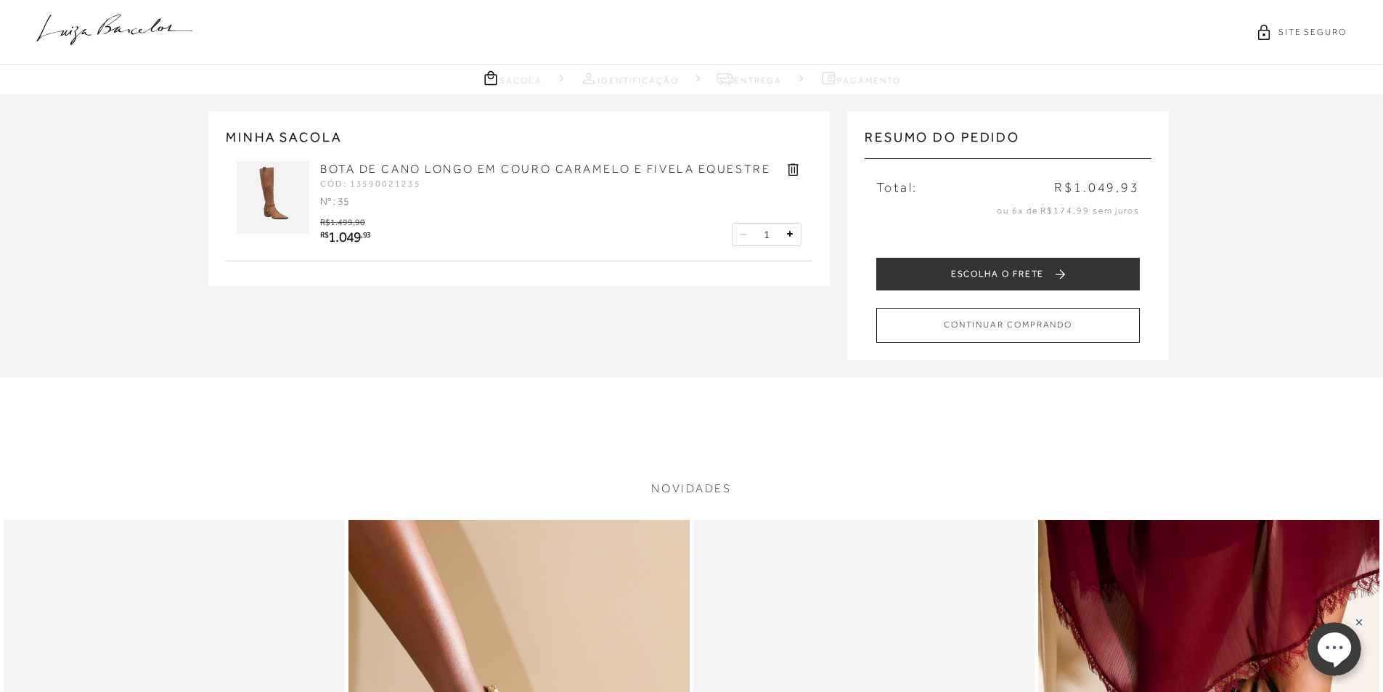
click at [496, 169] on link "BOTA DE CANO LONGO EM COURO CARAMELO E FIVELA EQUESTRE" at bounding box center [545, 169] width 450 height 13
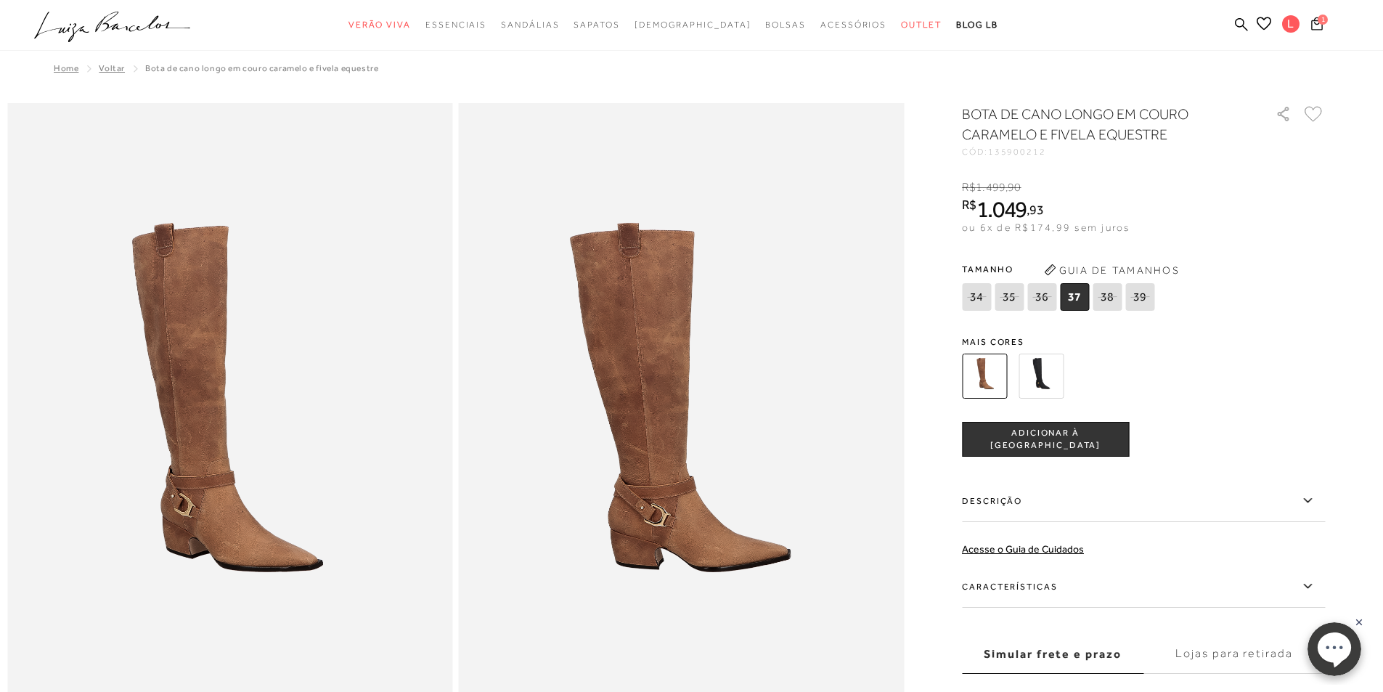
click at [1319, 28] on icon at bounding box center [1317, 24] width 12 height 14
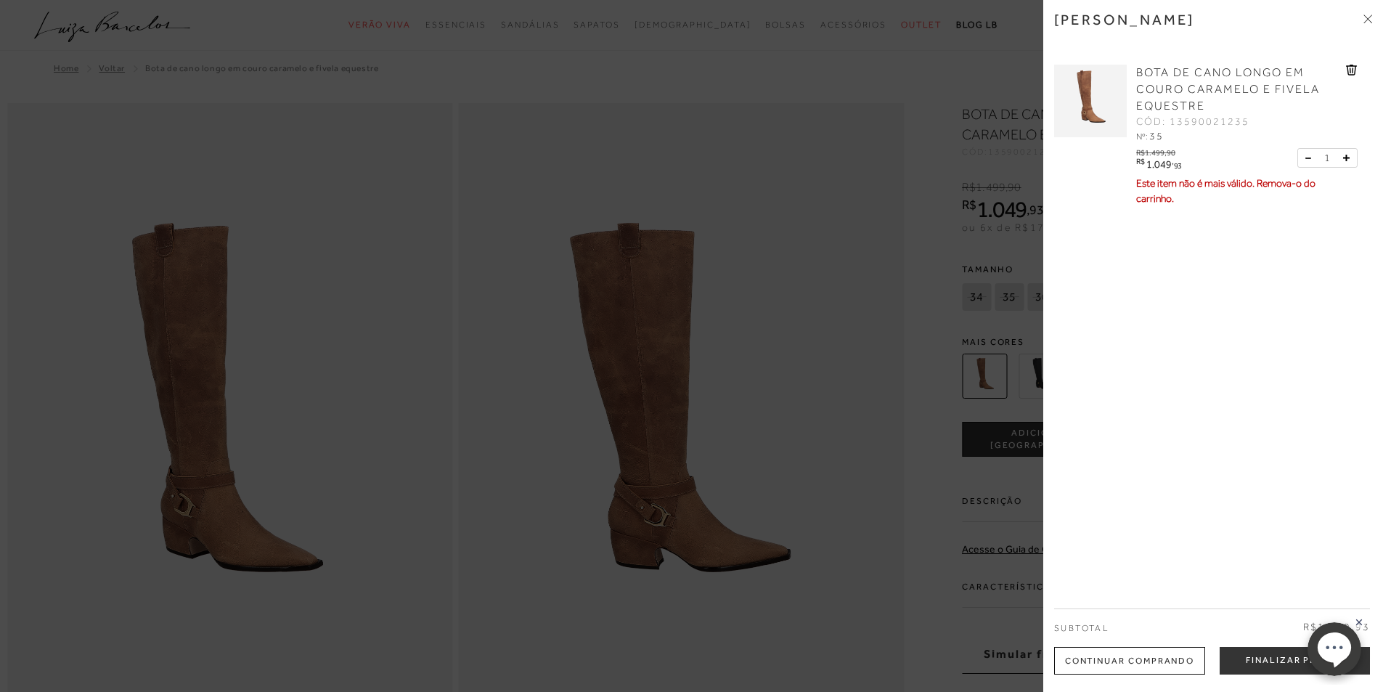
click at [1368, 13] on span at bounding box center [1367, 19] width 9 height 15
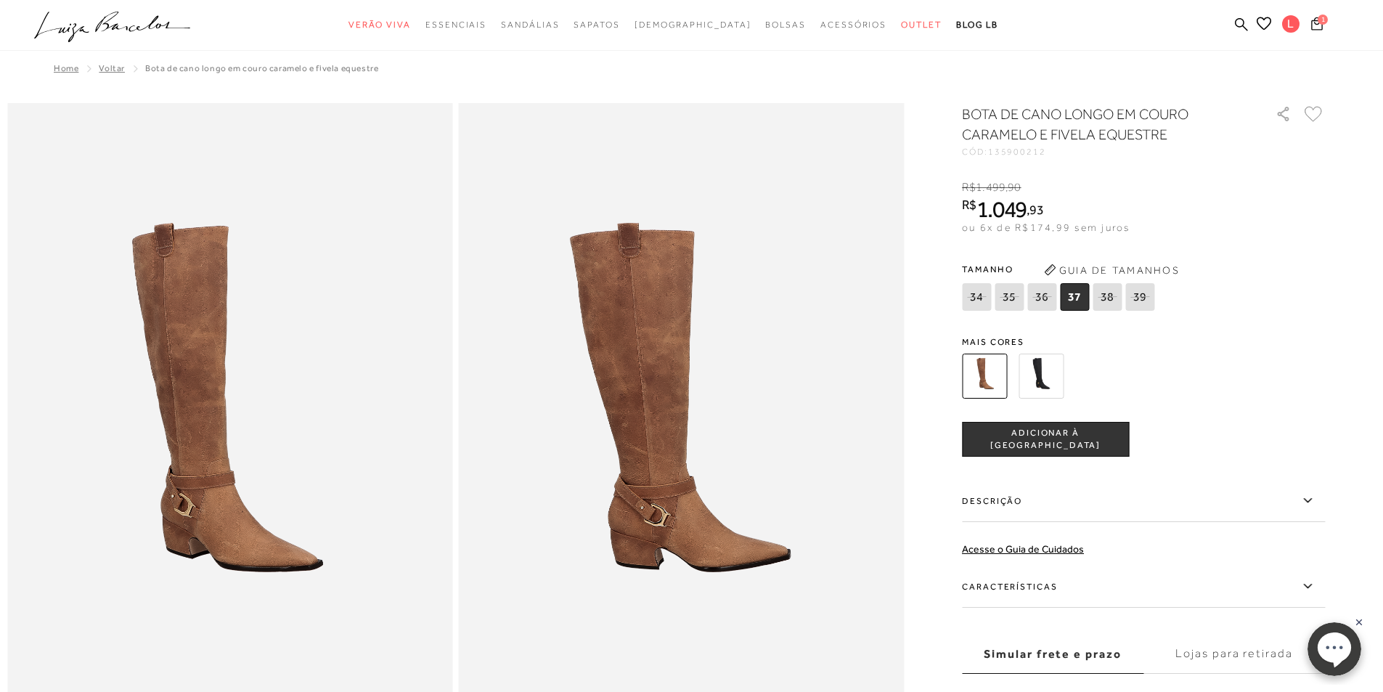
click at [1321, 20] on span "1" at bounding box center [1323, 20] width 10 height 10
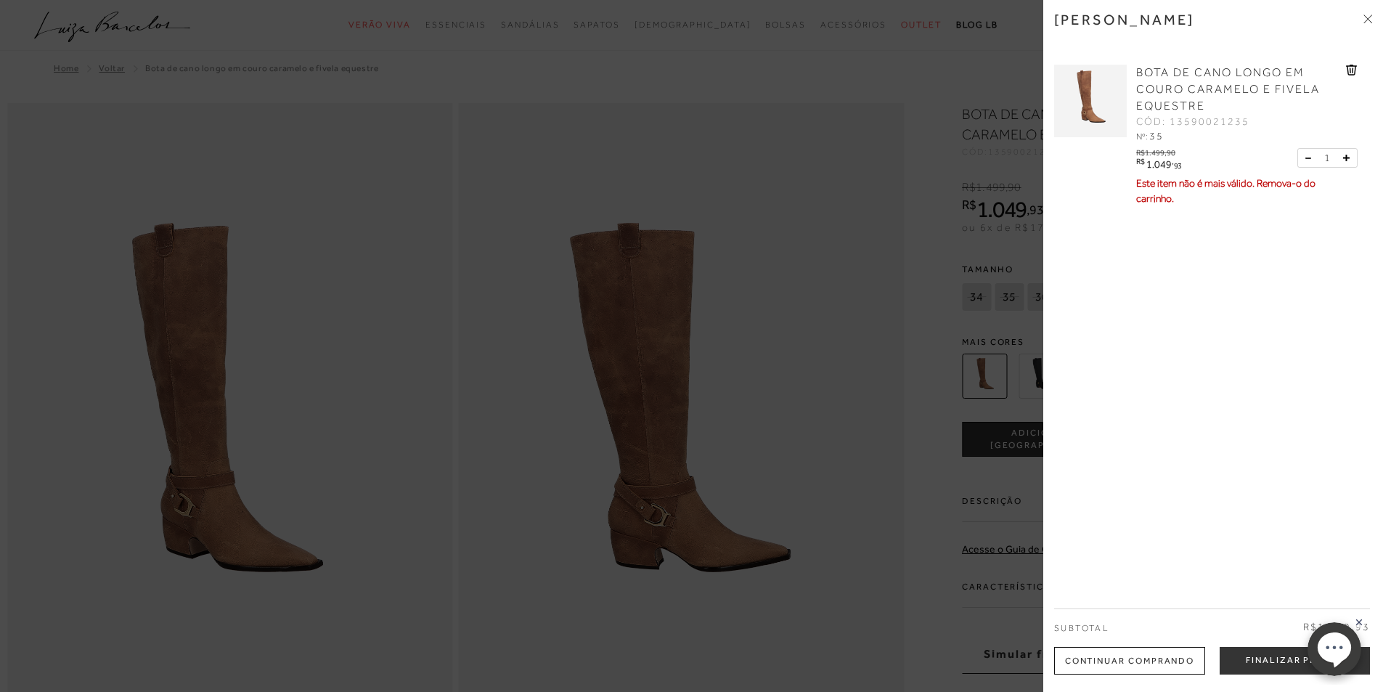
click at [1349, 67] on icon at bounding box center [1351, 70] width 11 height 11
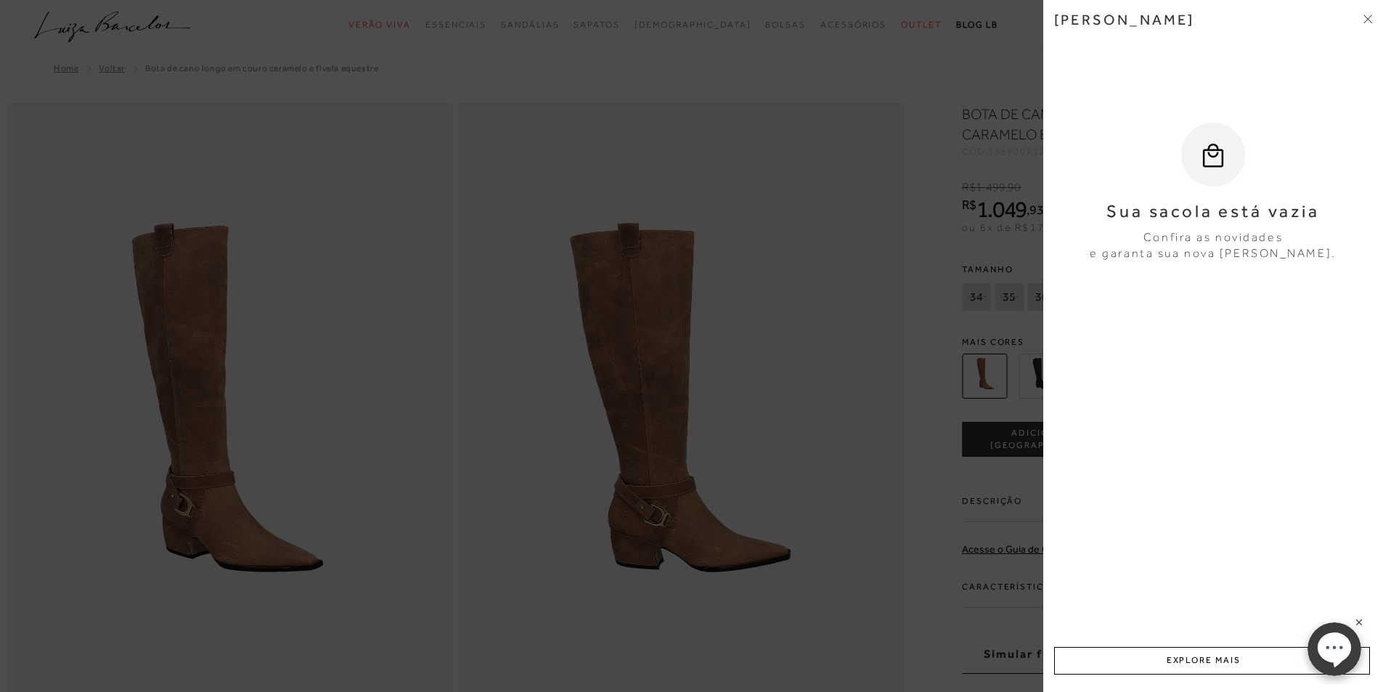
click at [1365, 20] on icon at bounding box center [1367, 19] width 9 height 9
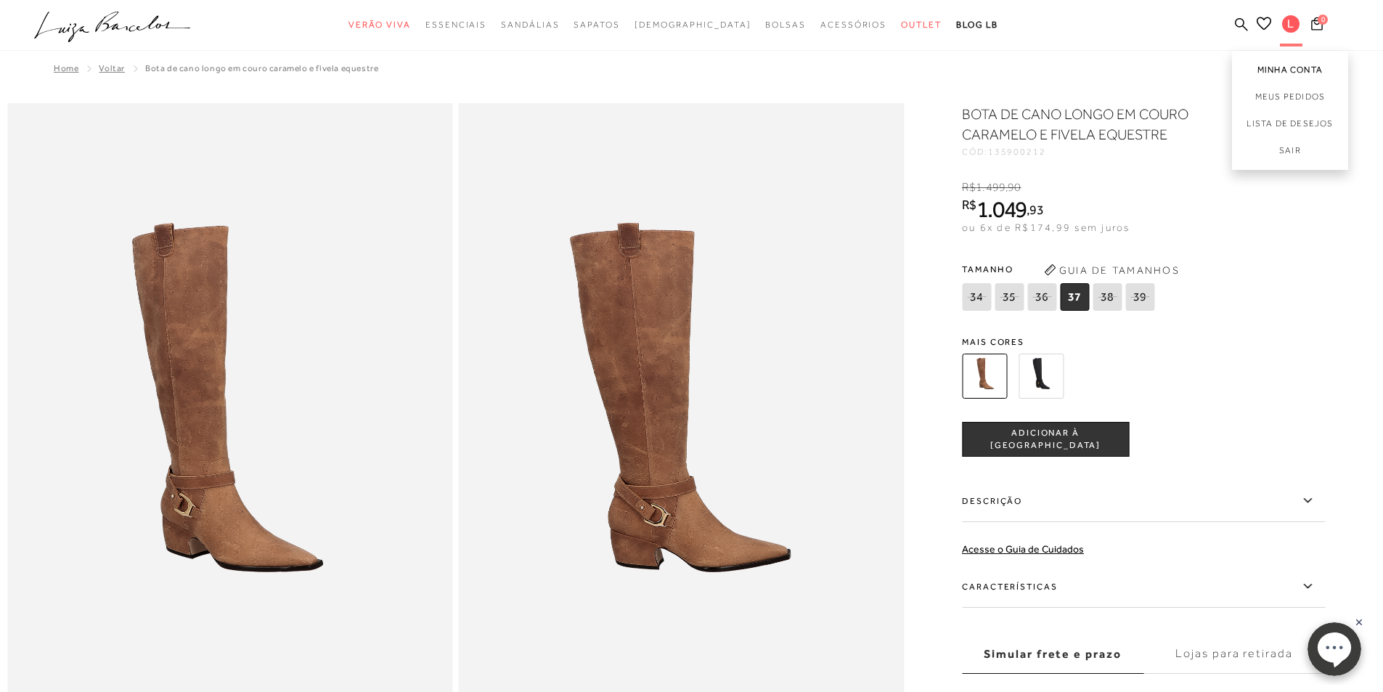
click at [1293, 72] on link "Minha Conta" at bounding box center [1290, 67] width 116 height 33
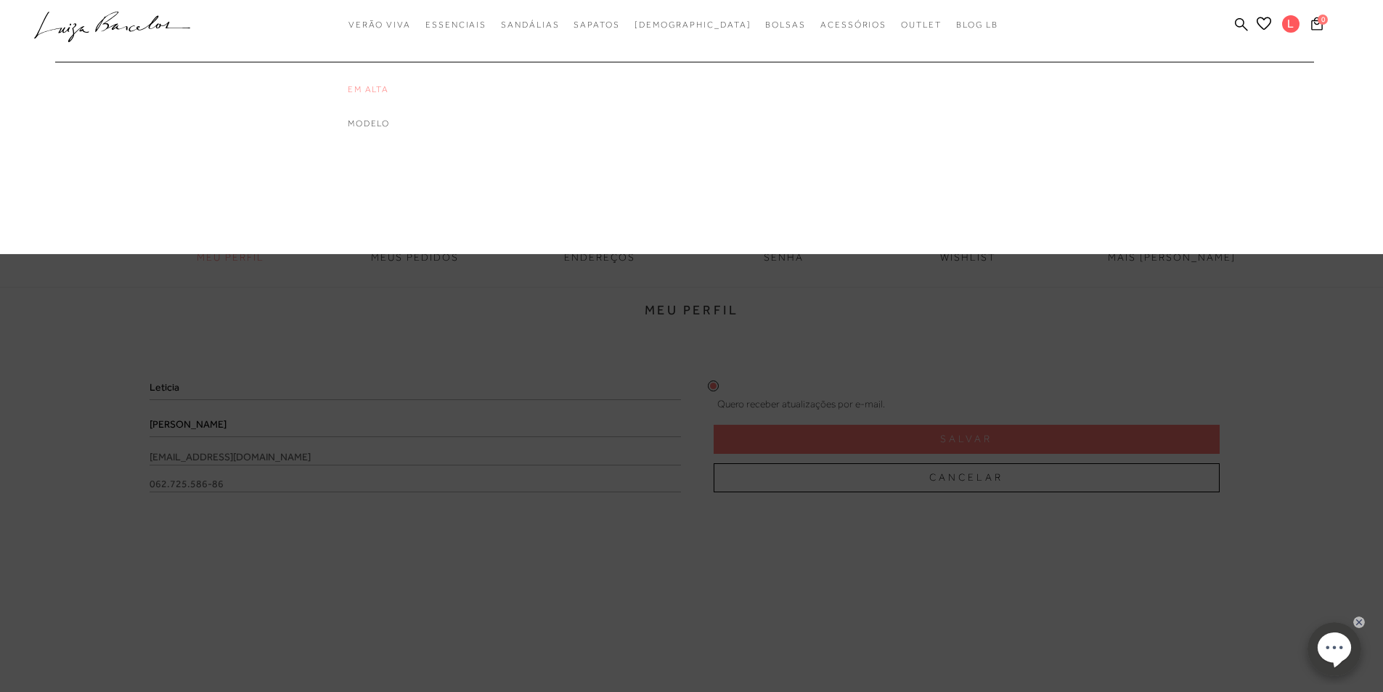
click at [397, 86] on link "Em alta" at bounding box center [406, 89] width 116 height 12
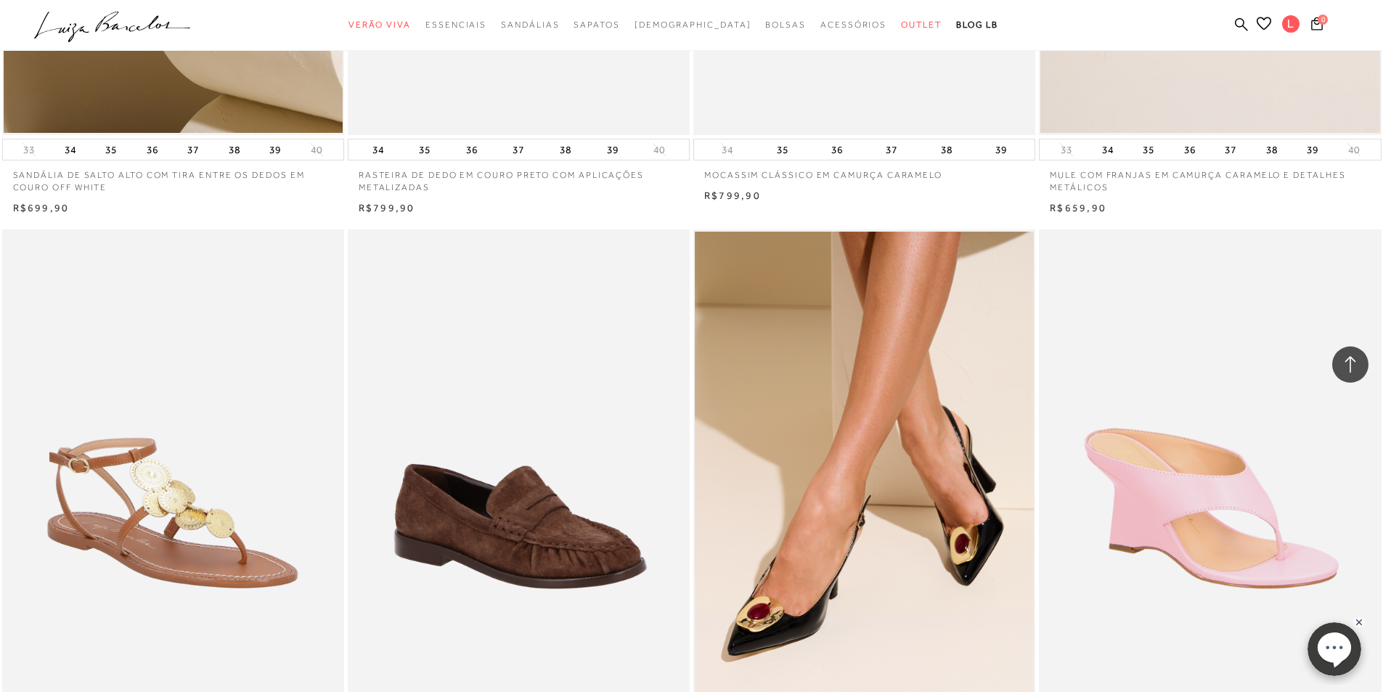
scroll to position [2468, 0]
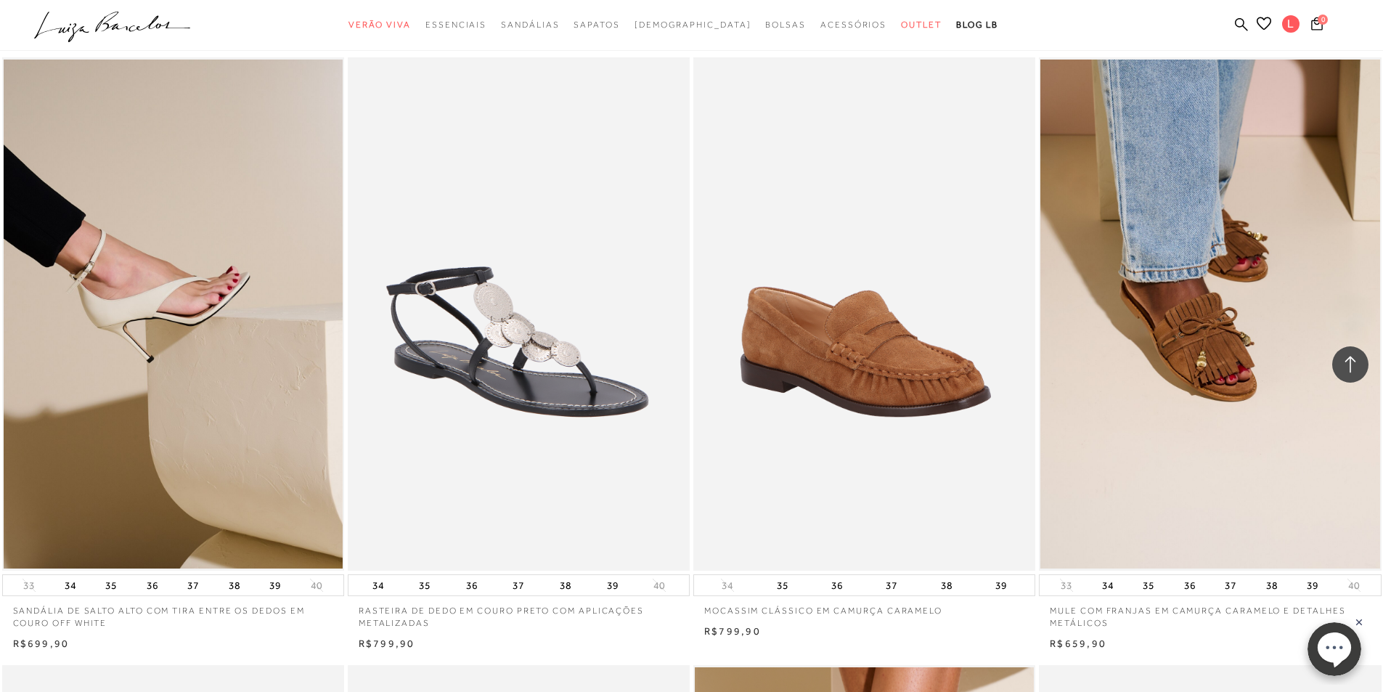
click at [531, 282] on img at bounding box center [519, 313] width 340 height 513
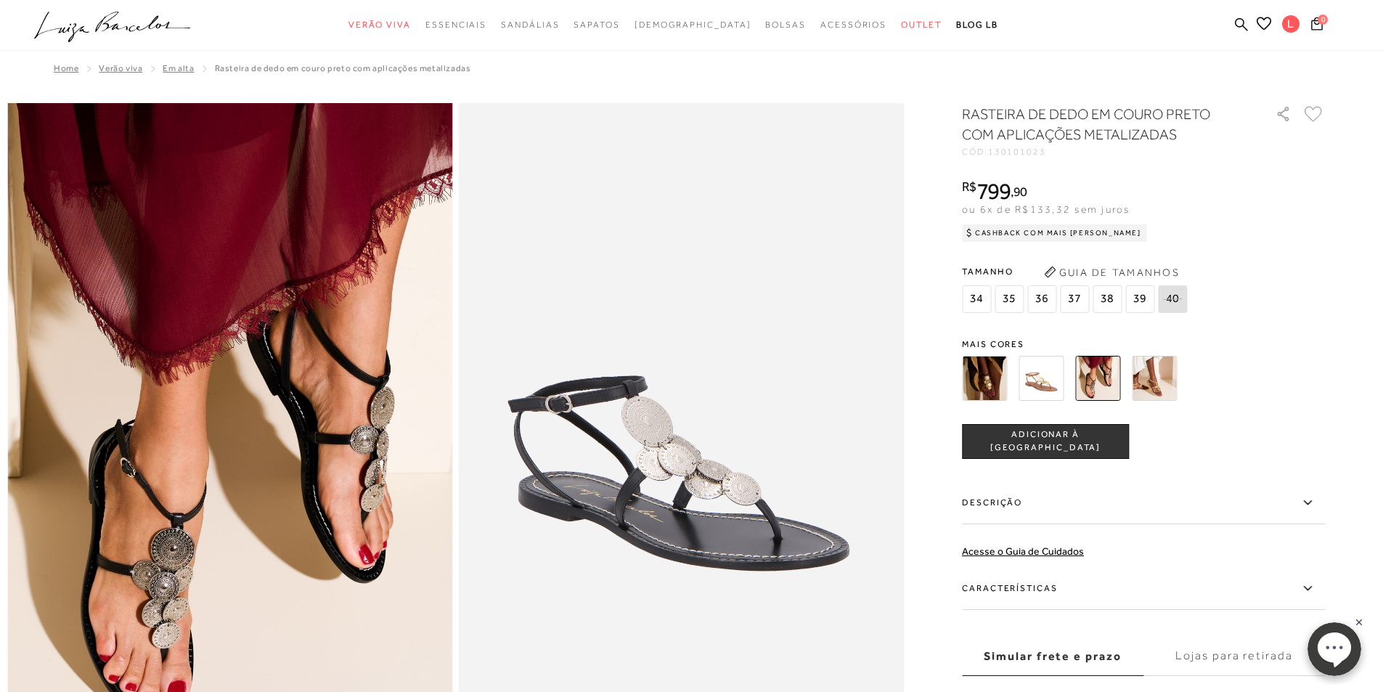
click at [1160, 378] on img at bounding box center [1154, 378] width 45 height 45
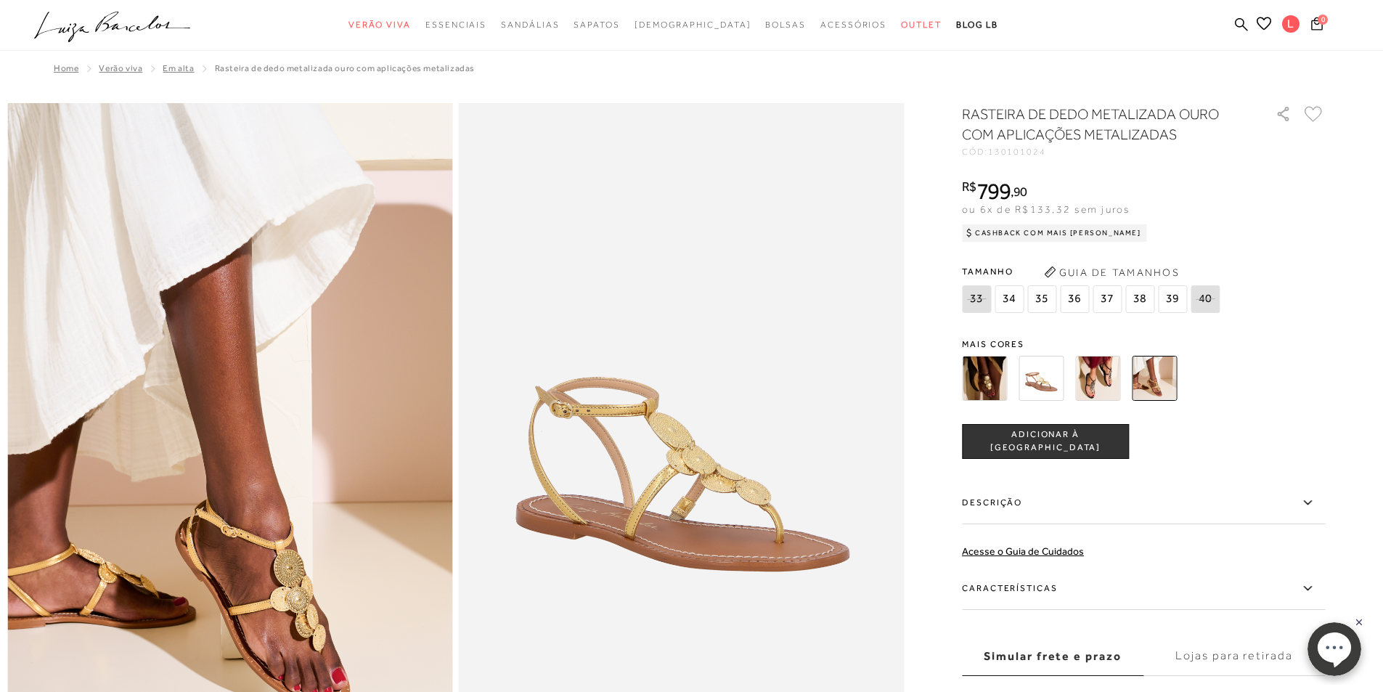
click at [1036, 298] on span "35" at bounding box center [1041, 299] width 29 height 28
click at [1041, 440] on span "ADICIONAR À [GEOGRAPHIC_DATA]" at bounding box center [1046, 440] width 166 height 25
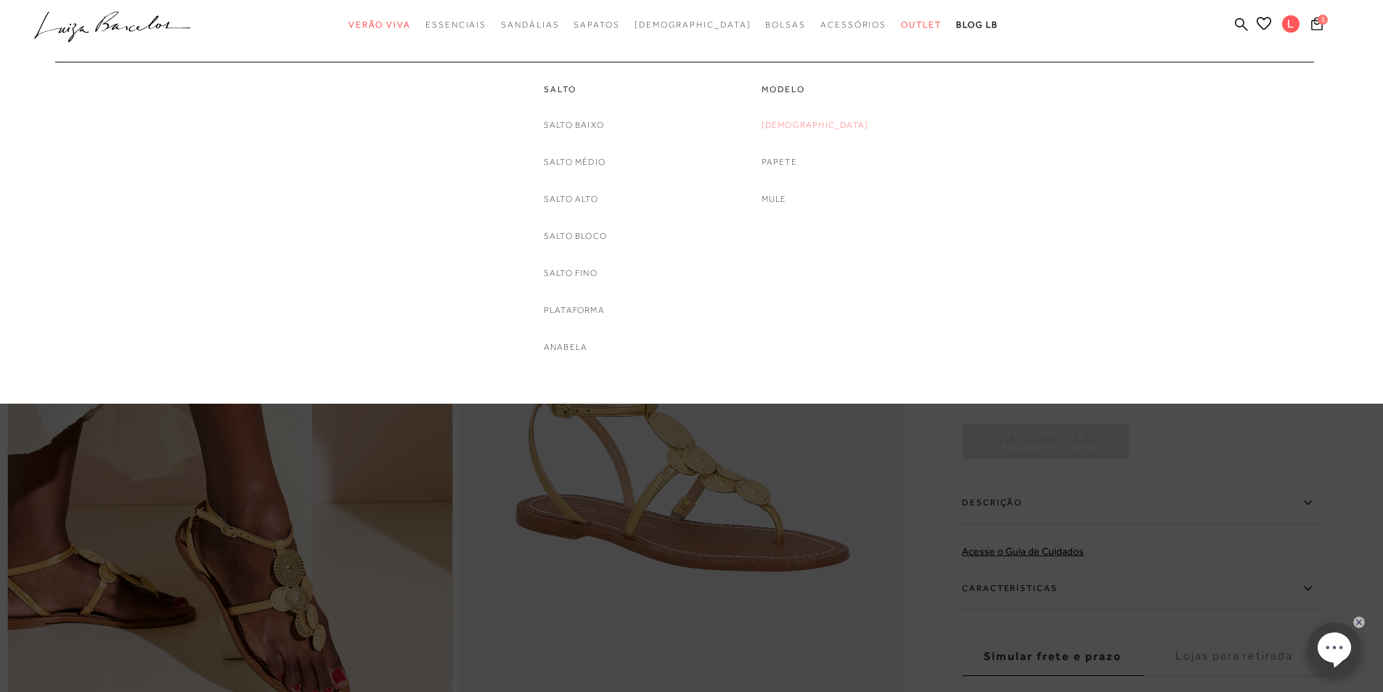
click at [809, 119] on link "[DEMOGRAPHIC_DATA]" at bounding box center [814, 125] width 107 height 15
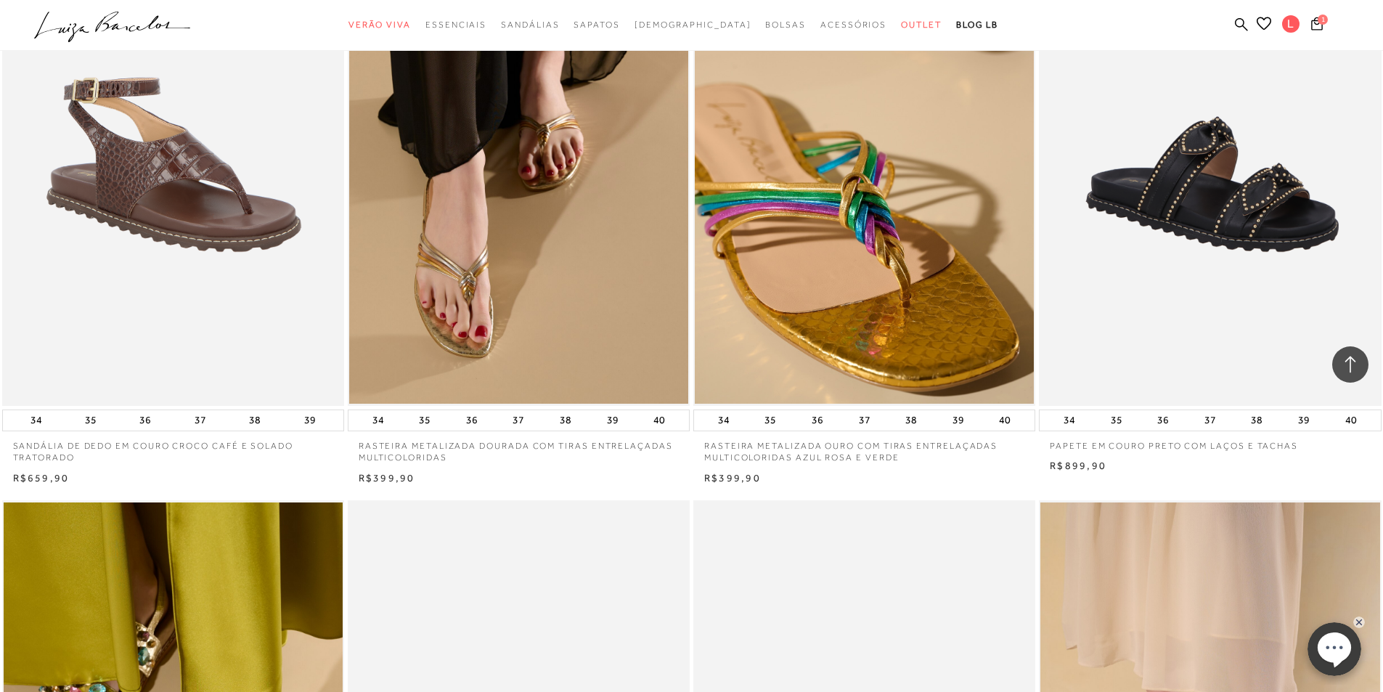
scroll to position [1742, 0]
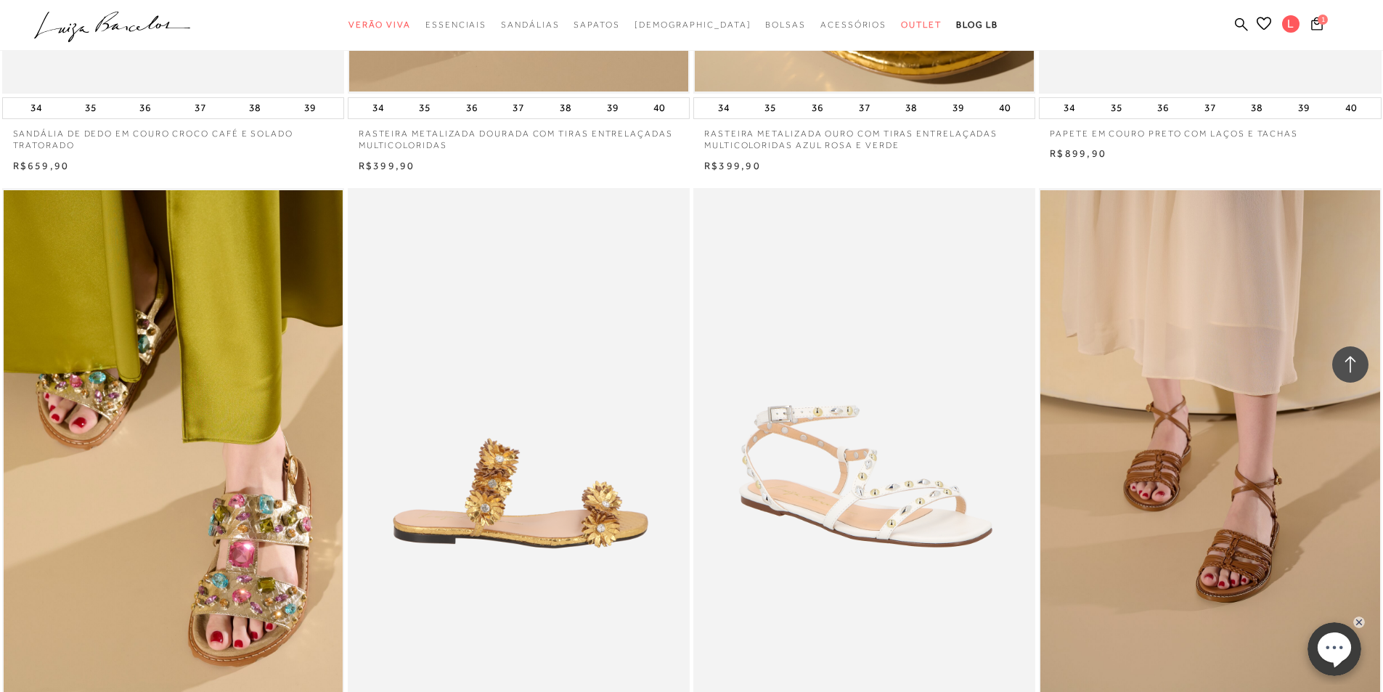
click at [583, 345] on img at bounding box center [519, 444] width 340 height 513
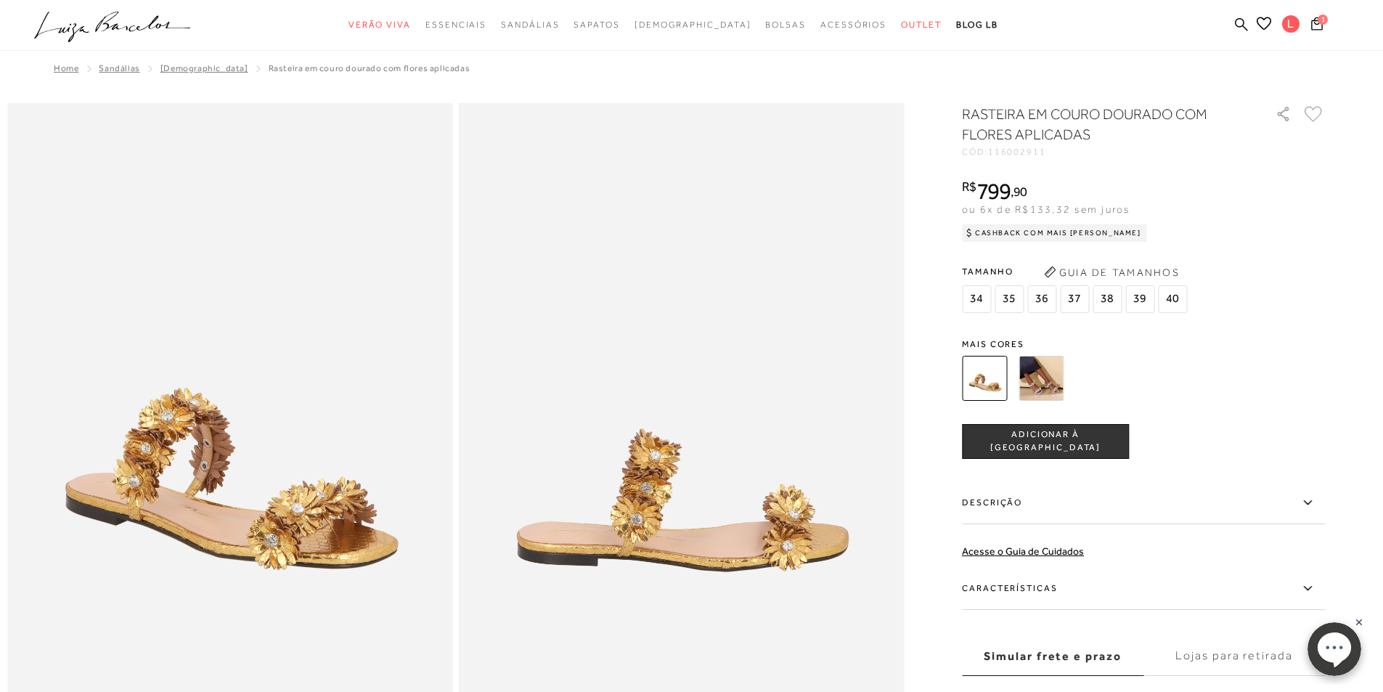
click at [1037, 381] on img at bounding box center [1040, 378] width 45 height 45
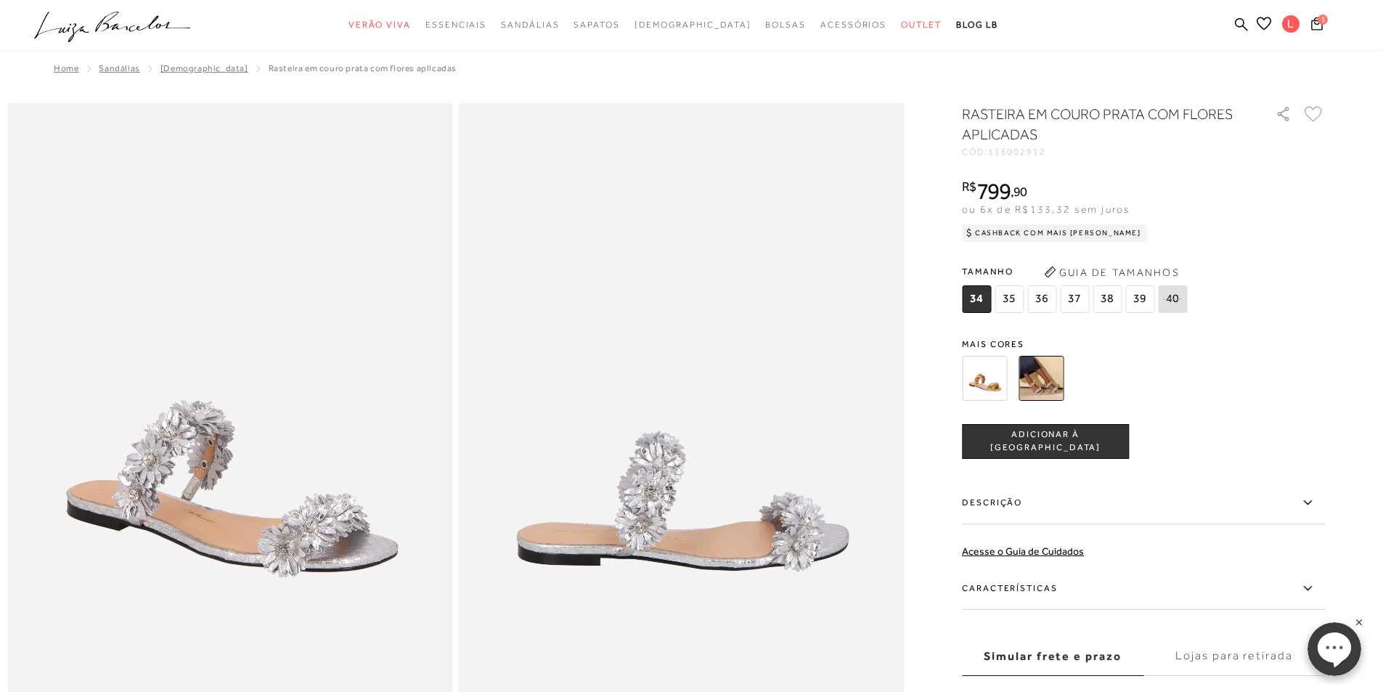
click at [1014, 298] on span "35" at bounding box center [1008, 299] width 29 height 28
click at [1068, 439] on span "ADICIONAR À [GEOGRAPHIC_DATA]" at bounding box center [1046, 440] width 166 height 25
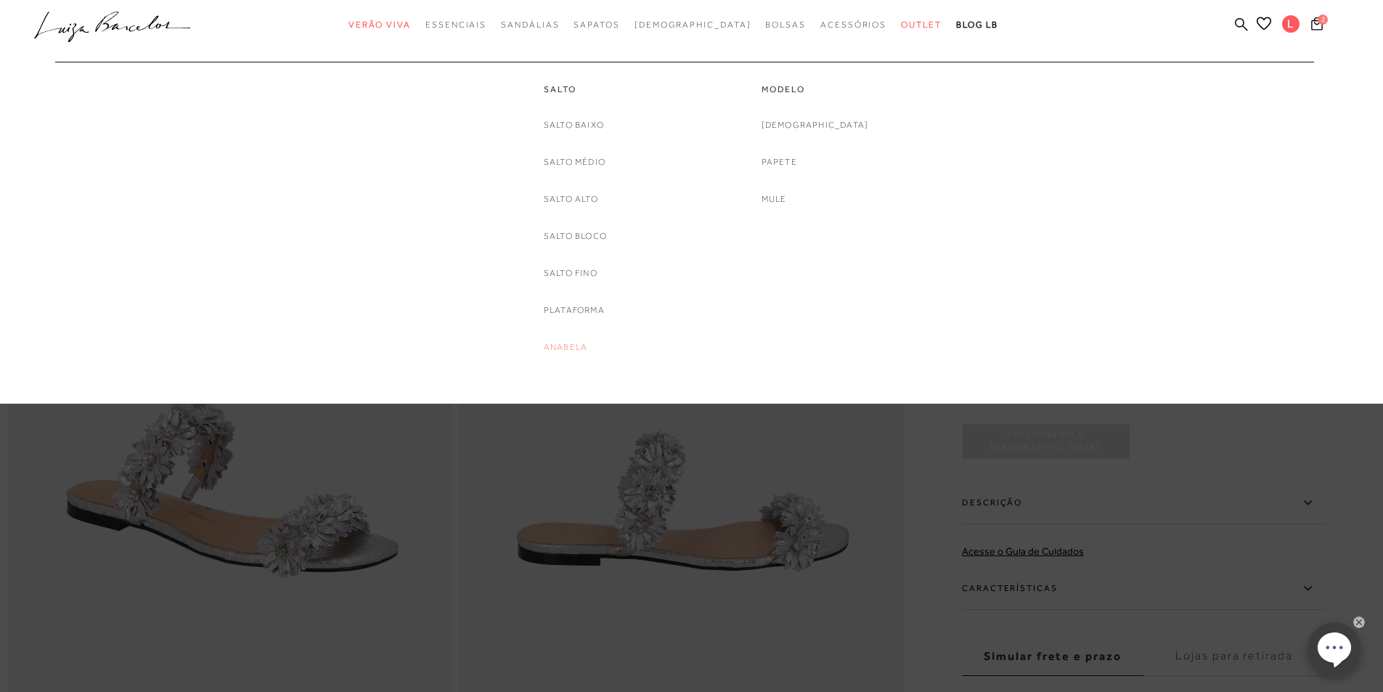
click at [564, 340] on link "Anabela" at bounding box center [566, 347] width 44 height 15
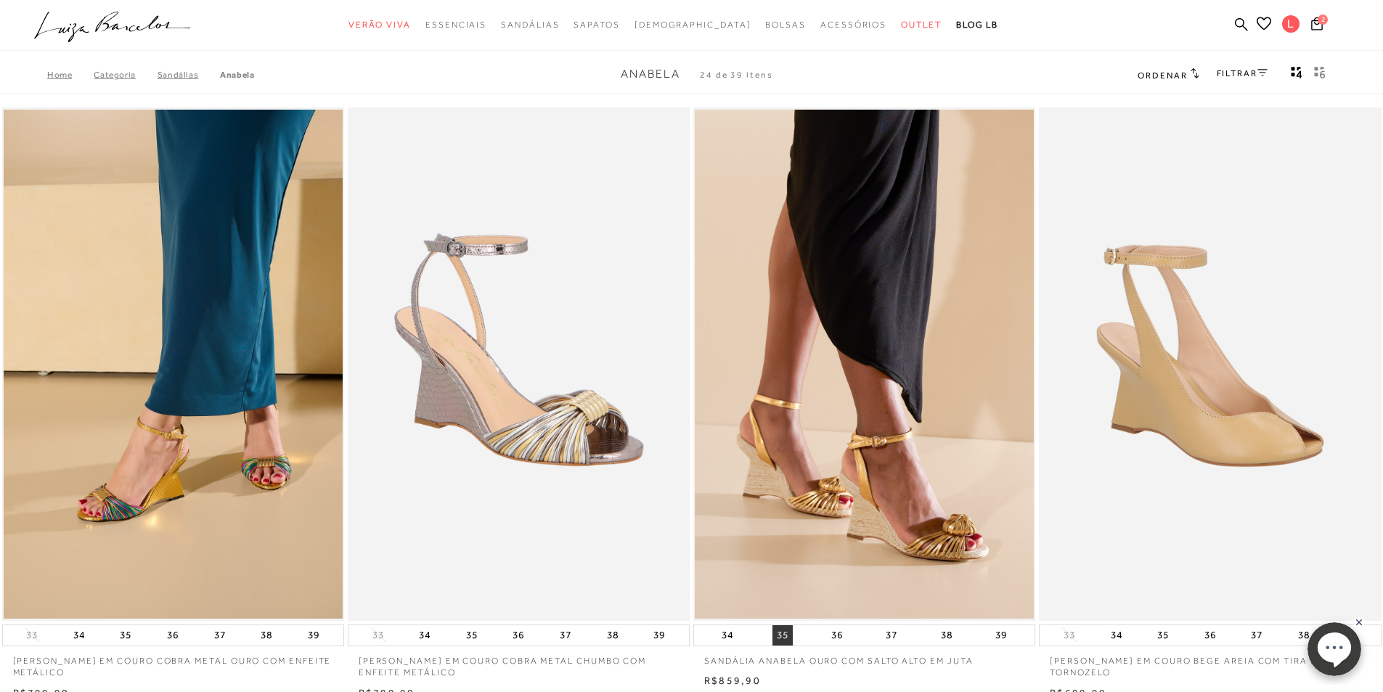
click at [780, 634] on button "35" at bounding box center [782, 635] width 20 height 20
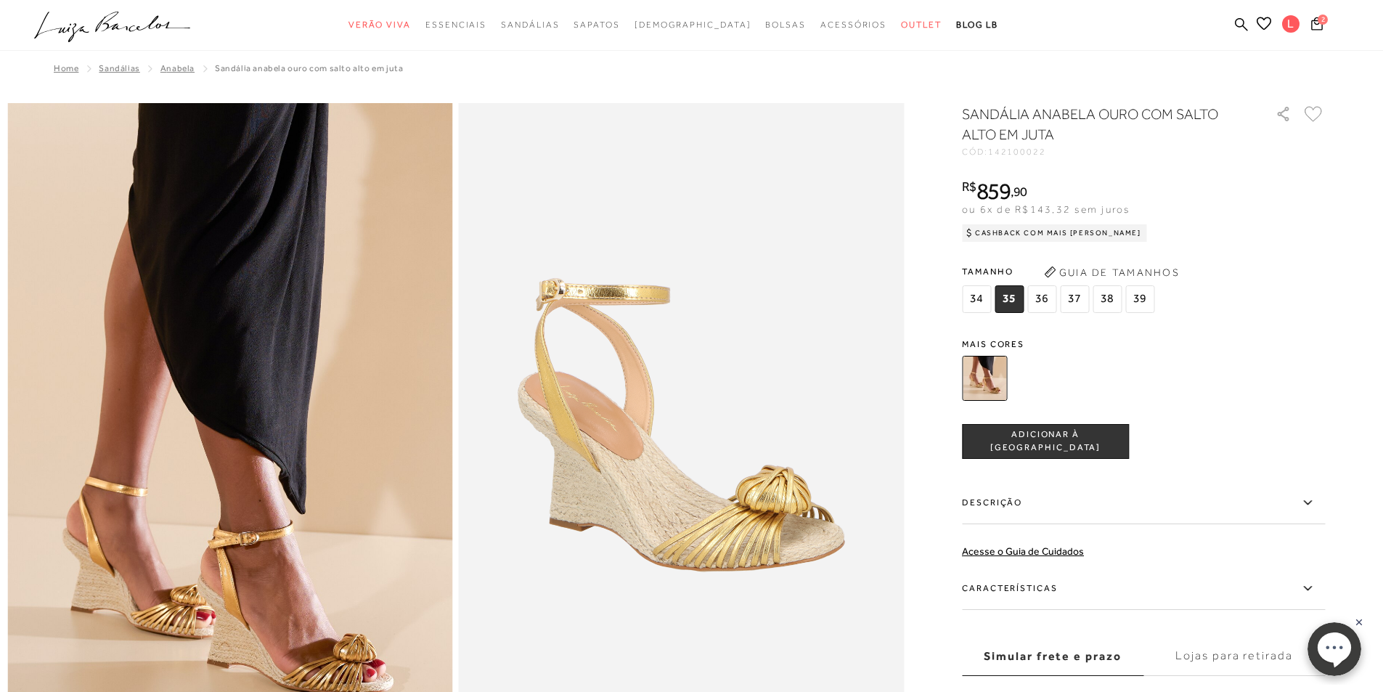
click at [1010, 299] on span "35" at bounding box center [1008, 299] width 29 height 28
click at [1041, 444] on span "ADICIONAR À [GEOGRAPHIC_DATA]" at bounding box center [1046, 440] width 166 height 25
click at [1312, 23] on icon at bounding box center [1317, 23] width 12 height 13
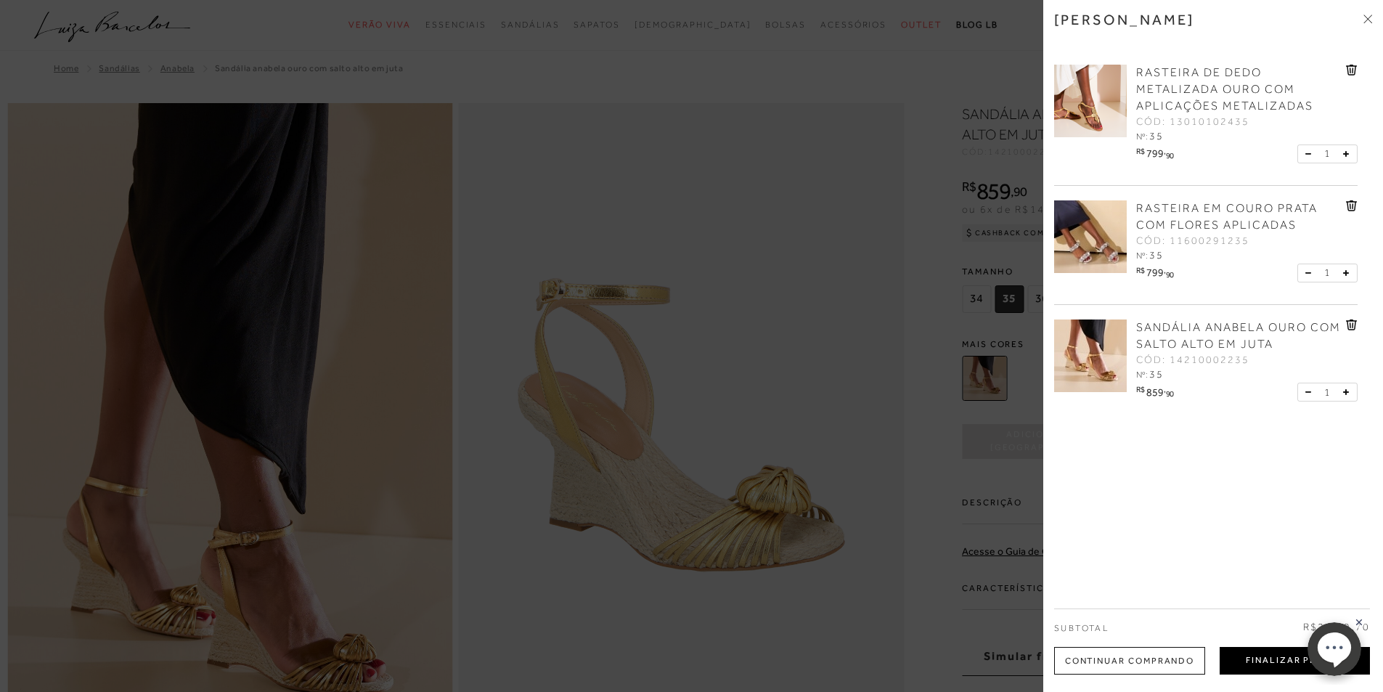
click at [1262, 656] on button "Finalizar Pedido" at bounding box center [1295, 661] width 150 height 28
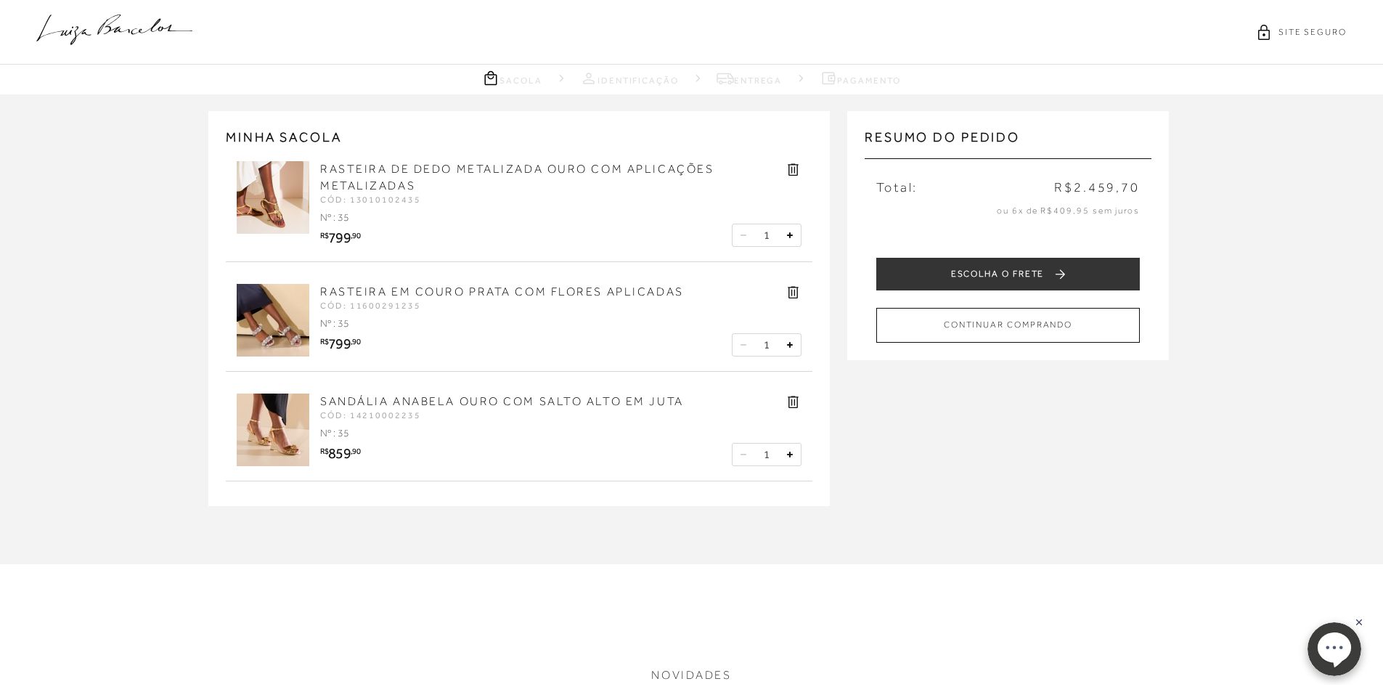
click at [791, 171] on icon at bounding box center [793, 170] width 11 height 12
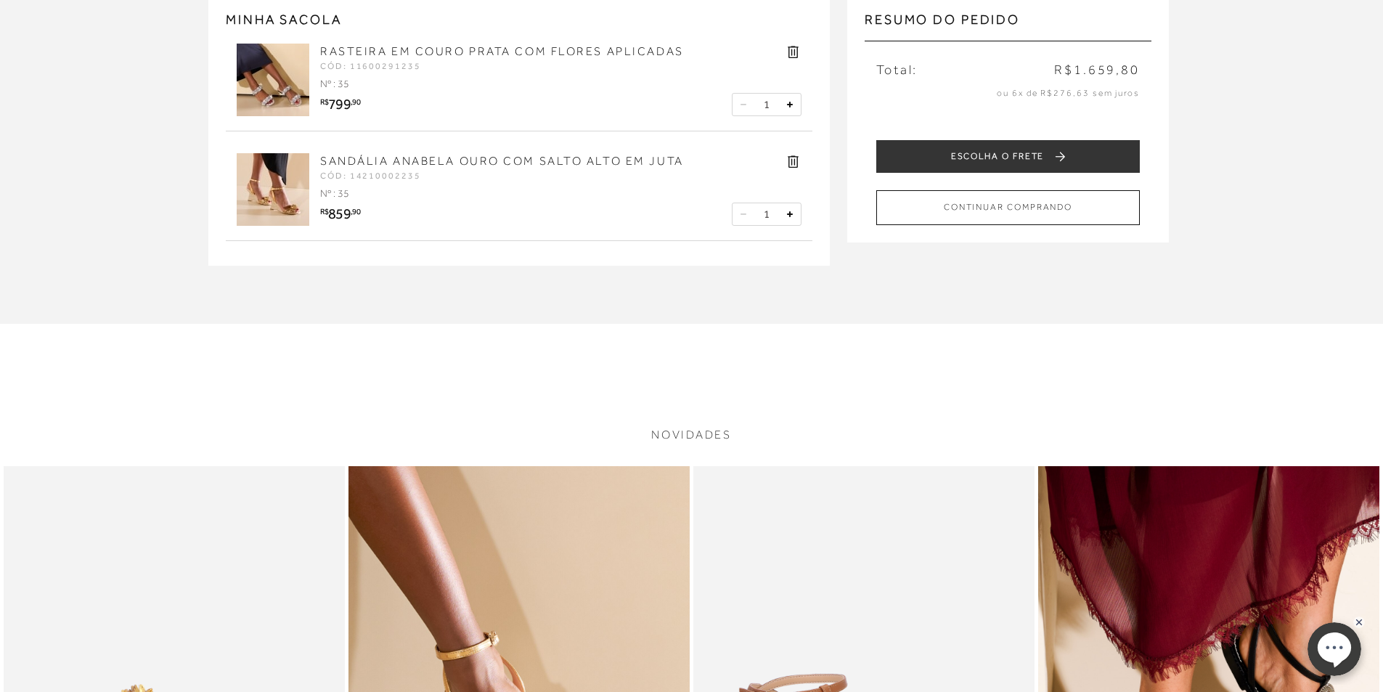
scroll to position [145, 0]
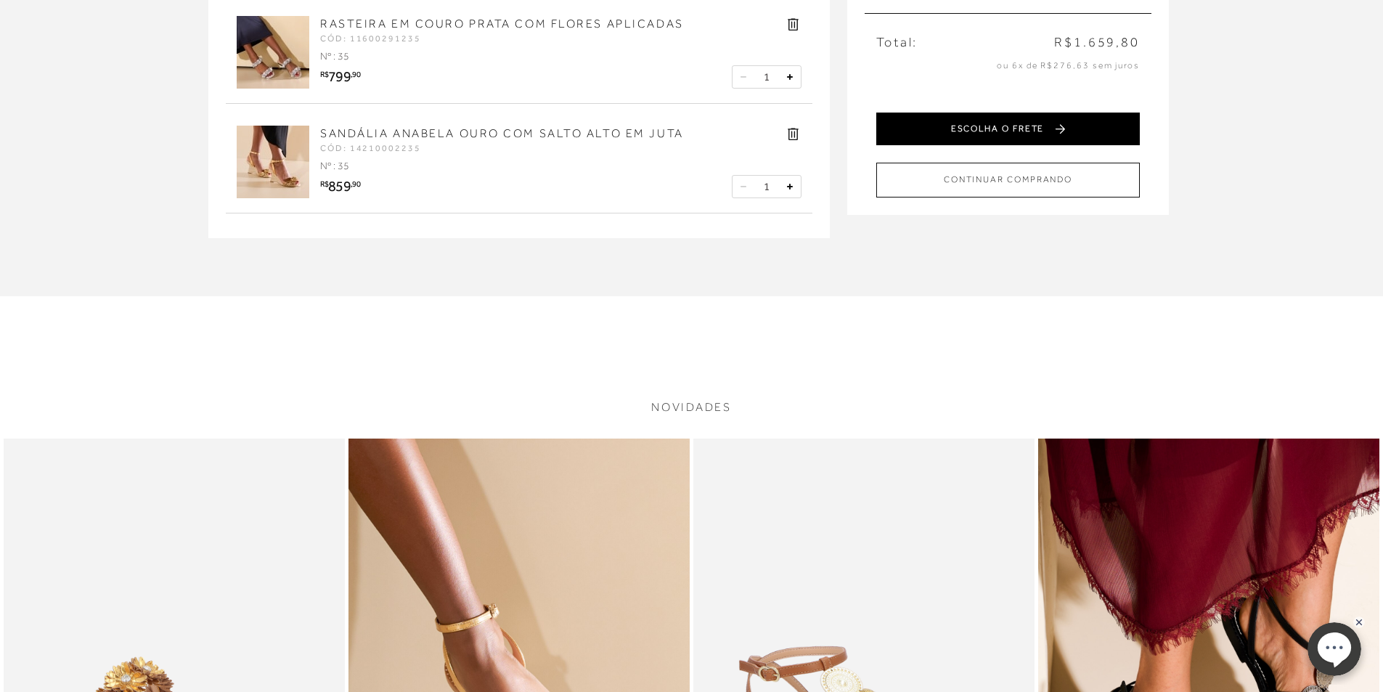
click at [1012, 131] on button "ESCOLHA O FRETE" at bounding box center [1008, 129] width 264 height 33
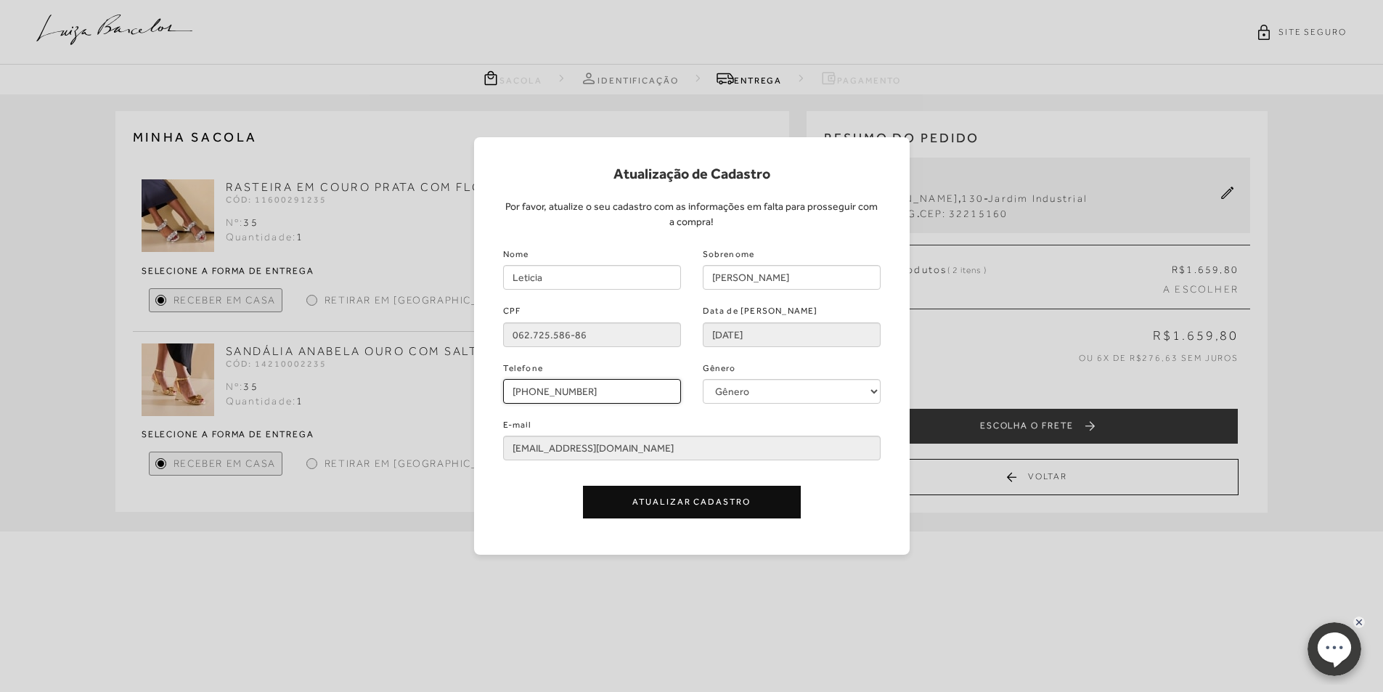
click at [611, 401] on input "[PHONE_NUMBER]" at bounding box center [592, 391] width 178 height 25
drag, startPoint x: 611, startPoint y: 401, endPoint x: 348, endPoint y: 427, distance: 264.8
click at [348, 427] on div "Atualização de Cadastro Por favor, atualize o seu cadastro com as informações e…" at bounding box center [691, 346] width 1383 height 692
type input "[PHONE_NUMBER]"
click at [698, 515] on button "Atualizar Cadastro" at bounding box center [692, 502] width 218 height 33
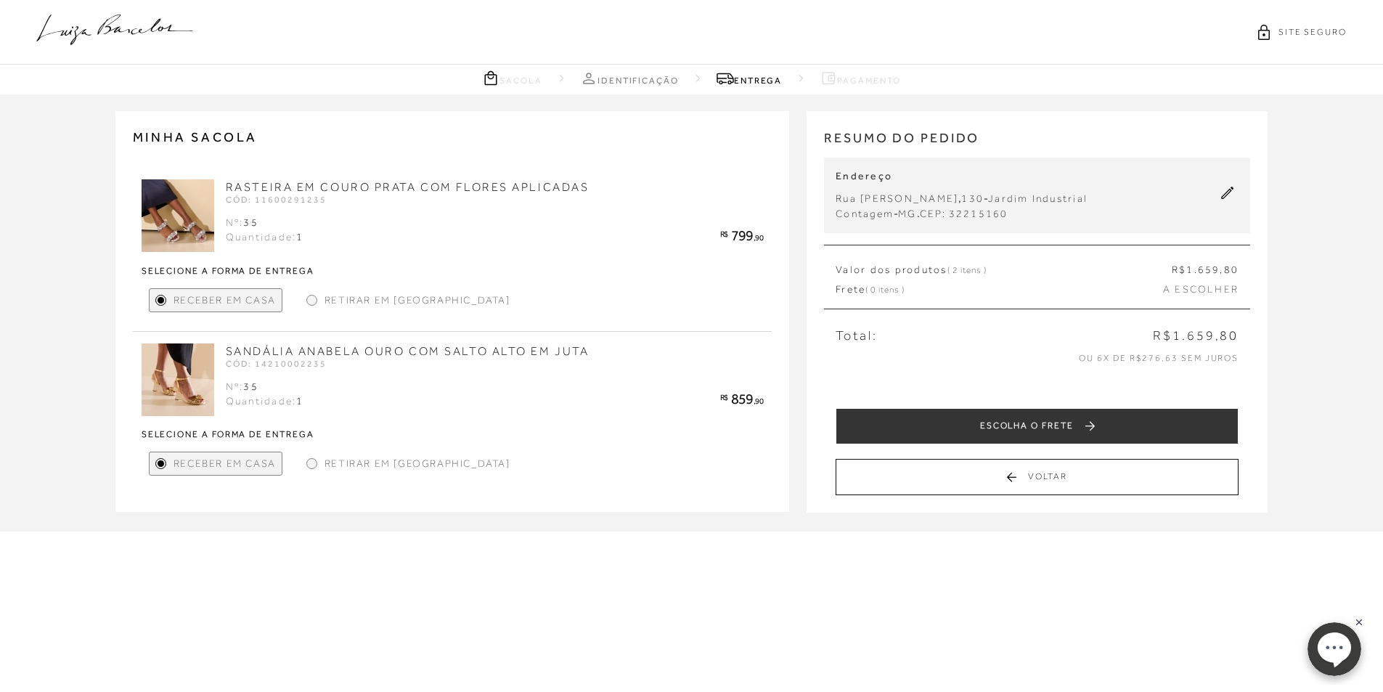
click at [133, 29] on icon at bounding box center [114, 30] width 156 height 30
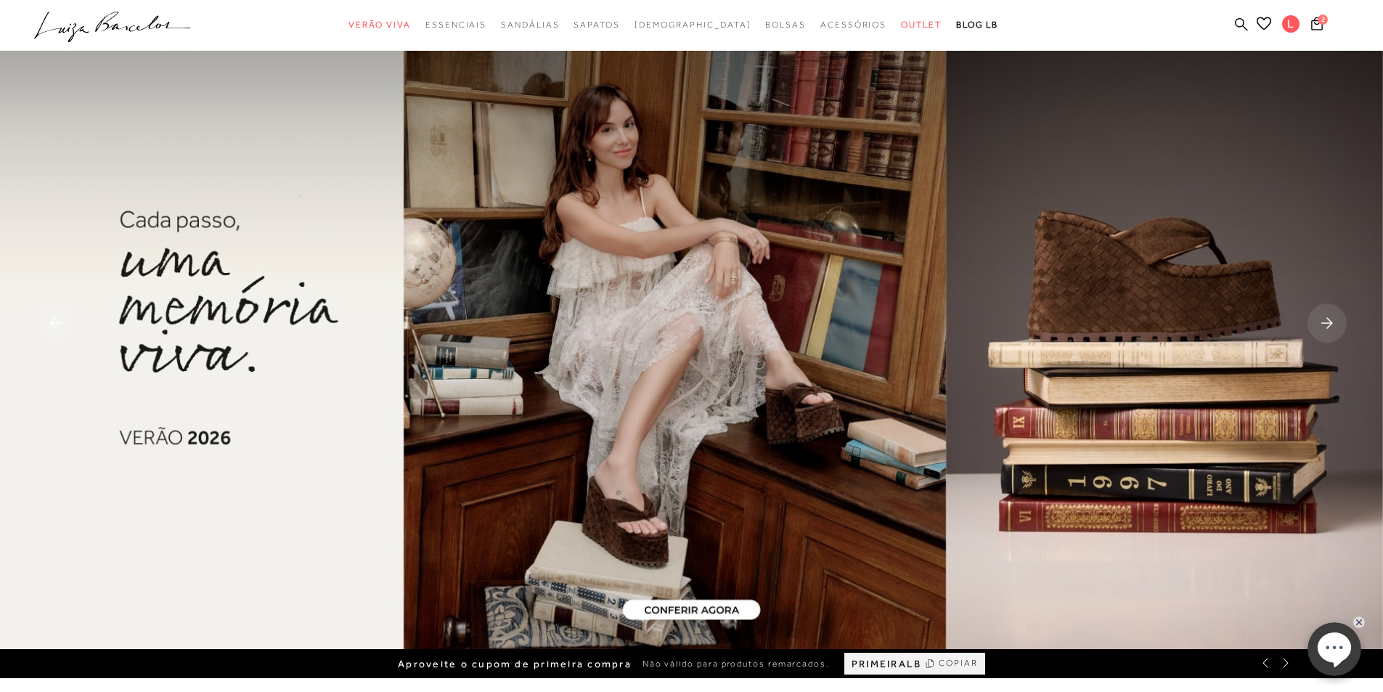
click at [1240, 23] on icon at bounding box center [1241, 24] width 13 height 14
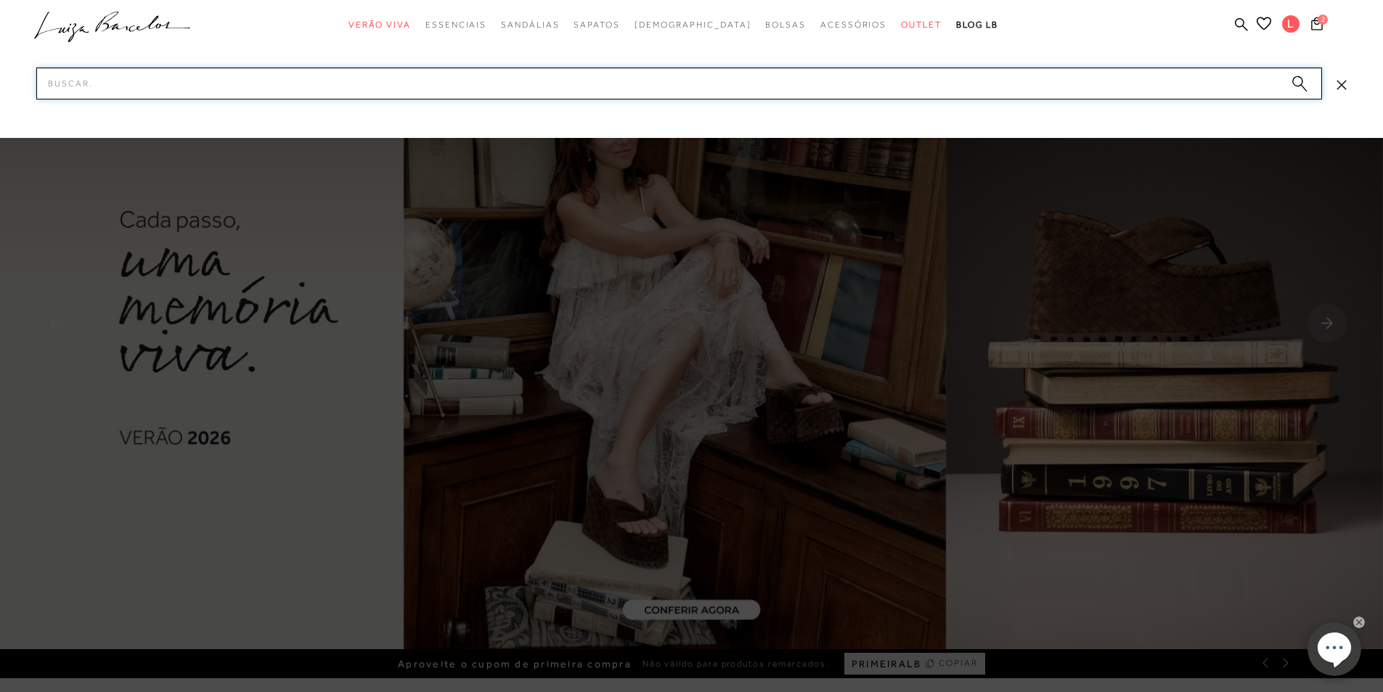
click at [1010, 78] on input "Pesquisar" at bounding box center [679, 84] width 1286 height 32
type input "cash back"
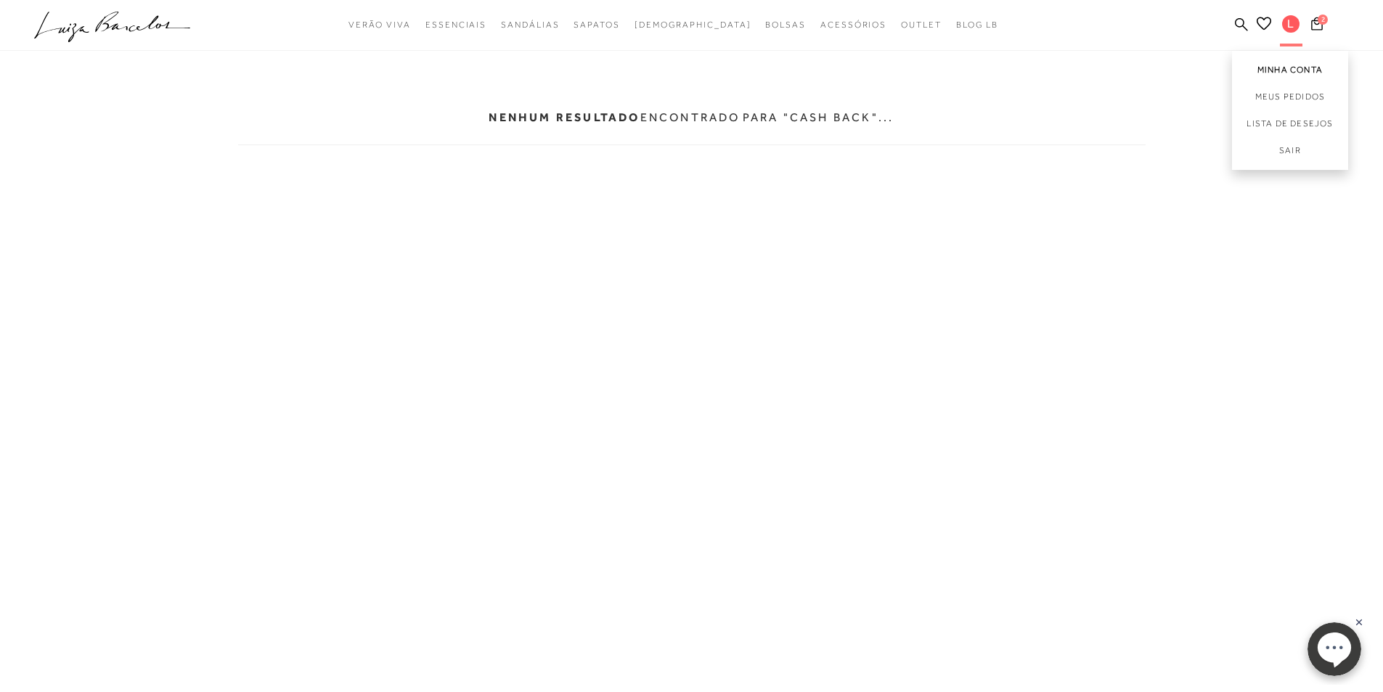
click at [1308, 65] on link "Minha Conta" at bounding box center [1290, 67] width 116 height 33
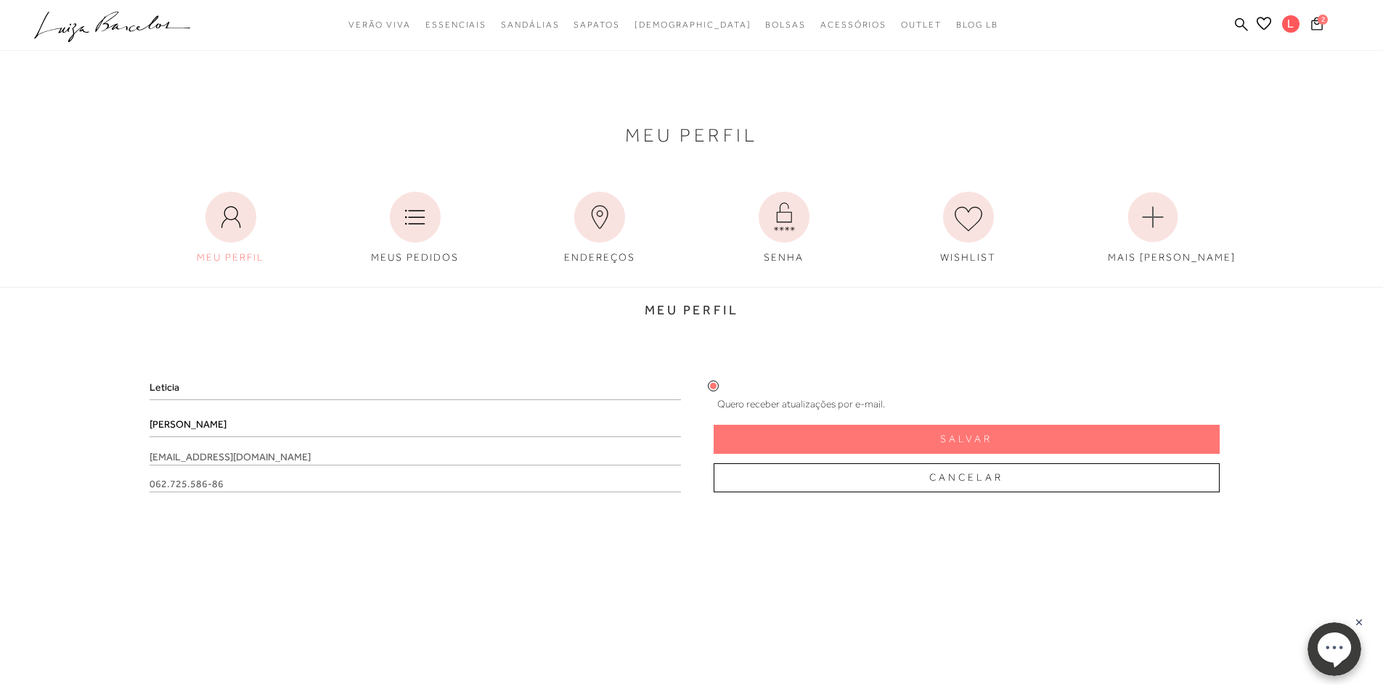
click at [1317, 17] on icon at bounding box center [1317, 23] width 12 height 13
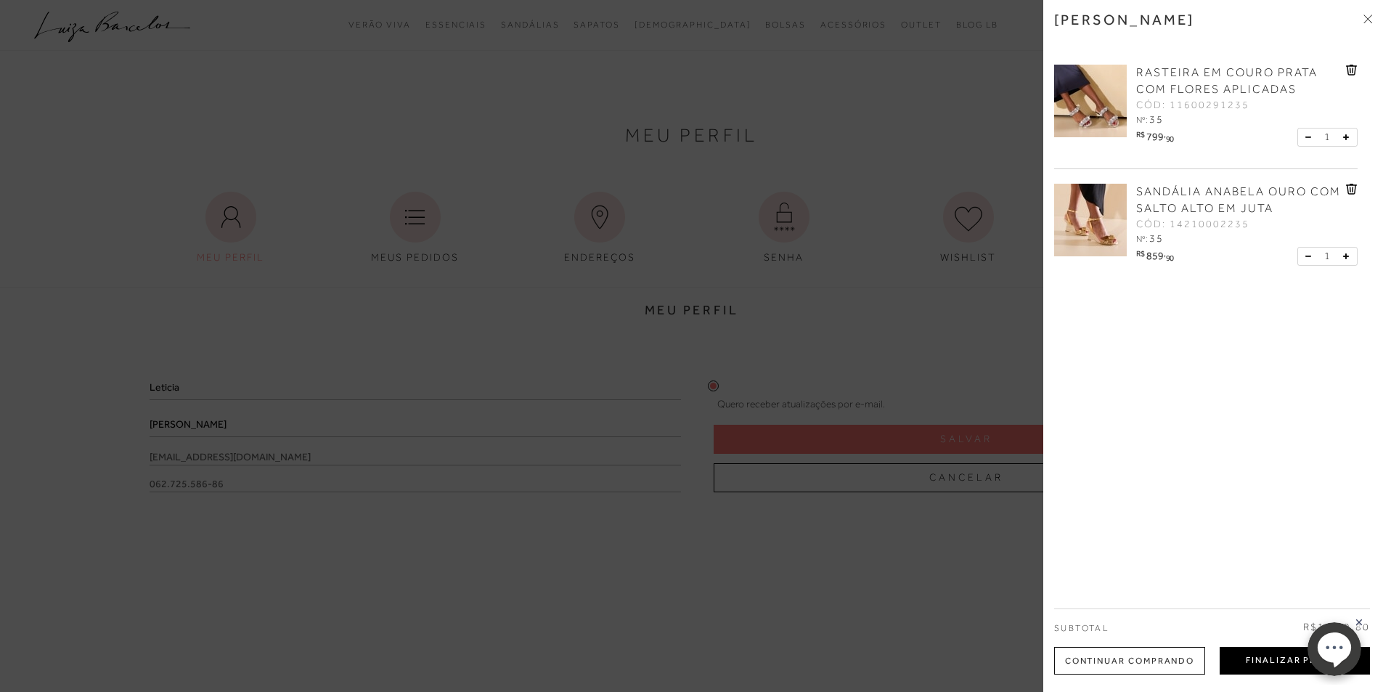
click at [1254, 652] on button "Finalizar Pedido" at bounding box center [1295, 661] width 150 height 28
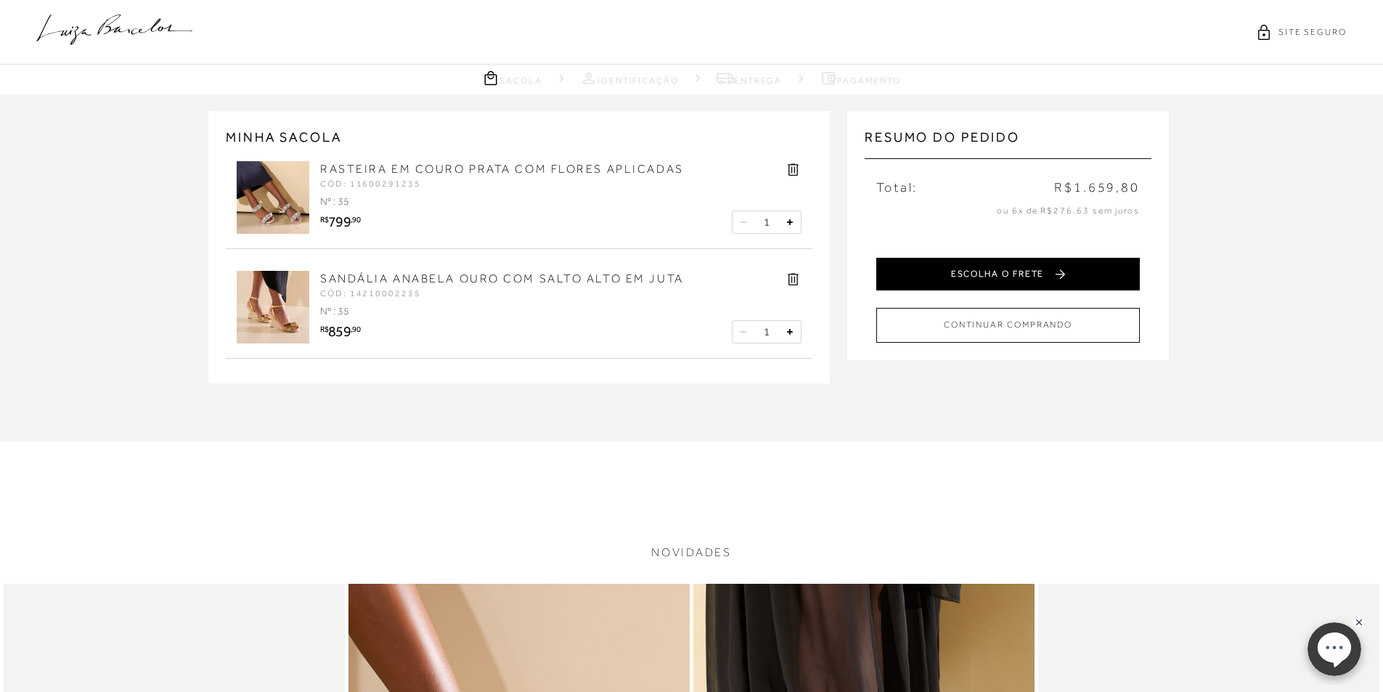
click at [983, 260] on button "ESCOLHA O FRETE" at bounding box center [1008, 274] width 264 height 33
